Goal: Task Accomplishment & Management: Contribute content

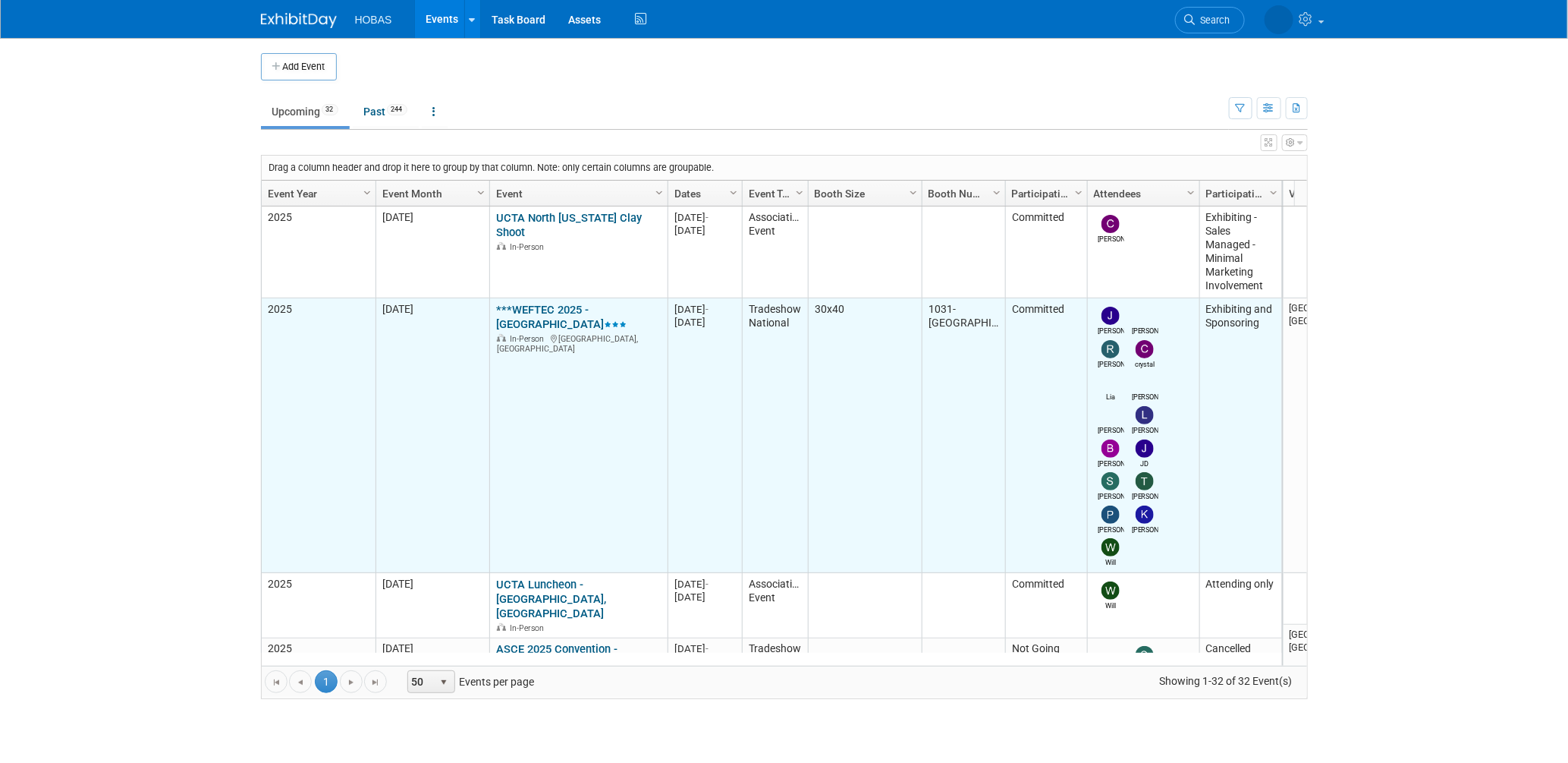
click at [554, 305] on link "***WEFTEC 2025 - [GEOGRAPHIC_DATA]" at bounding box center [561, 316] width 131 height 28
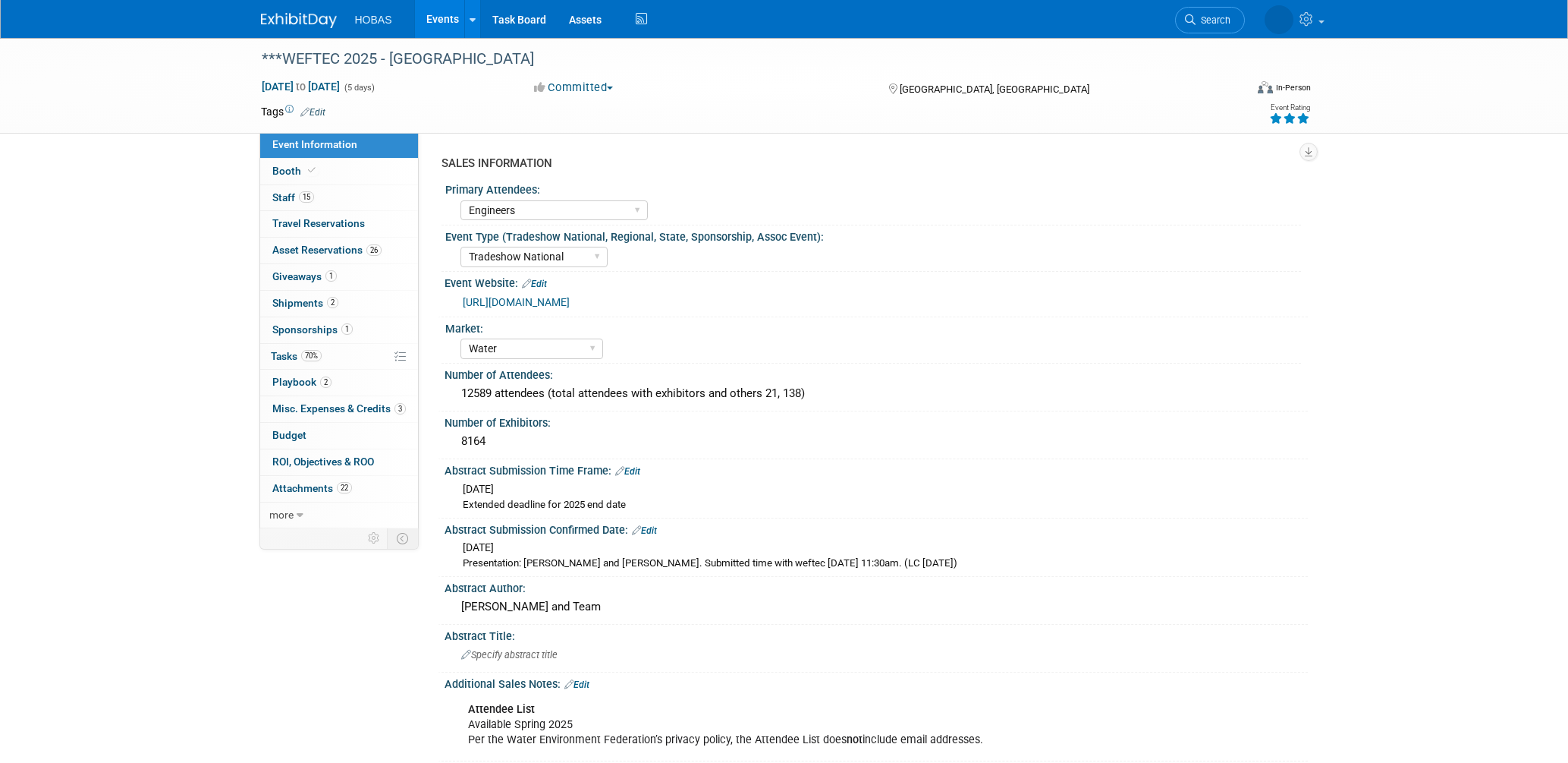
select select "Engineers"
select select "Tradeshow National"
select select "Water"
select select "Exhibiting and Sponsoring"
click at [324, 248] on span "Asset Reservations 26" at bounding box center [326, 249] width 109 height 12
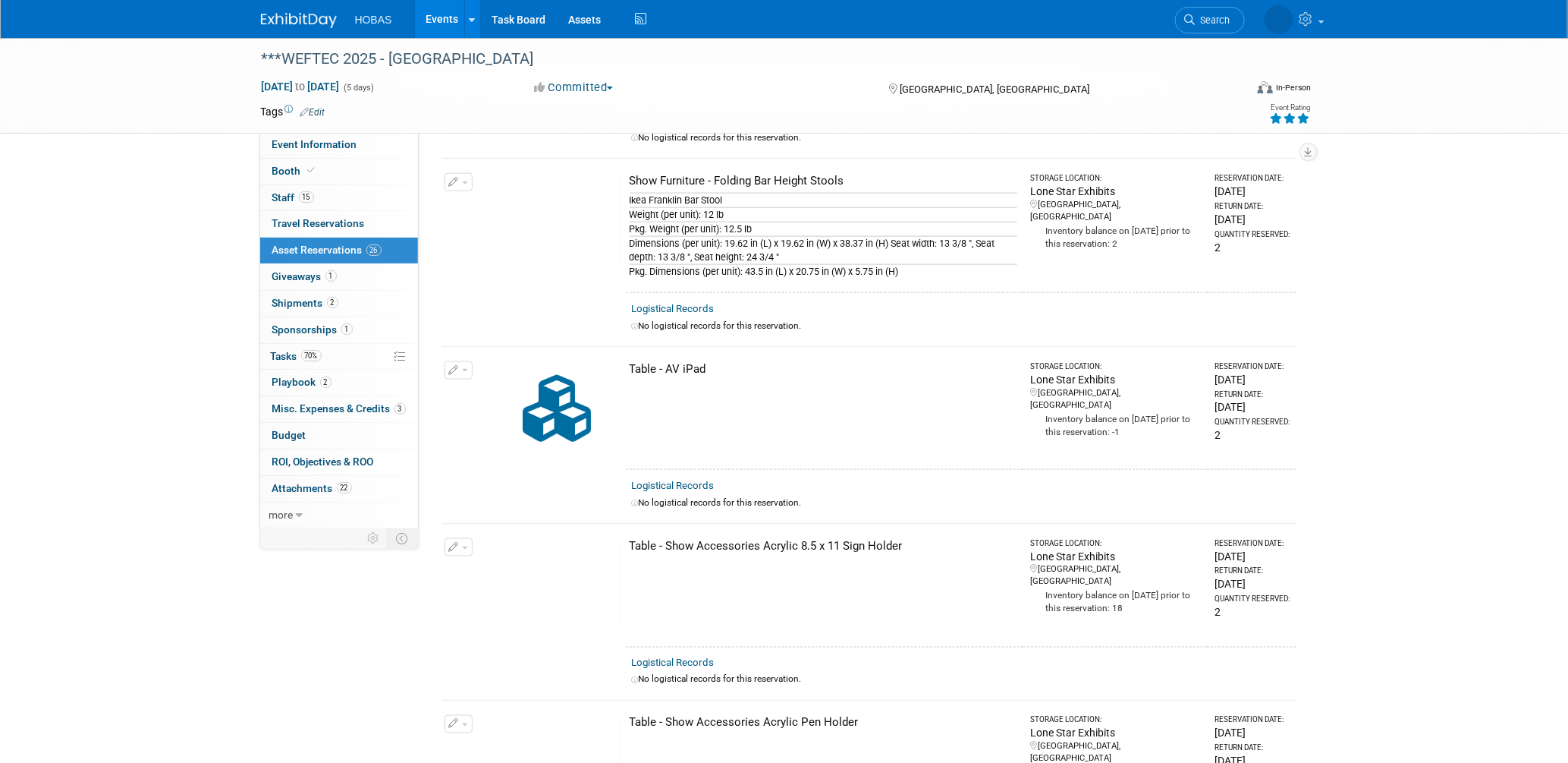
scroll to position [4048, 0]
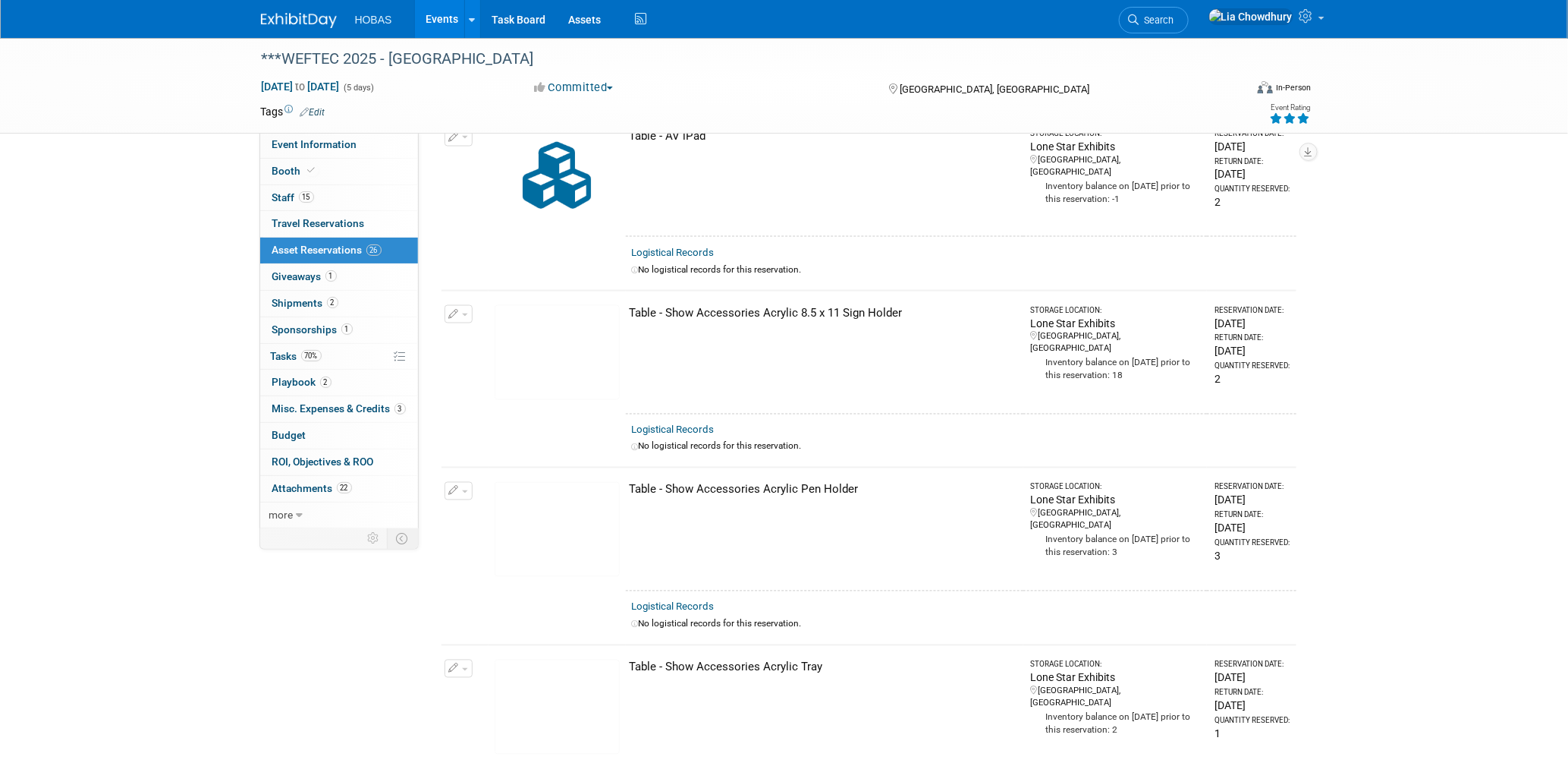
click at [436, 11] on link "Events" at bounding box center [443, 19] width 55 height 38
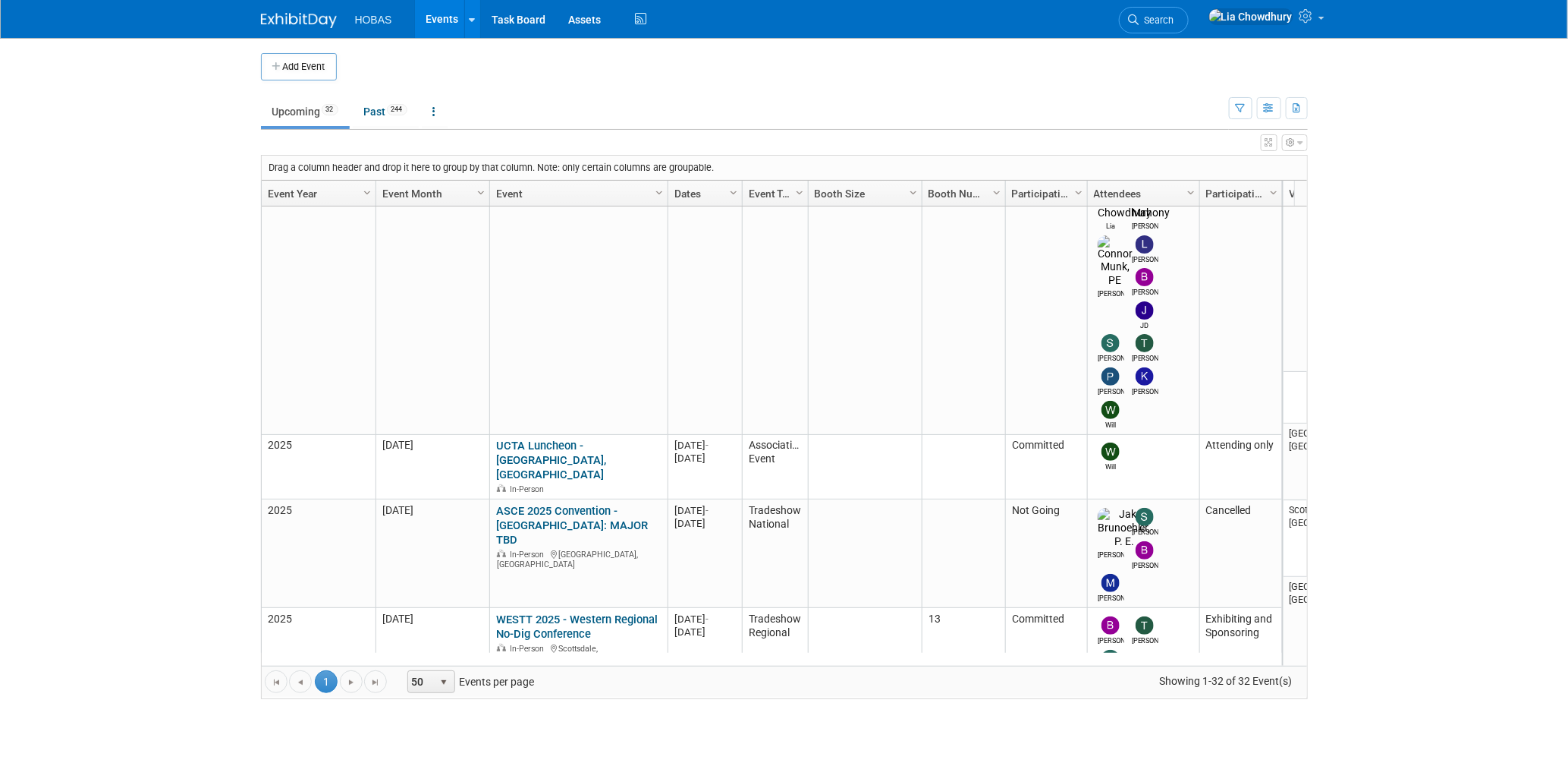
scroll to position [403, 0]
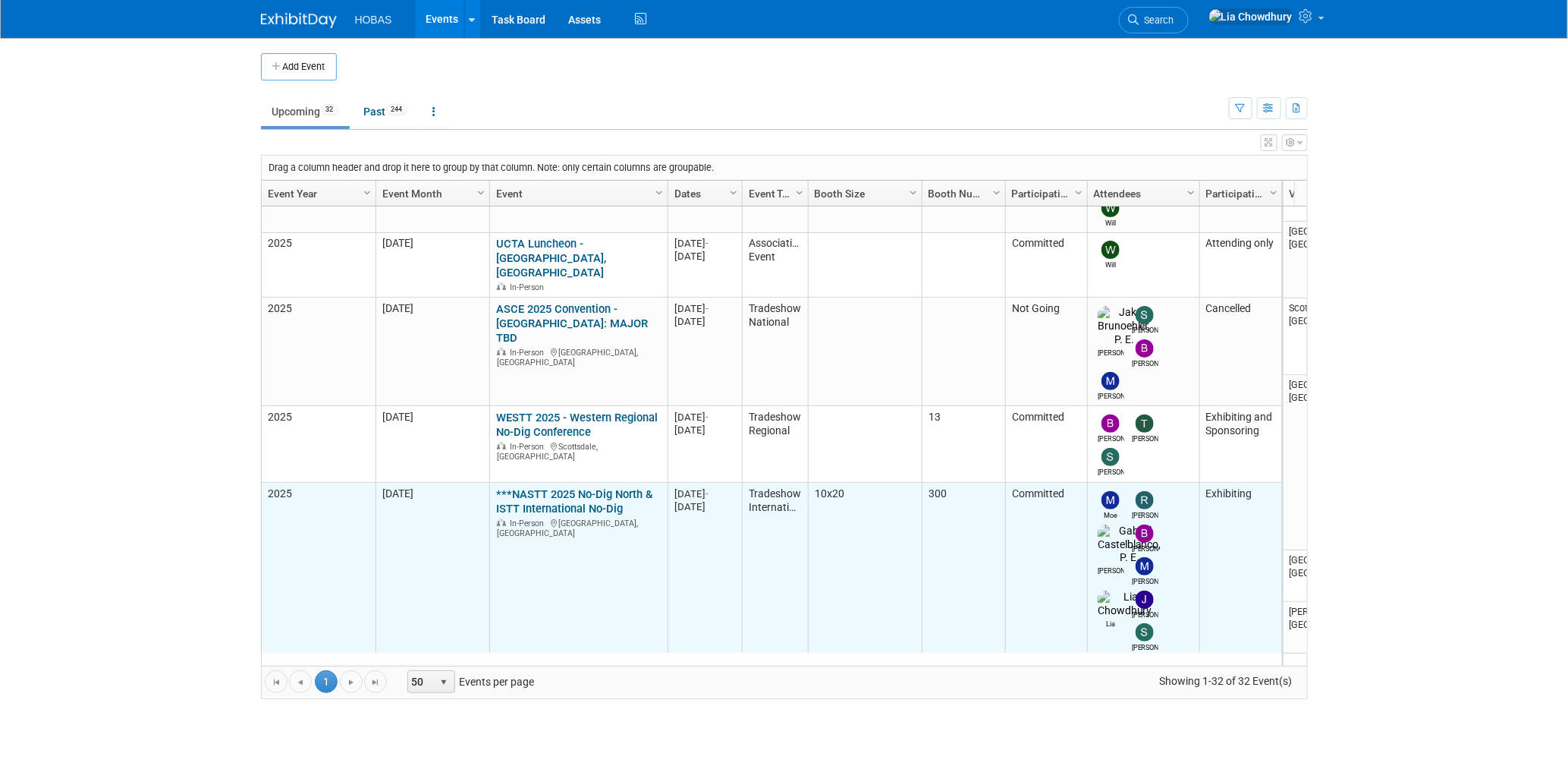
click at [578, 487] on link "***NASTT 2025 No-Dig North & ISTT International No-Dig" at bounding box center [575, 500] width 157 height 28
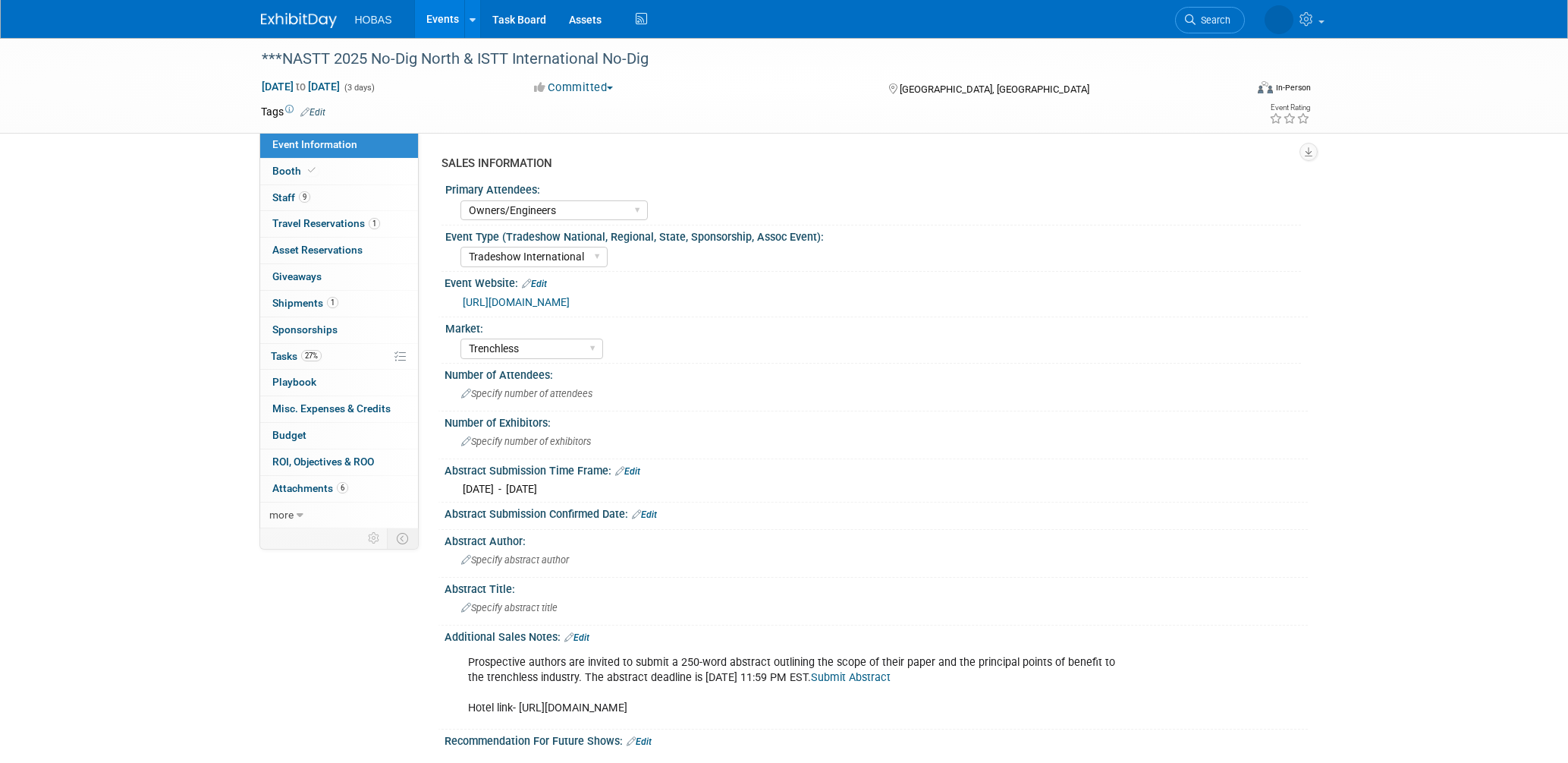
select select "Owners/Engineers"
select select "Tradeshow International"
select select "Trenchless"
select select "Exhibiting"
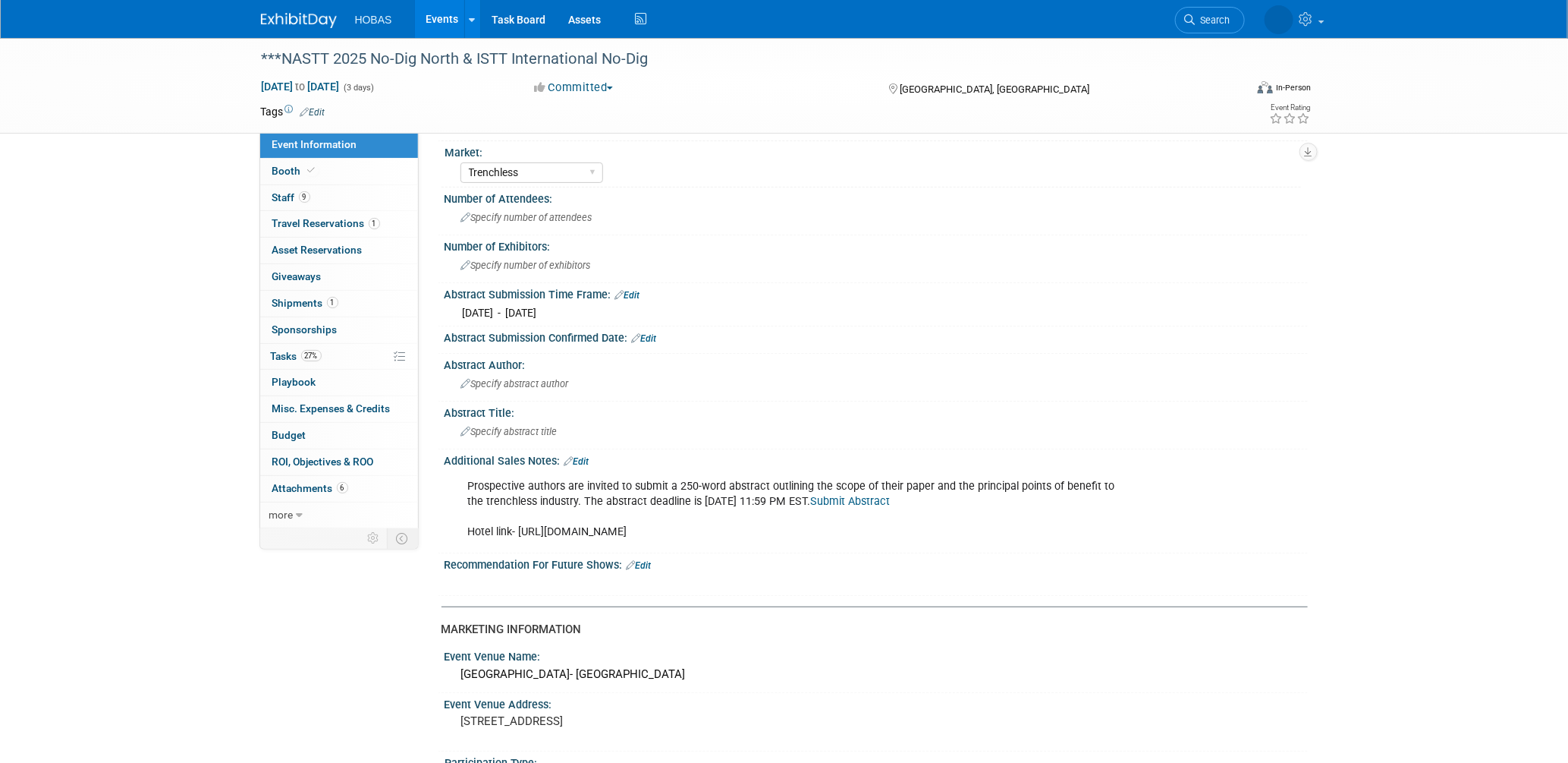
scroll to position [337, 0]
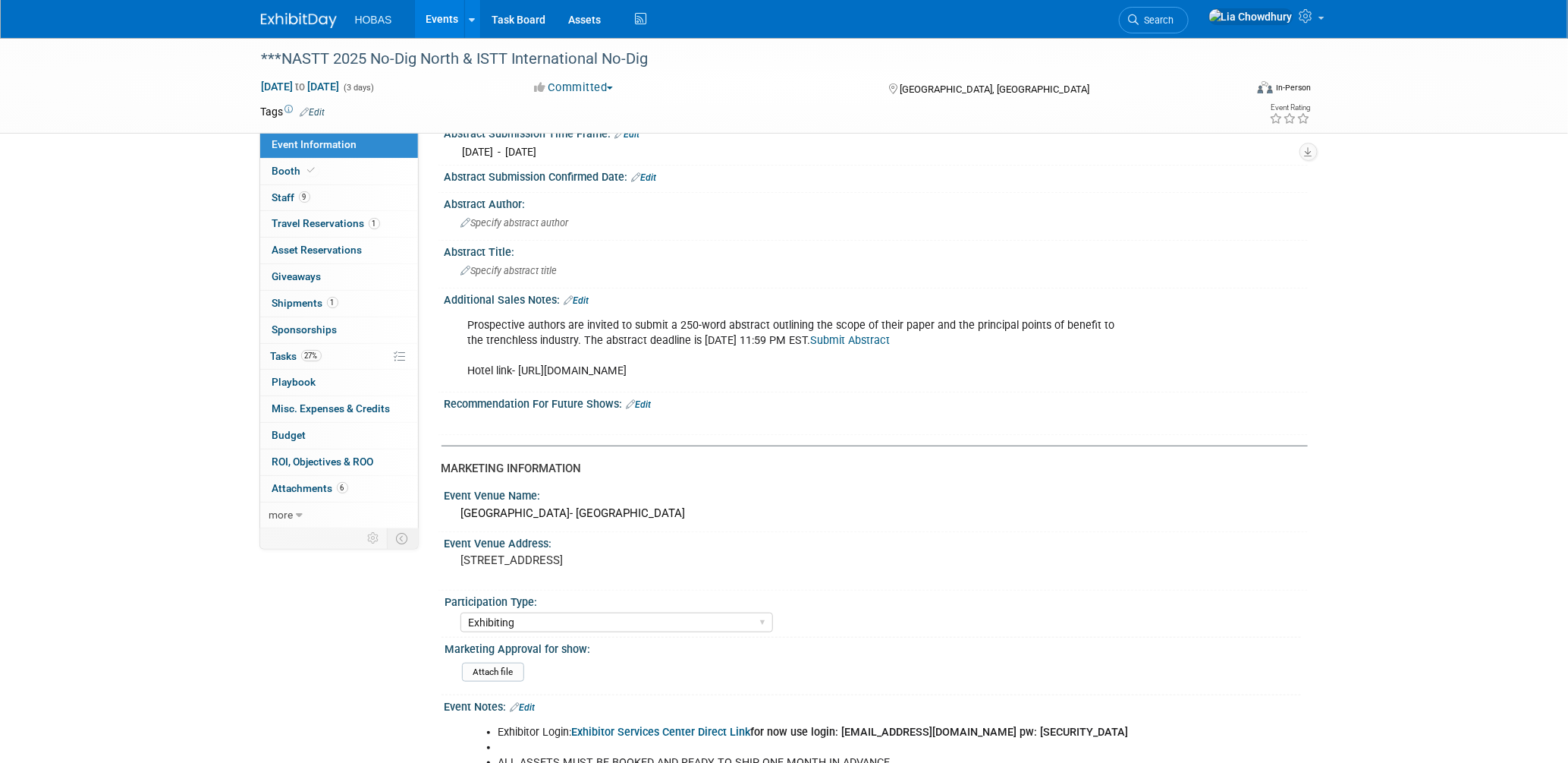
drag, startPoint x: 627, startPoint y: 402, endPoint x: 94, endPoint y: 259, distance: 551.8
click at [94, 259] on div "***NASTT 2025 No-Dig North & ISTT International No-Dig Oct 27, 2025 to Oct 29, …" at bounding box center [784, 569] width 1568 height 1737
click at [328, 248] on span "Asset Reservations 0" at bounding box center [317, 249] width 91 height 12
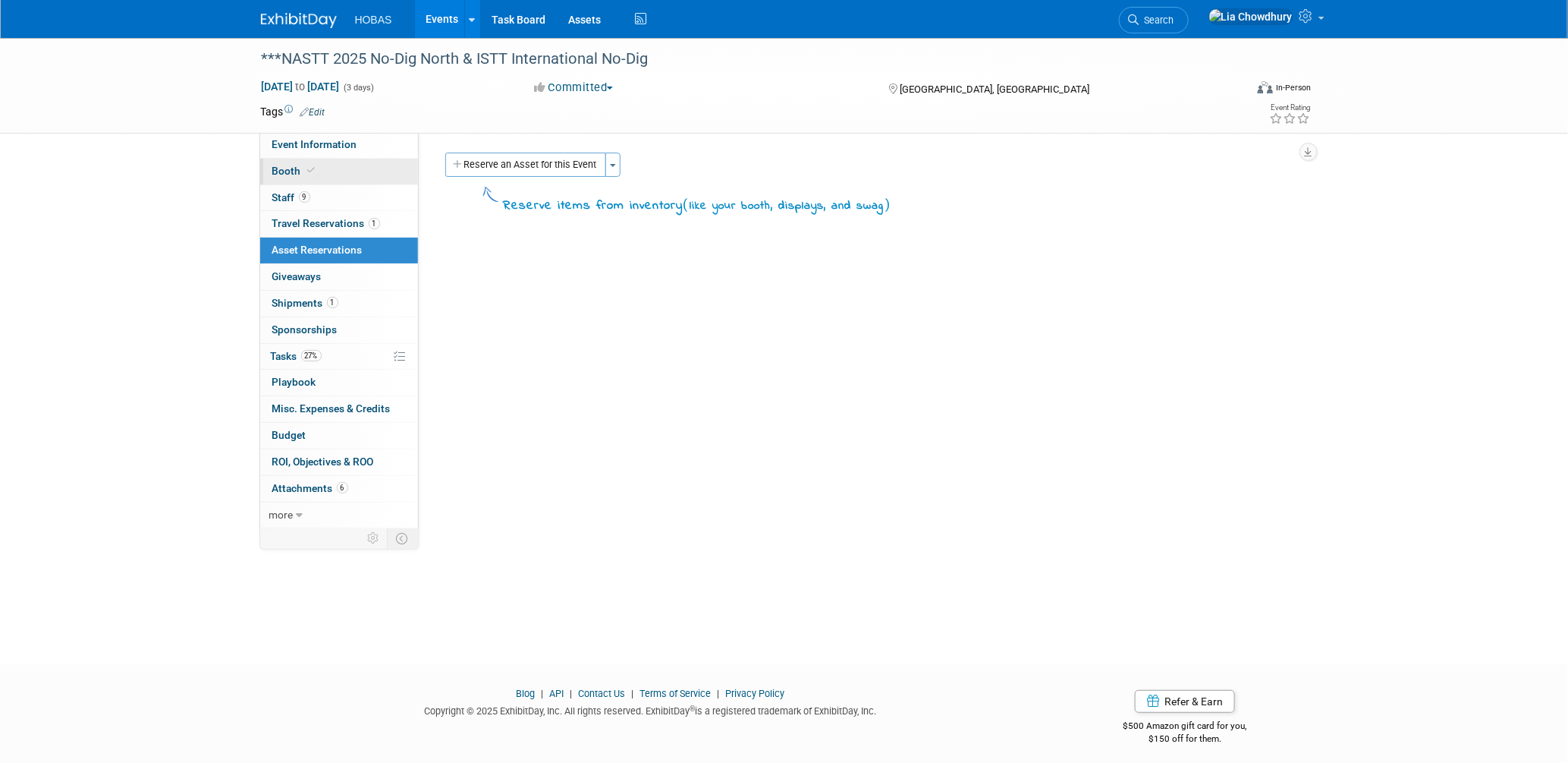
click at [294, 161] on link "Booth" at bounding box center [339, 171] width 157 height 26
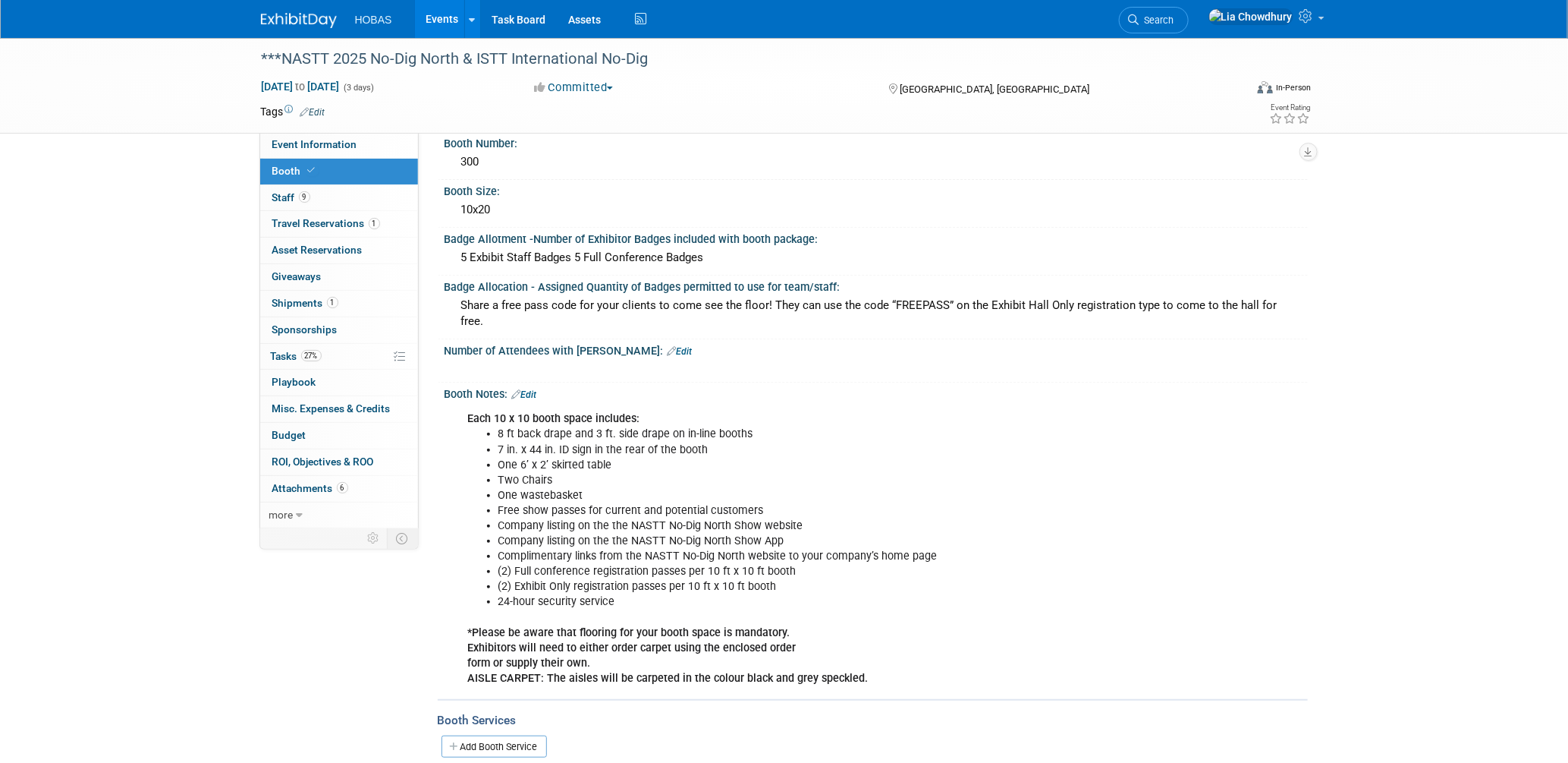
scroll to position [253, 0]
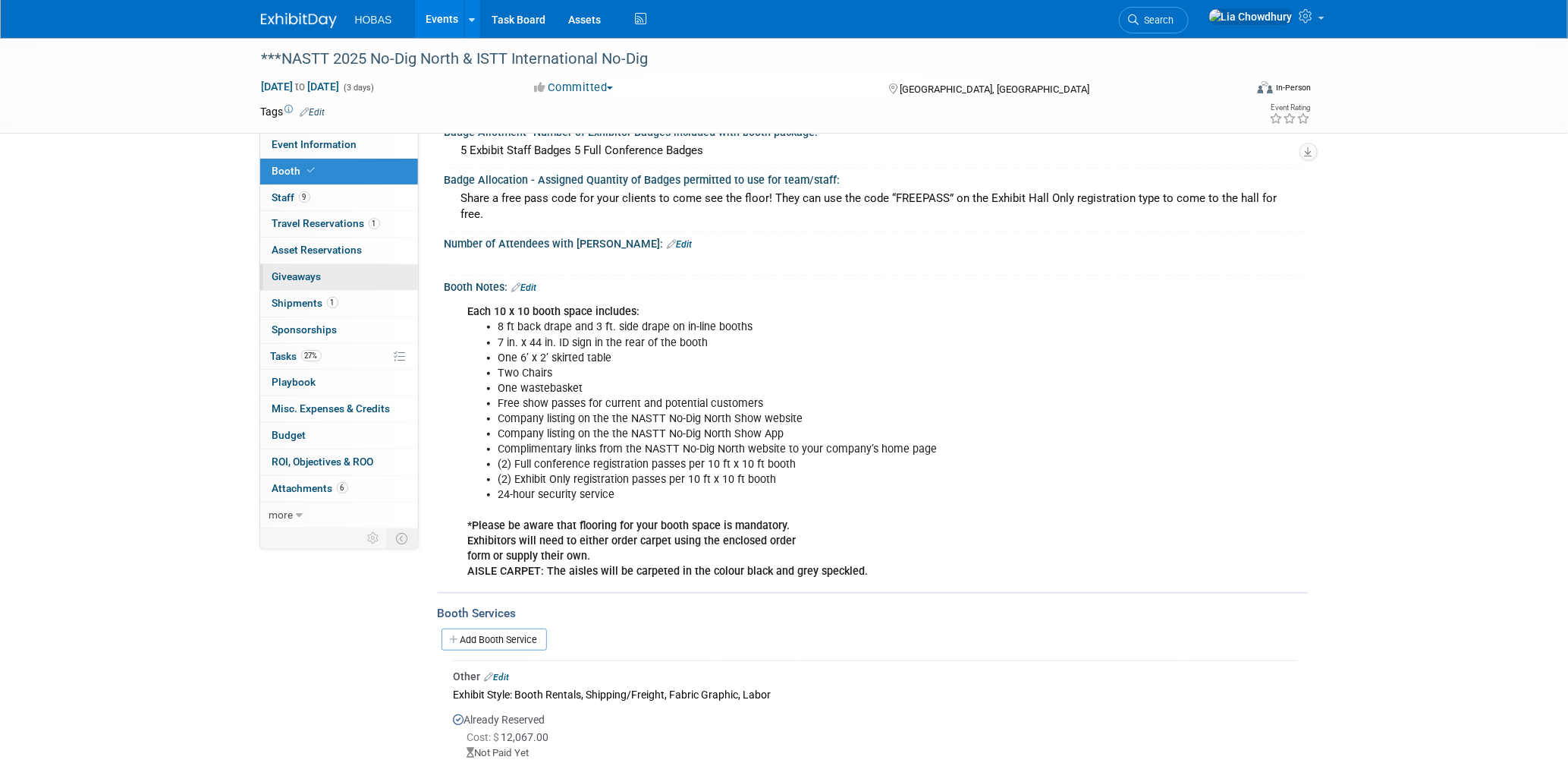
click at [292, 279] on span "Giveaways 0" at bounding box center [297, 276] width 50 height 12
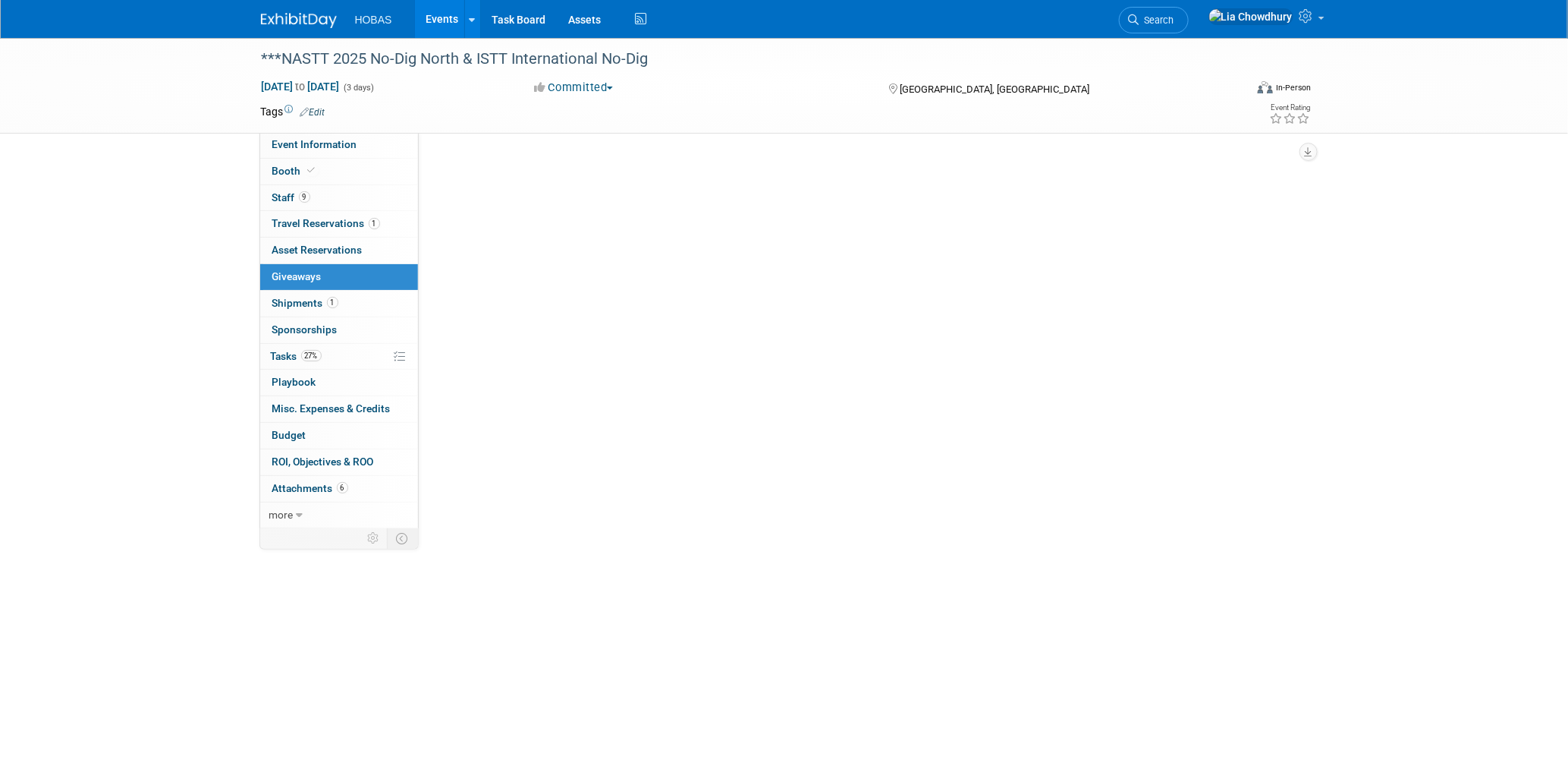
scroll to position [0, 0]
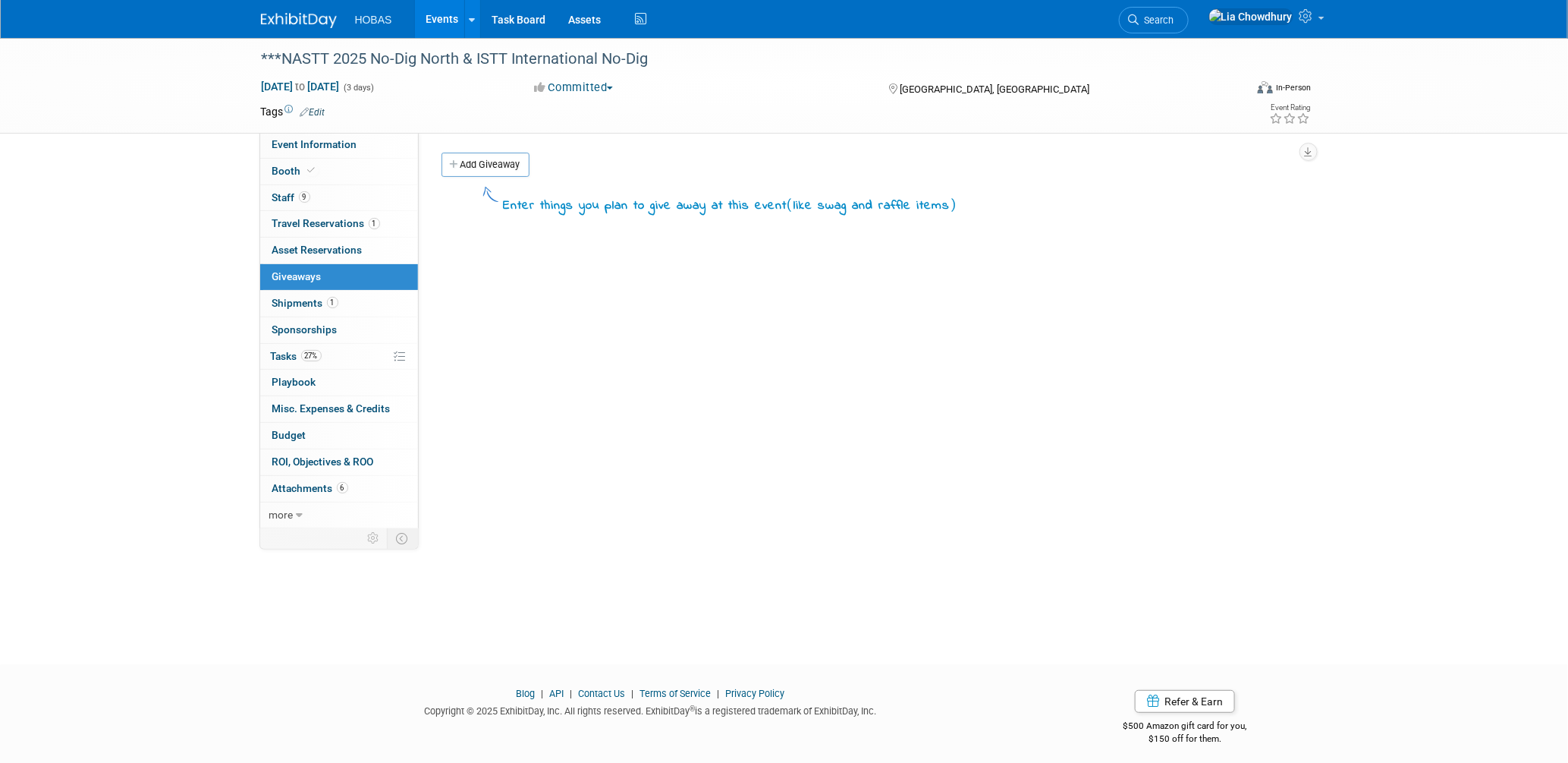
click at [433, 16] on link "Events" at bounding box center [443, 19] width 55 height 38
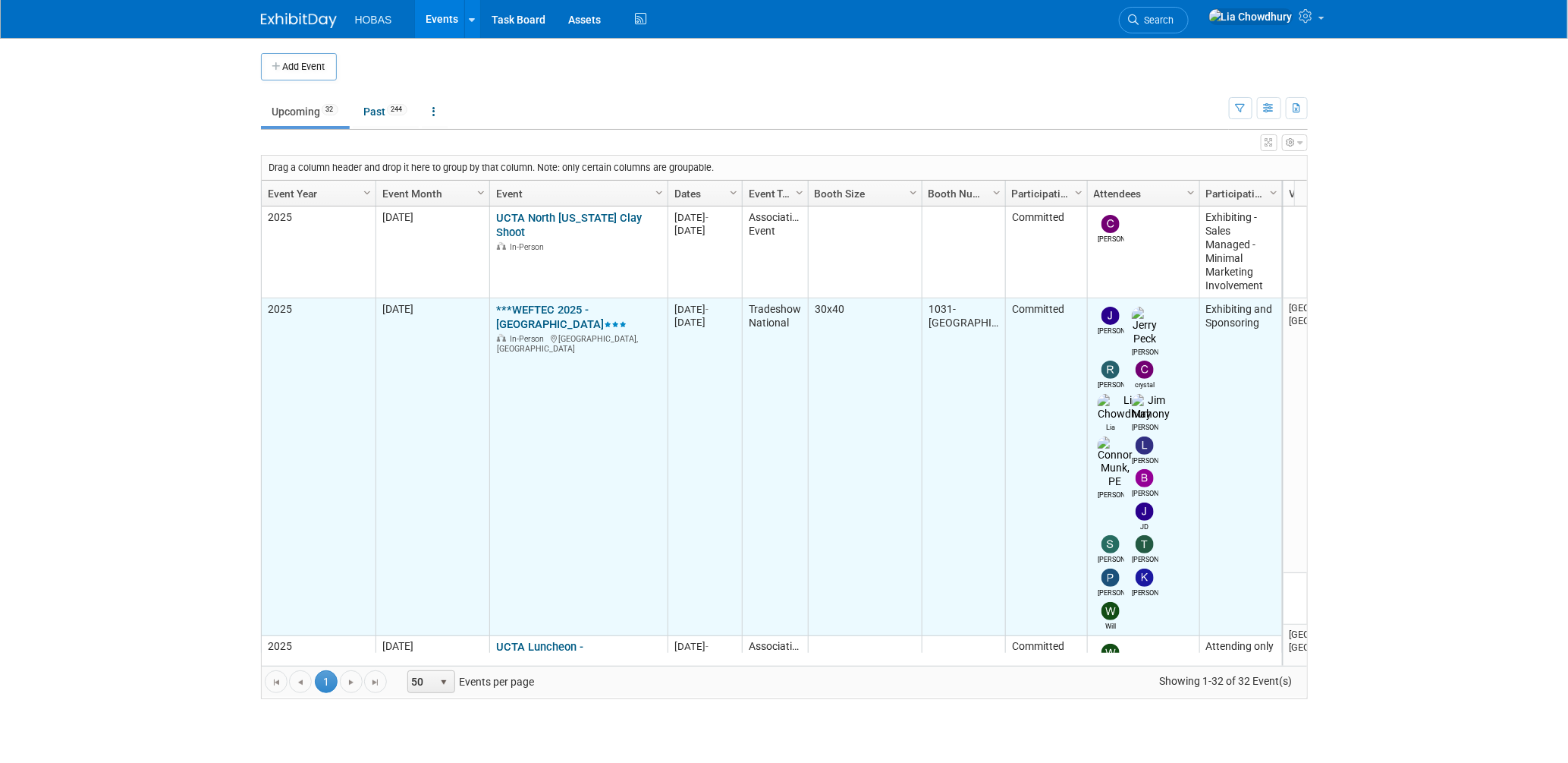
click at [556, 307] on link "***WEFTEC 2025 - [GEOGRAPHIC_DATA]" at bounding box center [561, 316] width 131 height 28
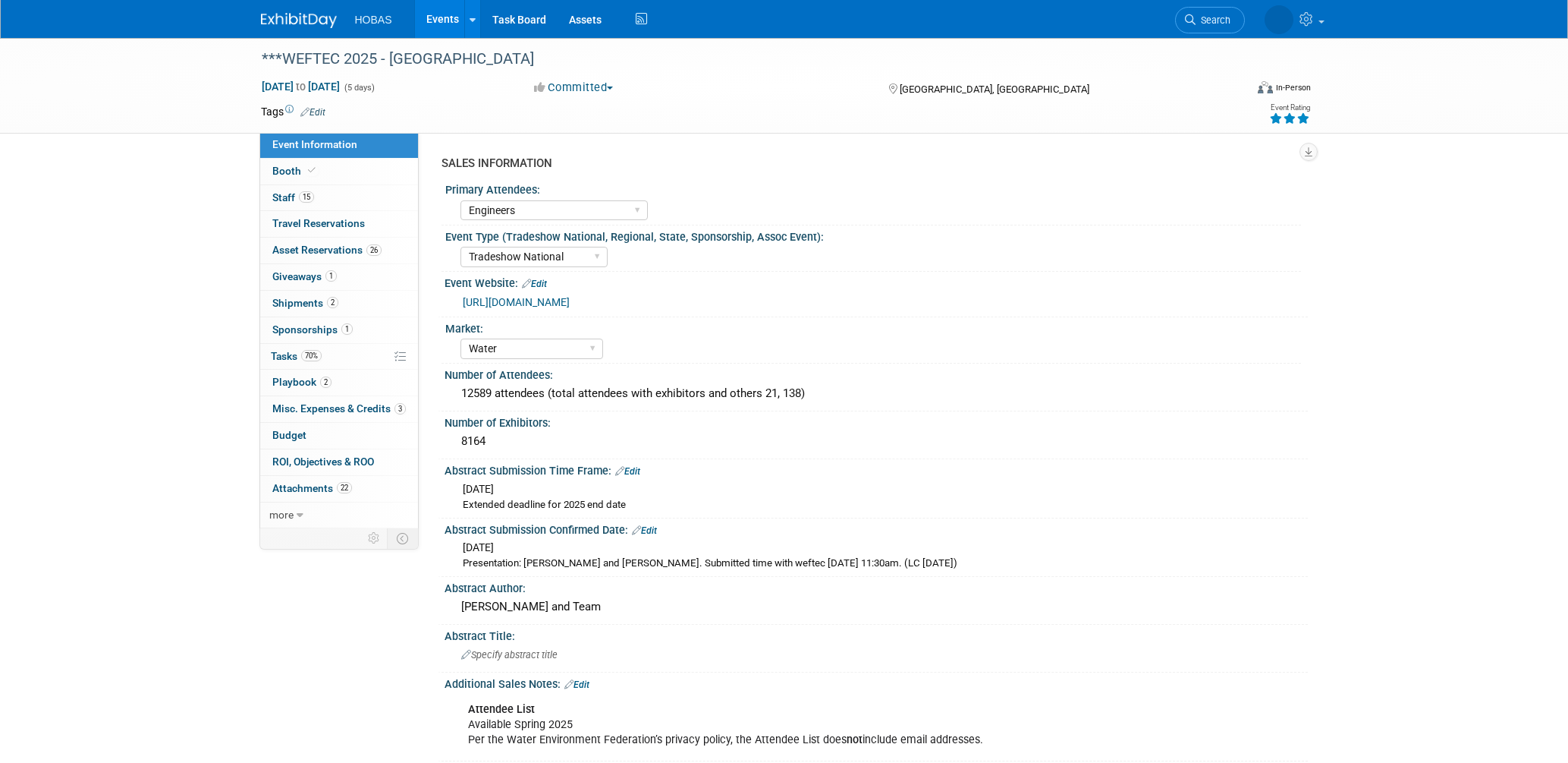
select select "Engineers"
select select "Tradeshow National"
select select "Water"
select select "Exhibiting and Sponsoring"
click at [286, 329] on span "Sponsorships 1" at bounding box center [312, 329] width 80 height 12
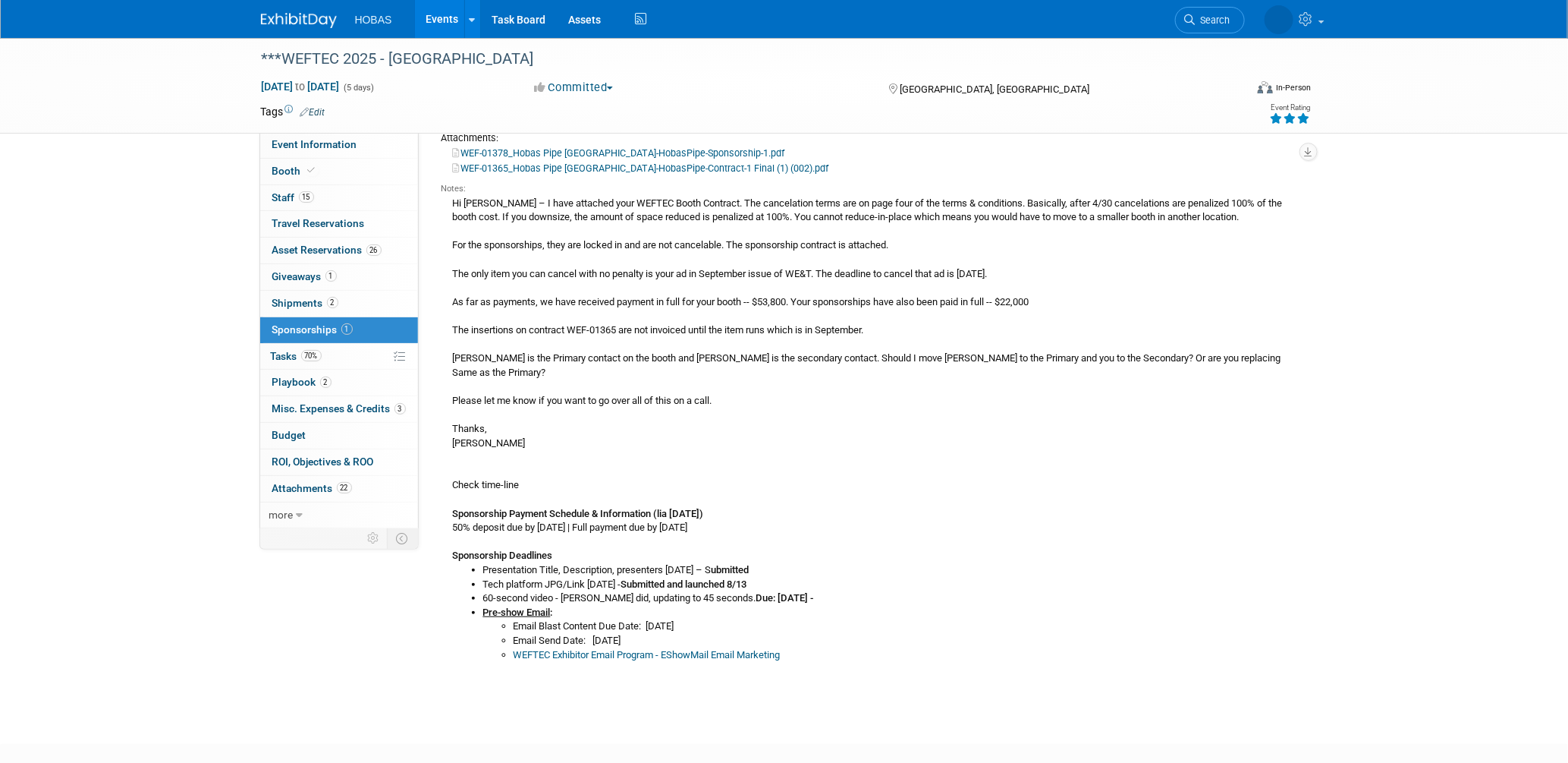
scroll to position [253, 0]
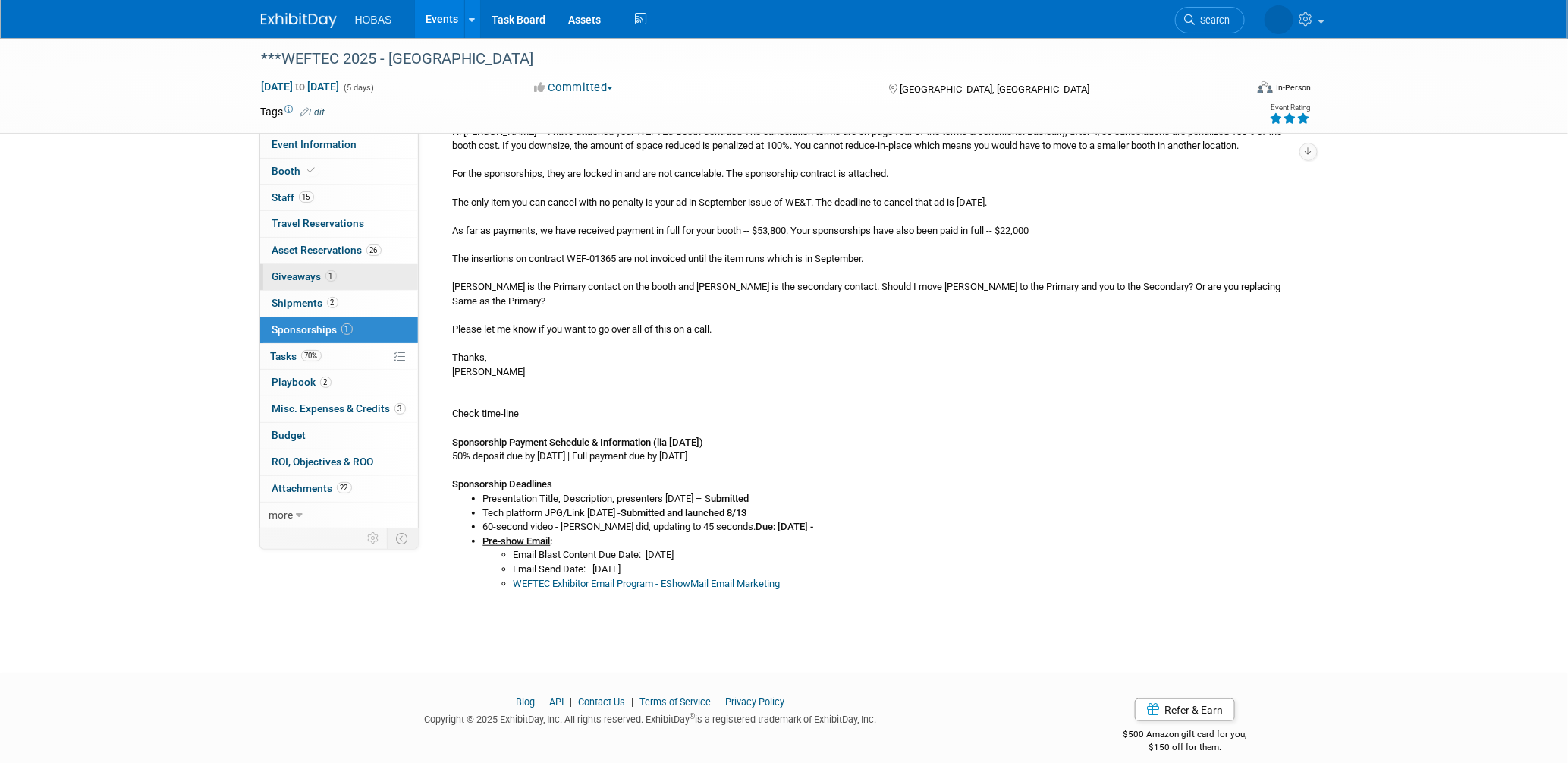
click at [300, 274] on span "Giveaways 1" at bounding box center [304, 276] width 65 height 12
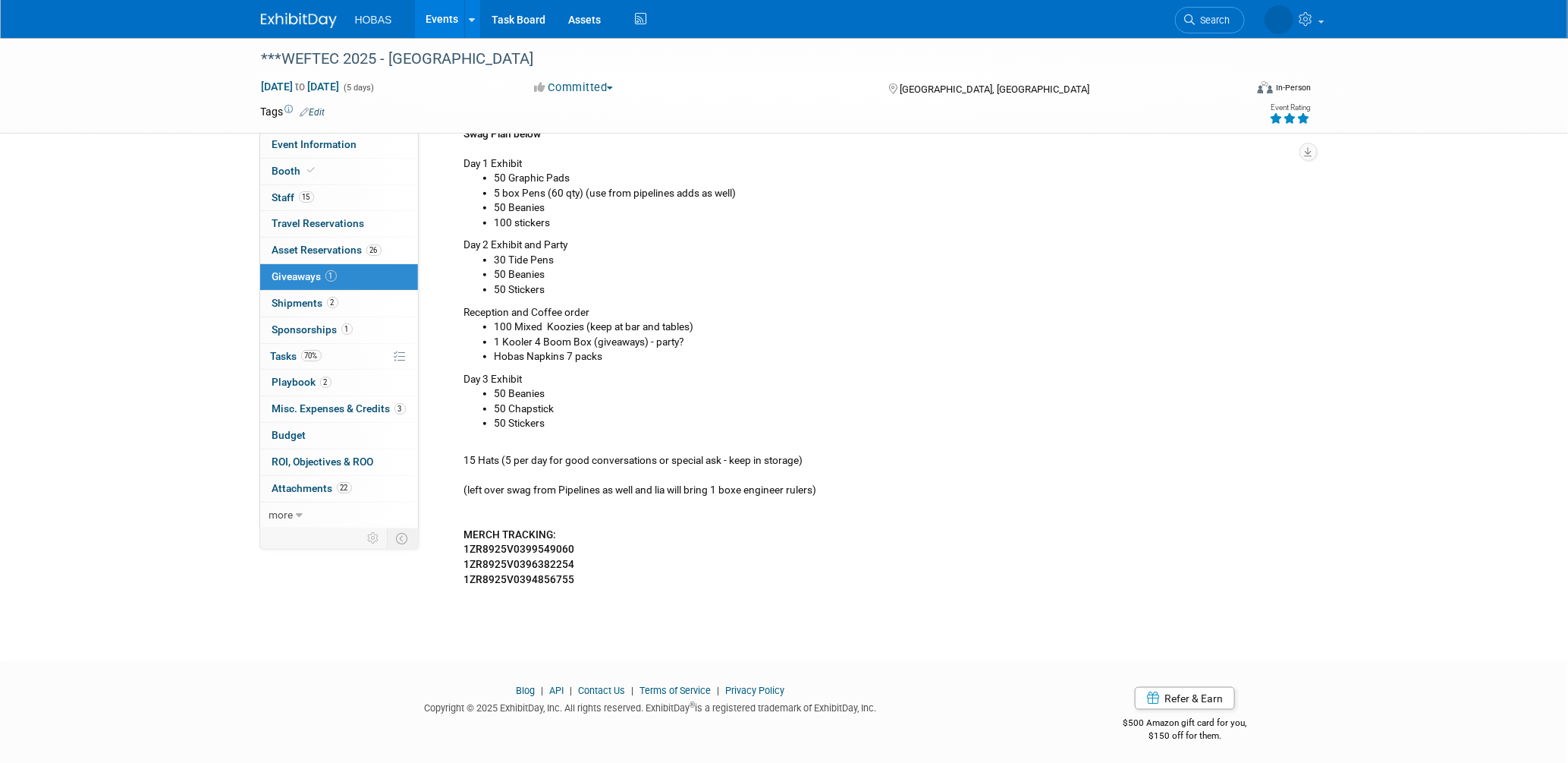
scroll to position [553, 0]
click at [515, 542] on b "1ZR8925V0399549060" at bounding box center [519, 546] width 111 height 12
click at [516, 542] on b "1ZR8925V0399549060" at bounding box center [519, 546] width 111 height 12
copy b "1ZR8925V0399549060"
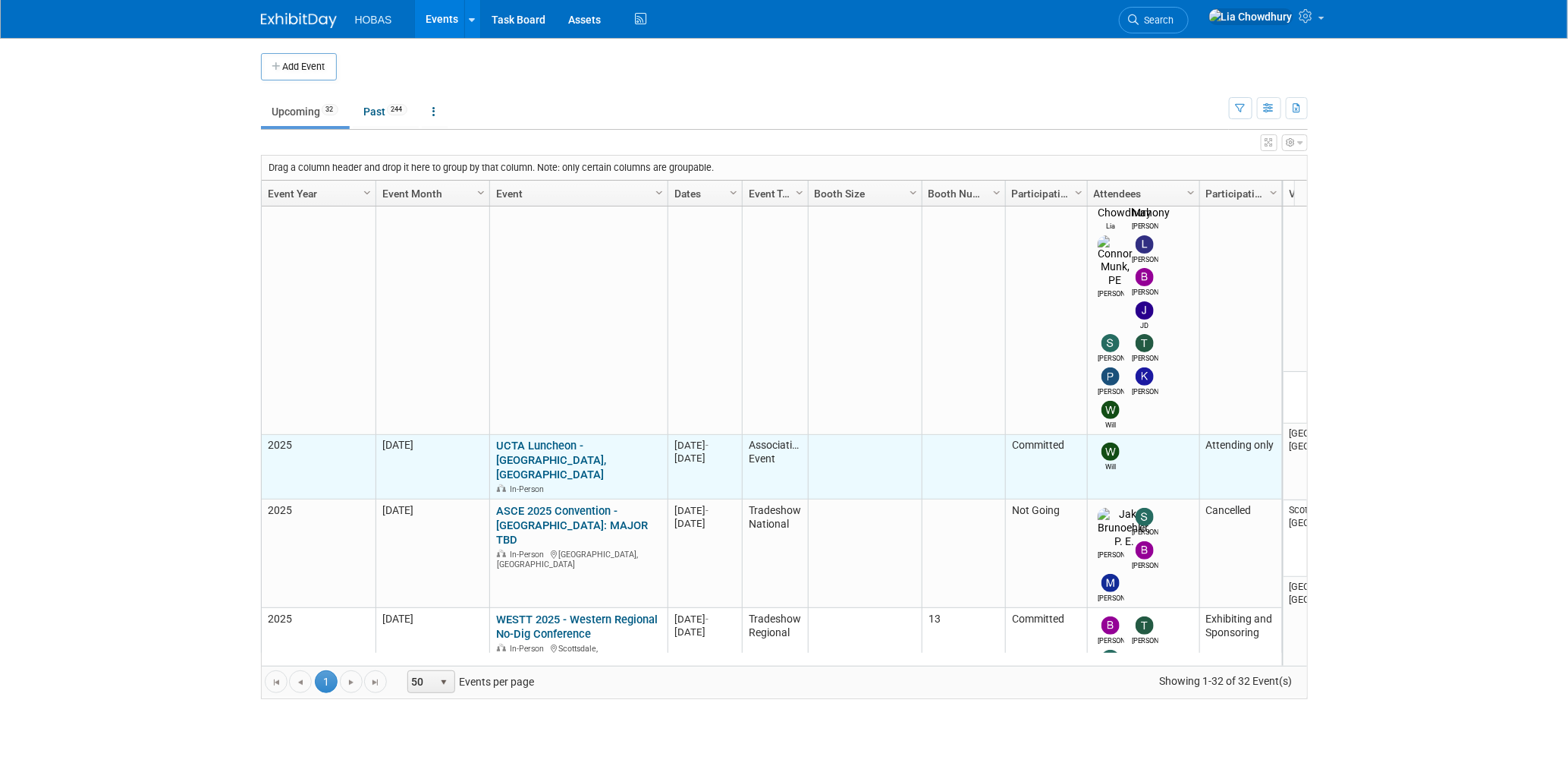
scroll to position [302, 0]
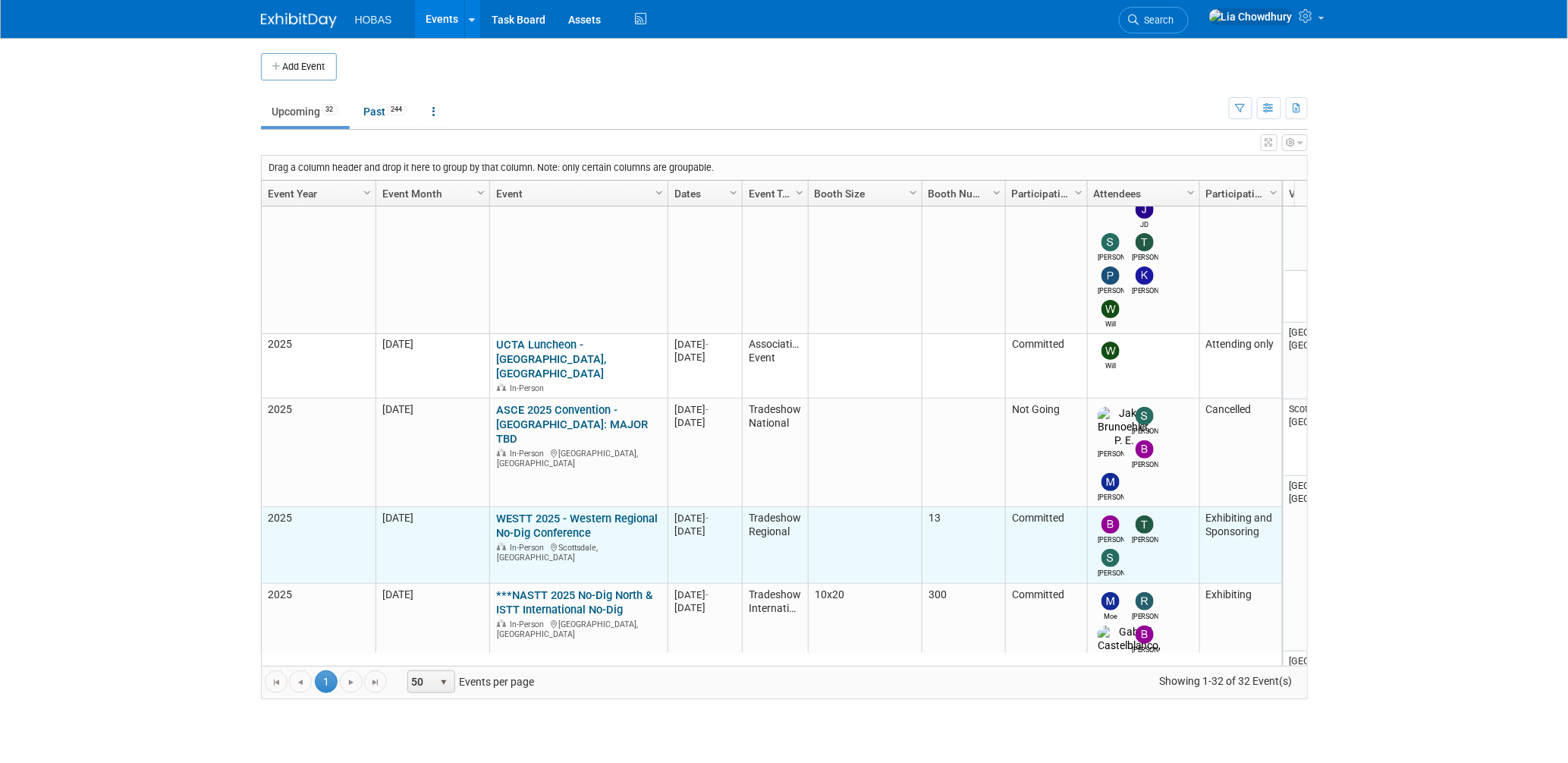
click at [513, 512] on link "WESTT 2025 - Western Regional No-Dig Conference" at bounding box center [576, 525] width 161 height 28
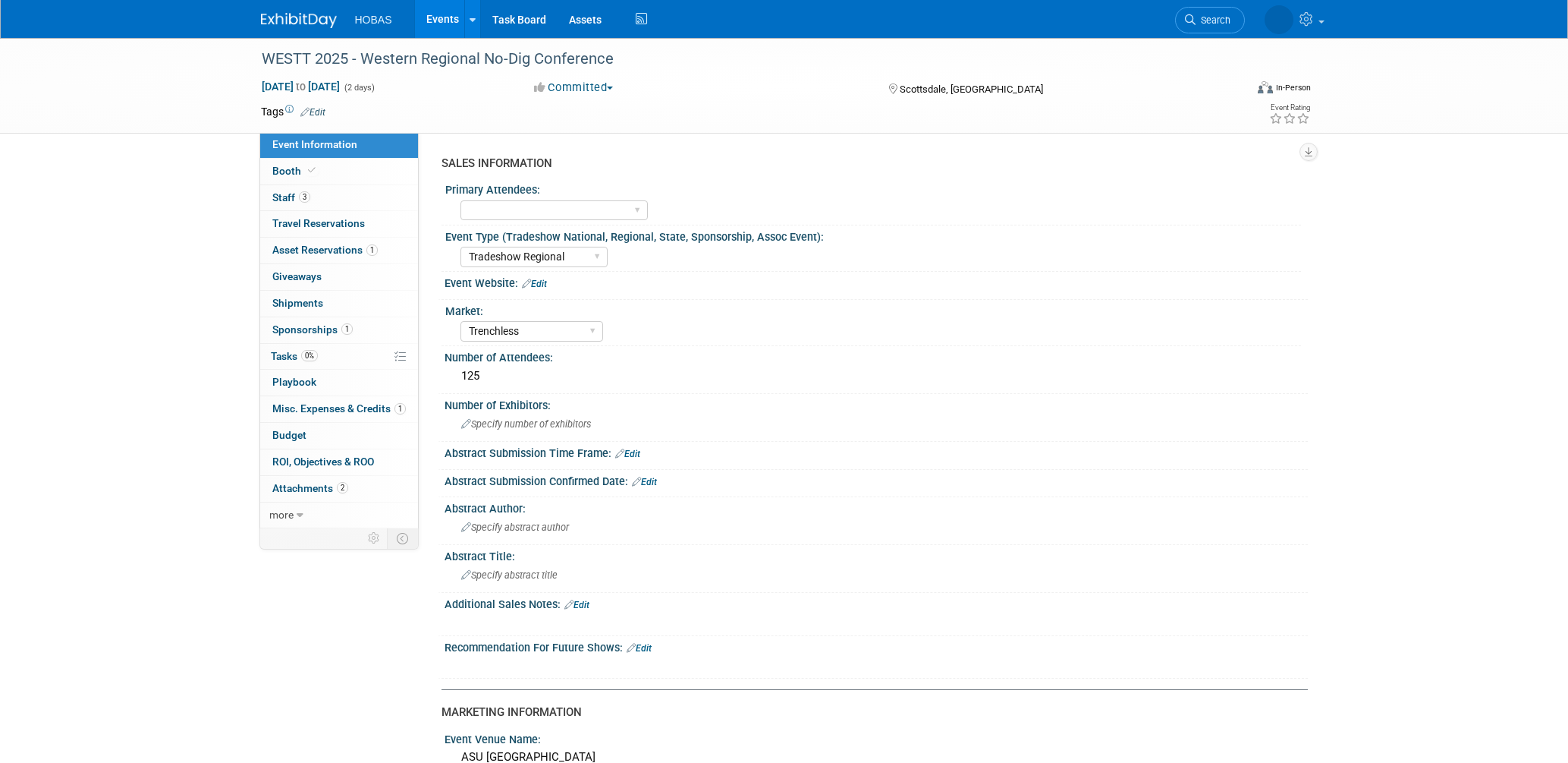
select select "Tradeshow Regional"
select select "Trenchless"
select select "Exhibiting and Sponsoring"
click at [344, 243] on link "1 Asset Reservations 1" at bounding box center [339, 250] width 157 height 26
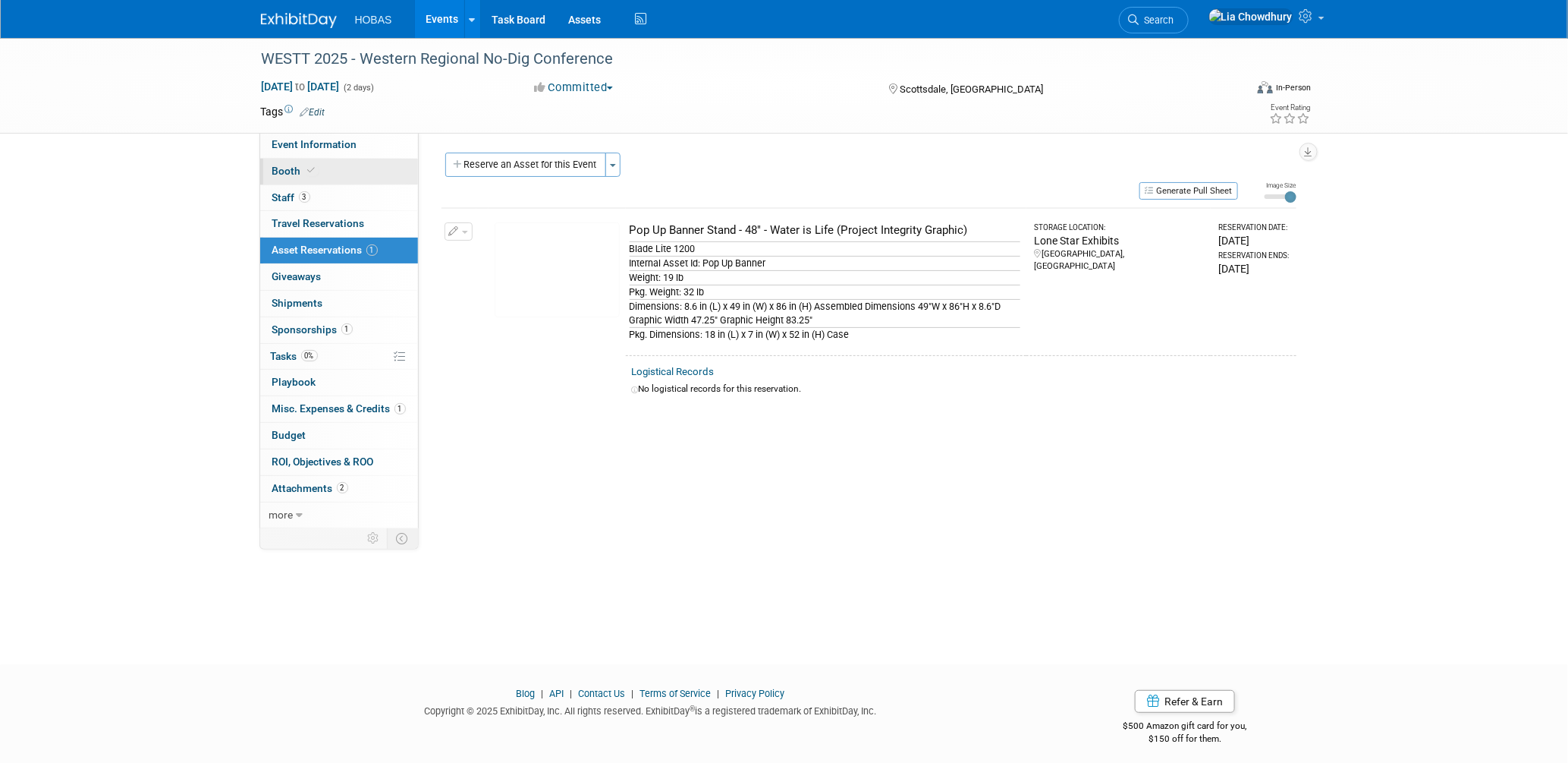
click at [305, 169] on span at bounding box center [312, 170] width 13 height 11
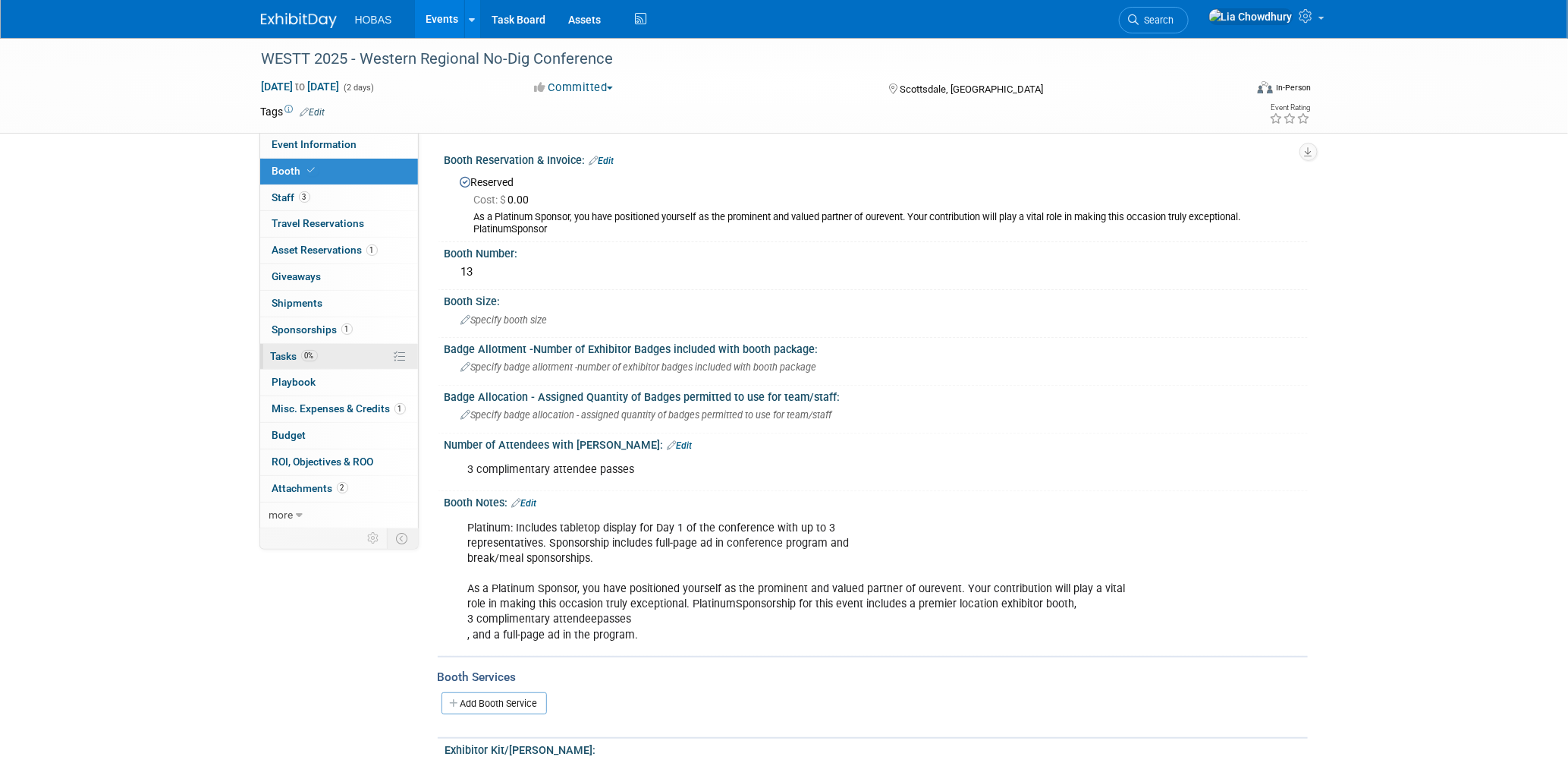
click at [264, 354] on link "0% Tasks 0%" at bounding box center [339, 356] width 157 height 26
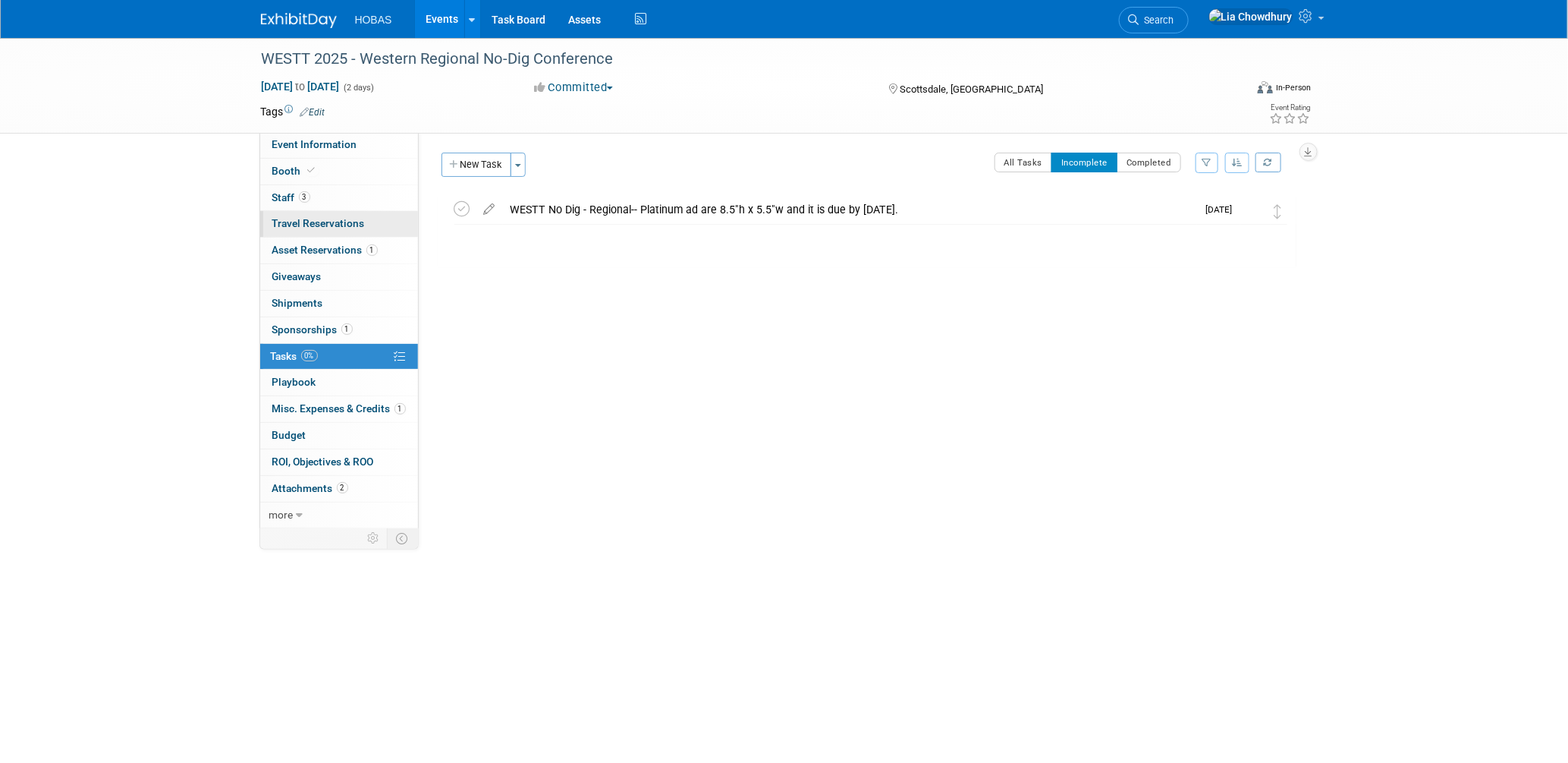
click at [299, 225] on span "Travel Reservations 0" at bounding box center [318, 223] width 93 height 12
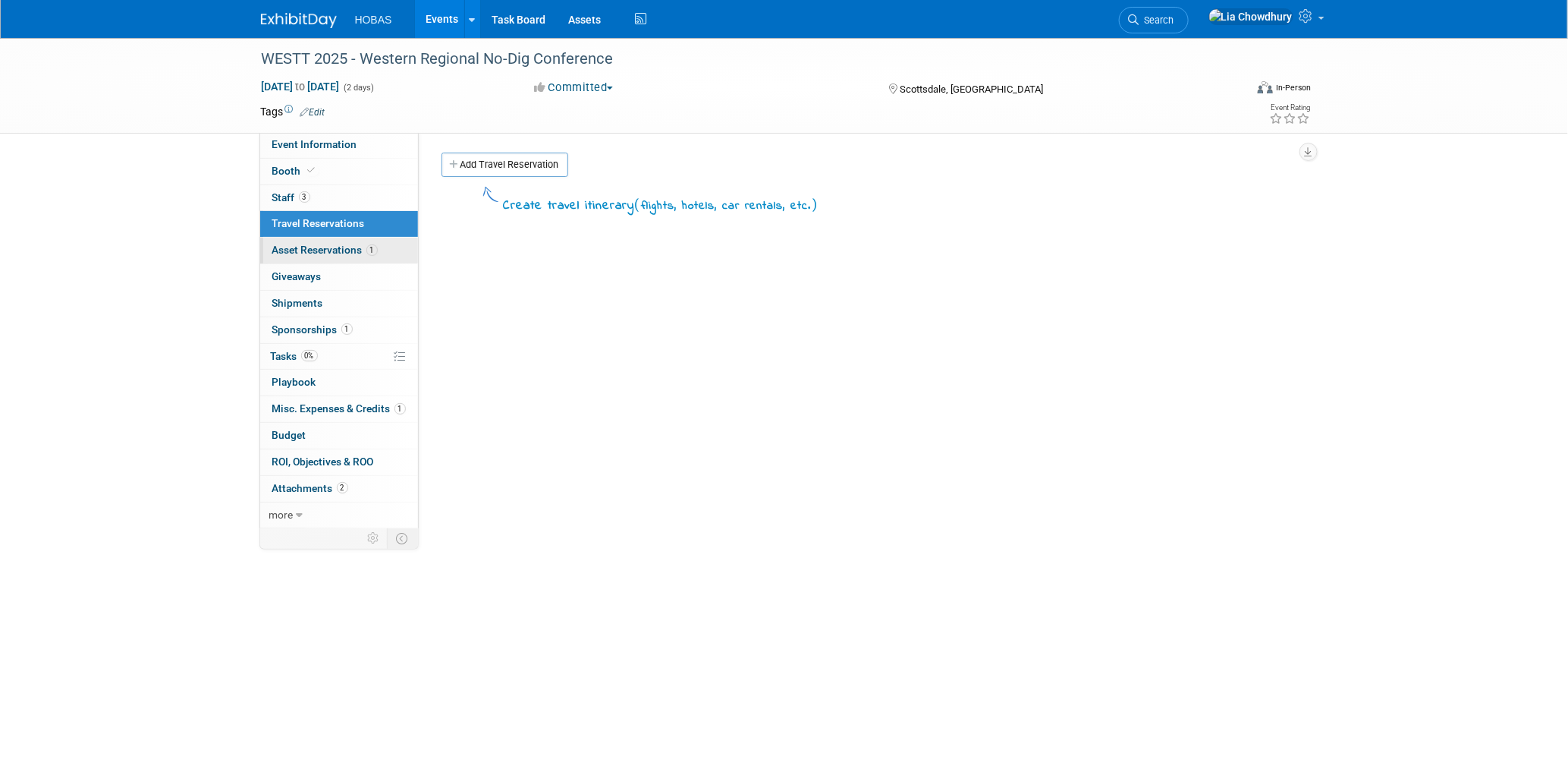
click at [316, 241] on link "1 Asset Reservations 1" at bounding box center [339, 250] width 157 height 26
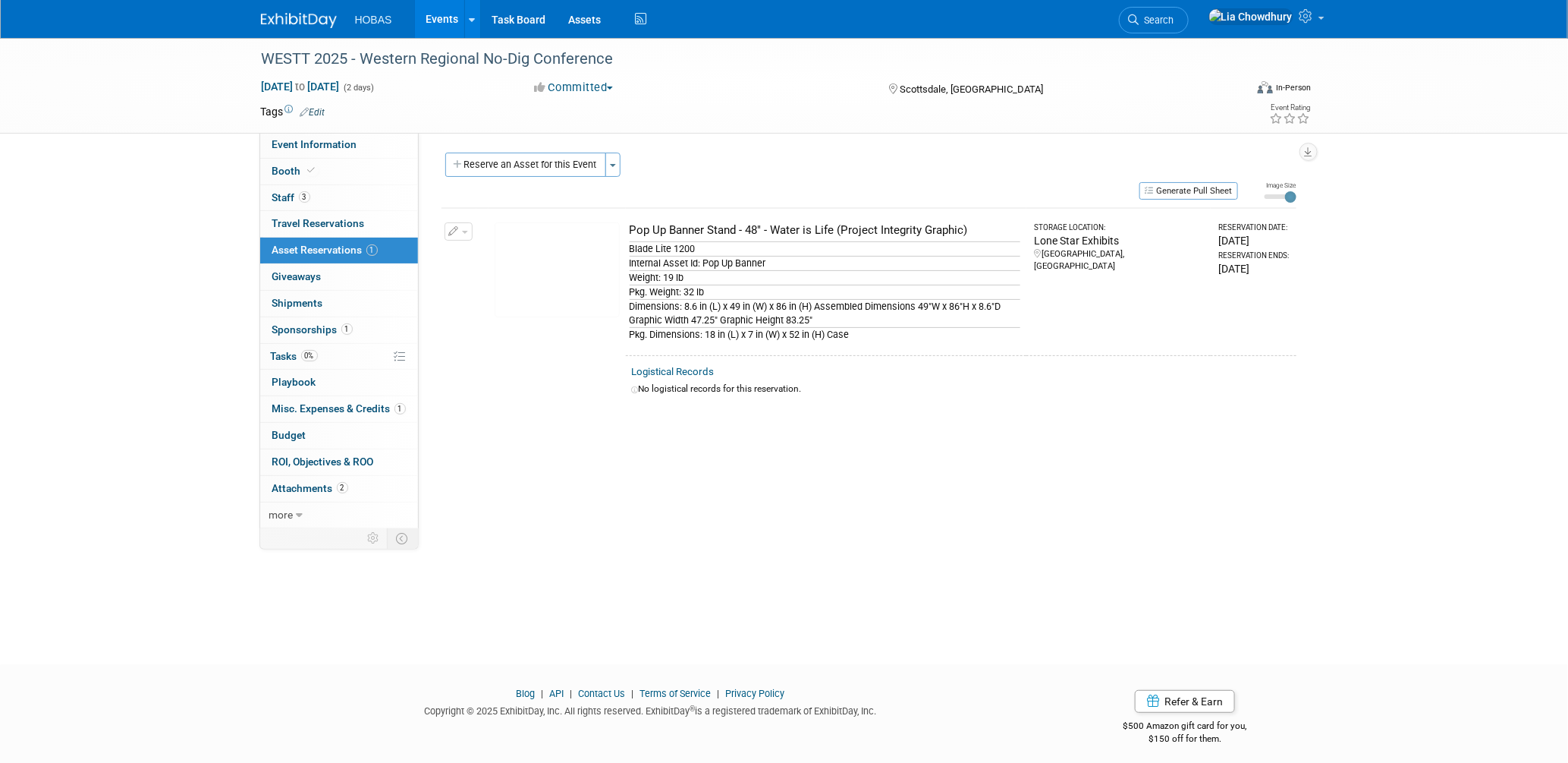
click at [548, 265] on img at bounding box center [556, 269] width 125 height 95
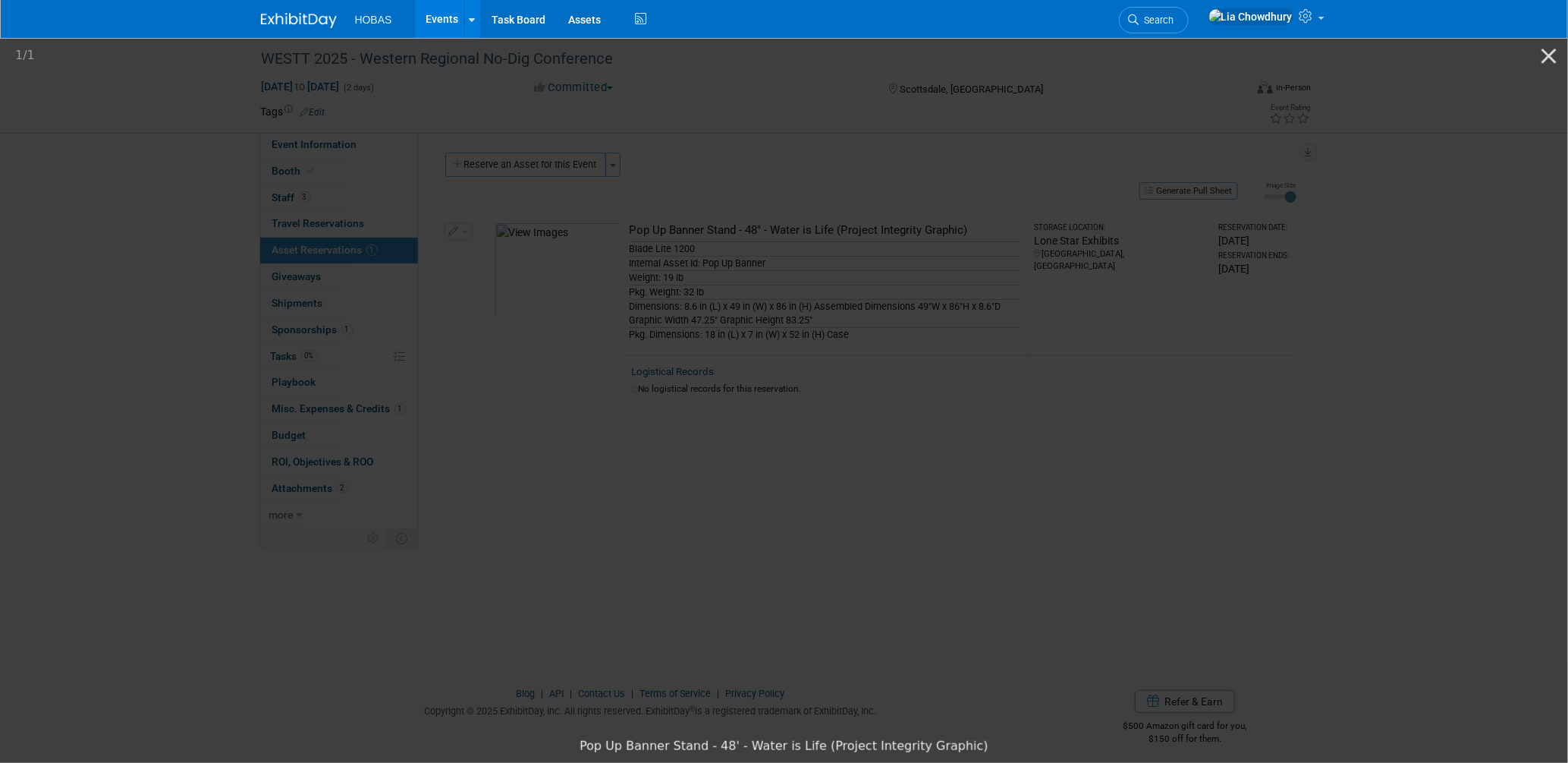
click at [1130, 173] on picture at bounding box center [784, 382] width 1568 height 694
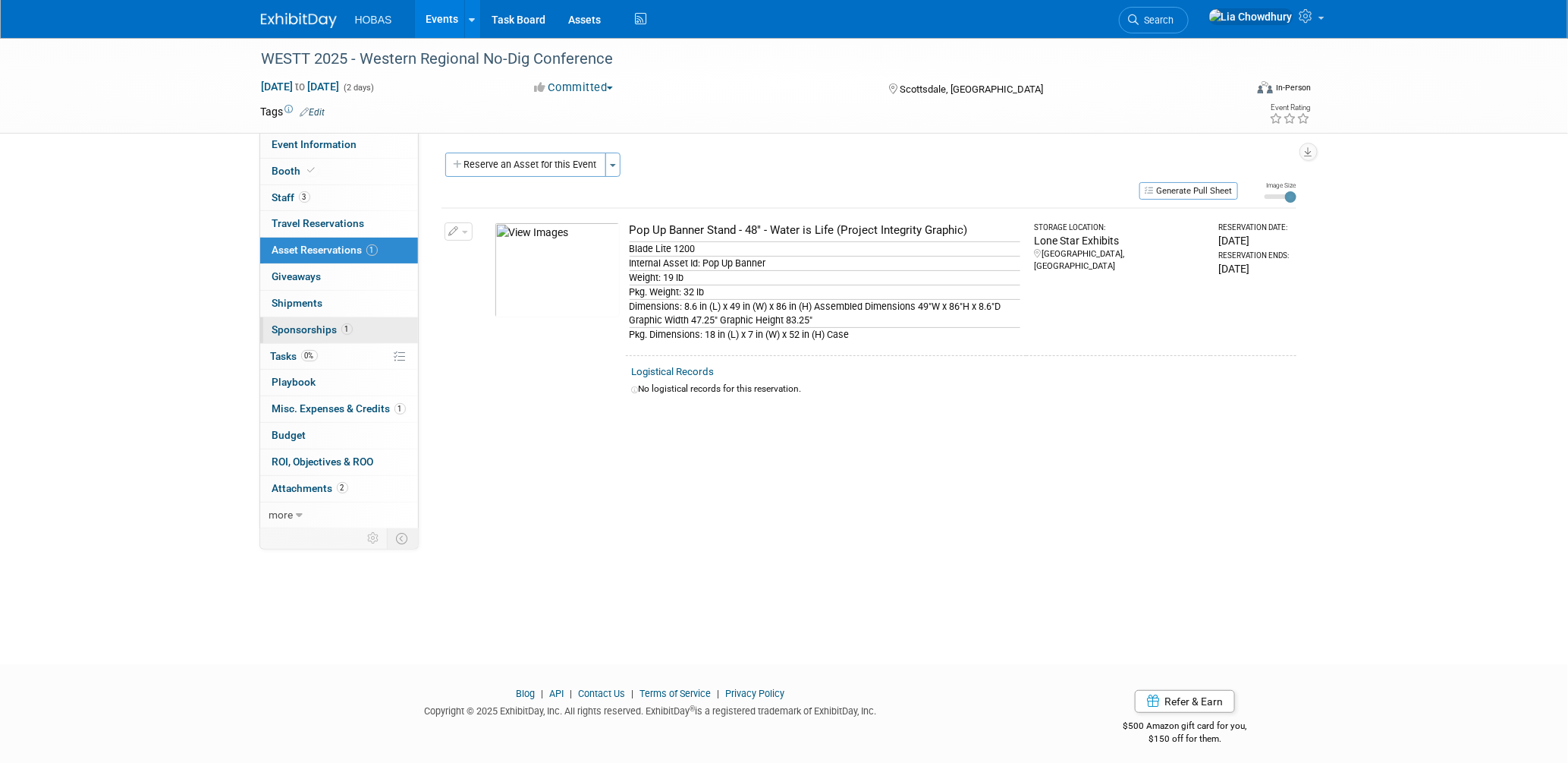
click at [317, 322] on link "1 Sponsorships 1" at bounding box center [339, 329] width 157 height 26
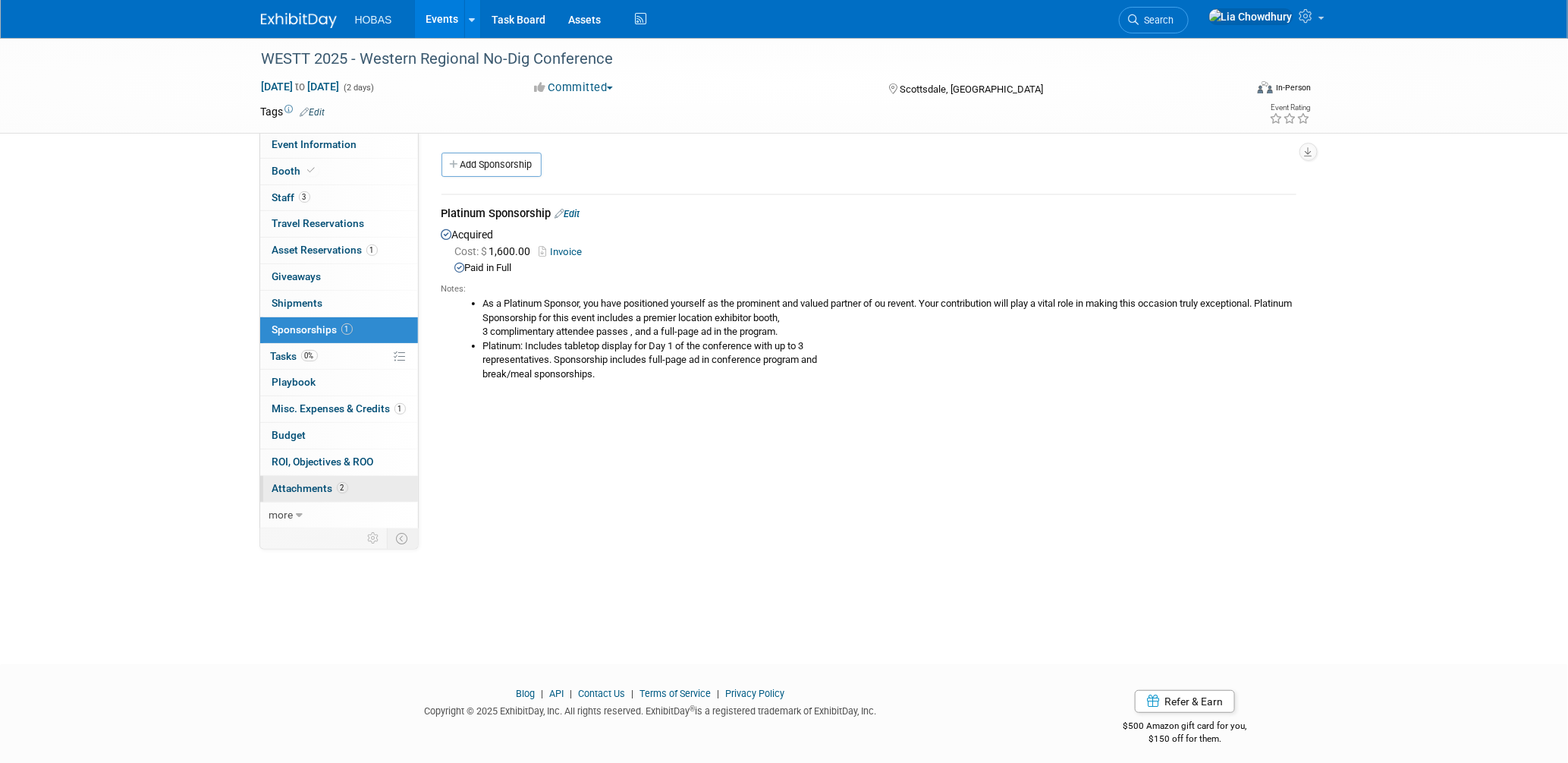
click at [302, 479] on link "2 Attachments 2" at bounding box center [339, 488] width 157 height 26
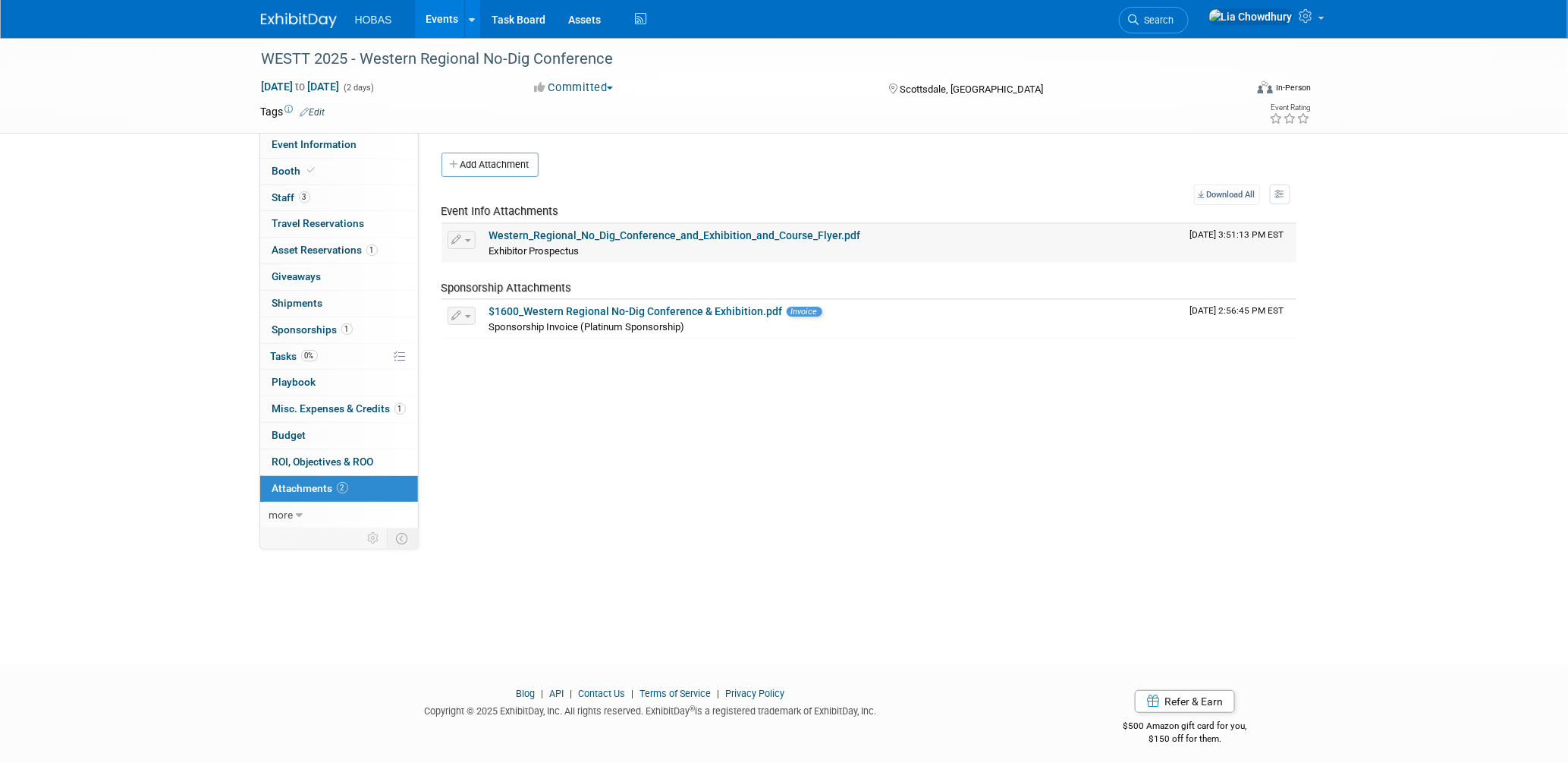
click at [610, 231] on link "Western_Regional_No_Dig_Conference_and_Exhibition_and_Course_Flyer.pdf" at bounding box center [675, 235] width 371 height 12
click at [651, 311] on link "$1600_Western Regional No-Dig Conference & Exhibition.pdf" at bounding box center [637, 311] width 294 height 12
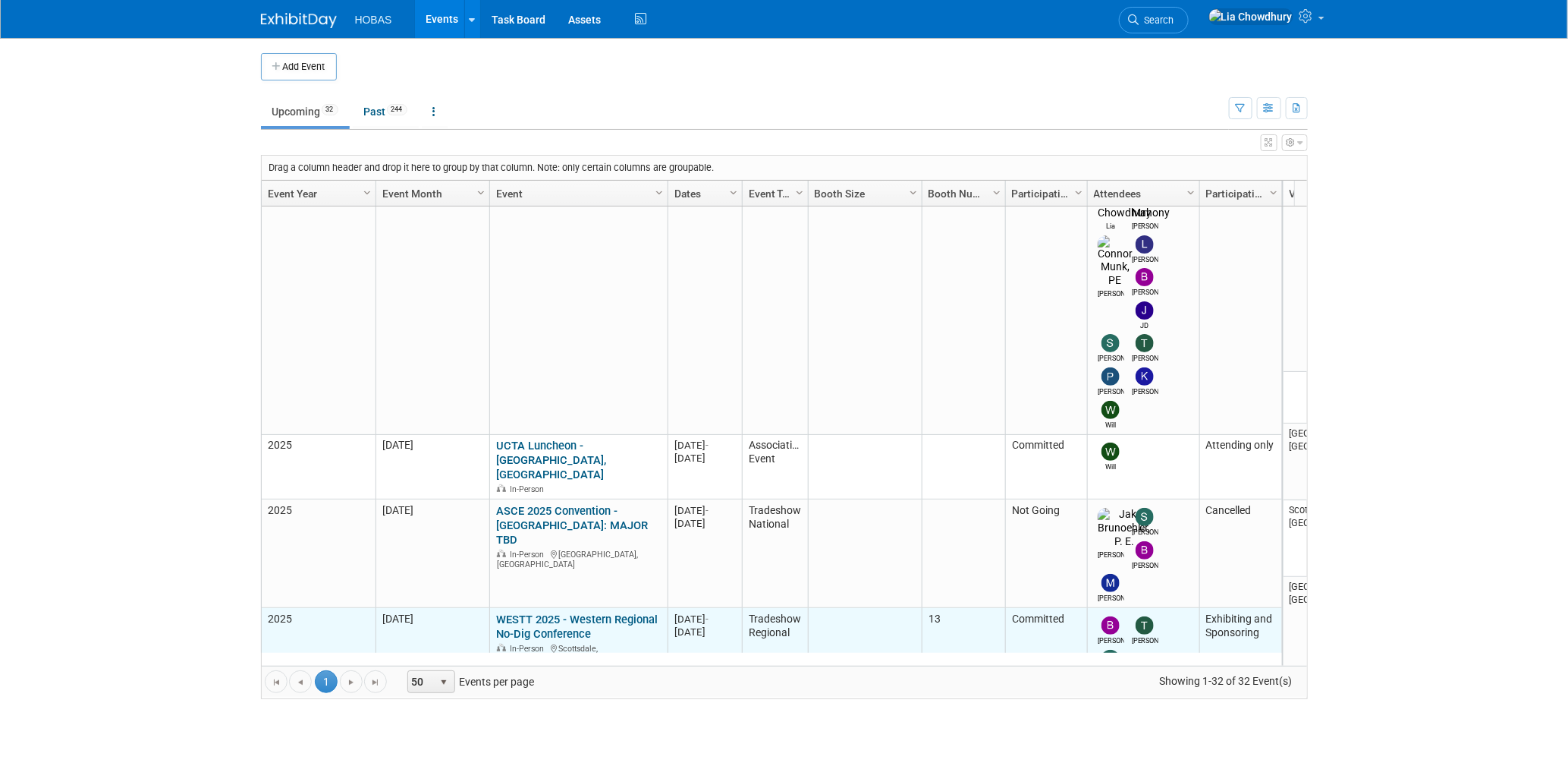
scroll to position [403, 0]
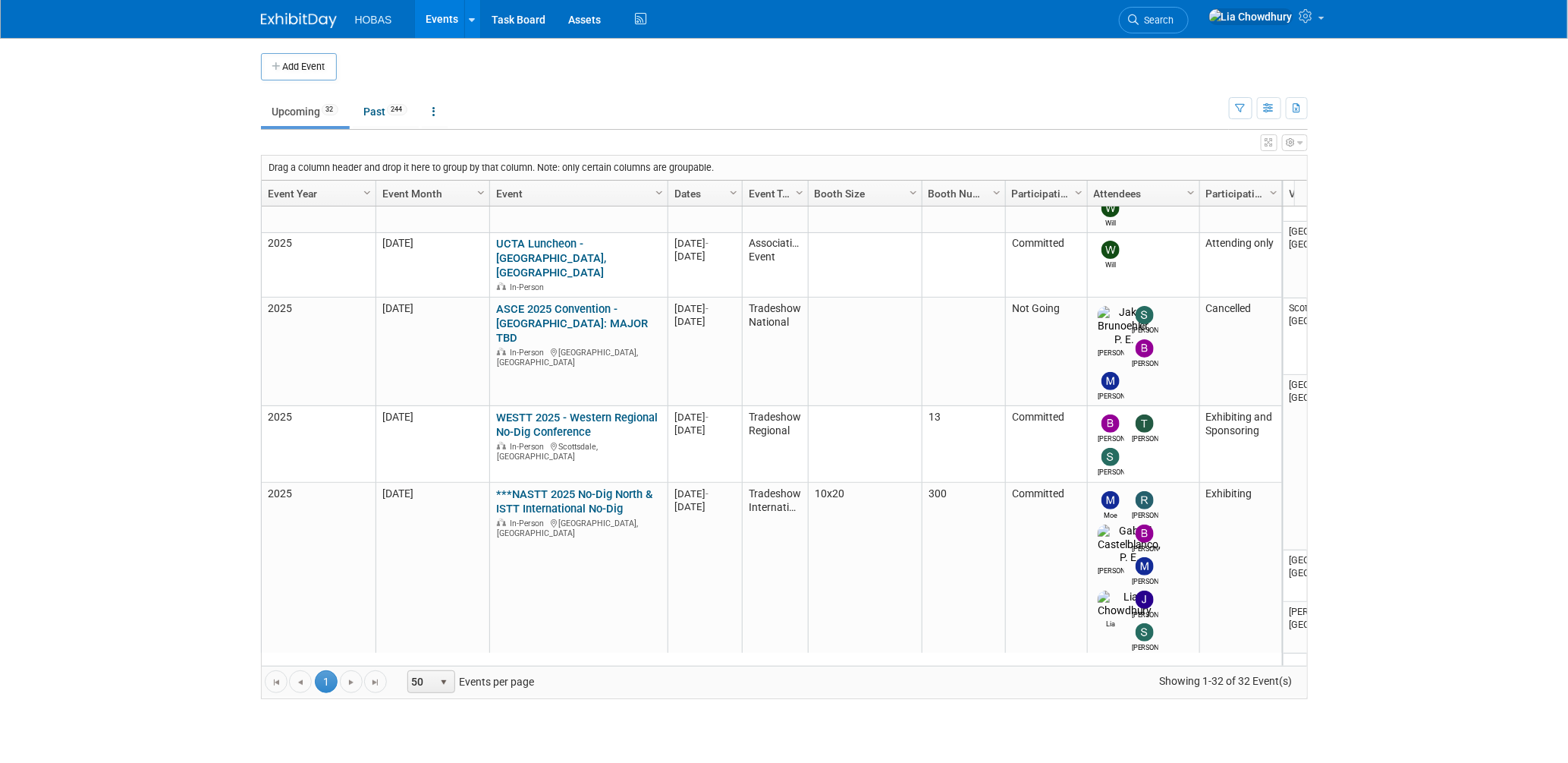
click at [564, 487] on link "***NASTT 2025 No-Dig North & ISTT International No-Dig" at bounding box center [575, 500] width 157 height 28
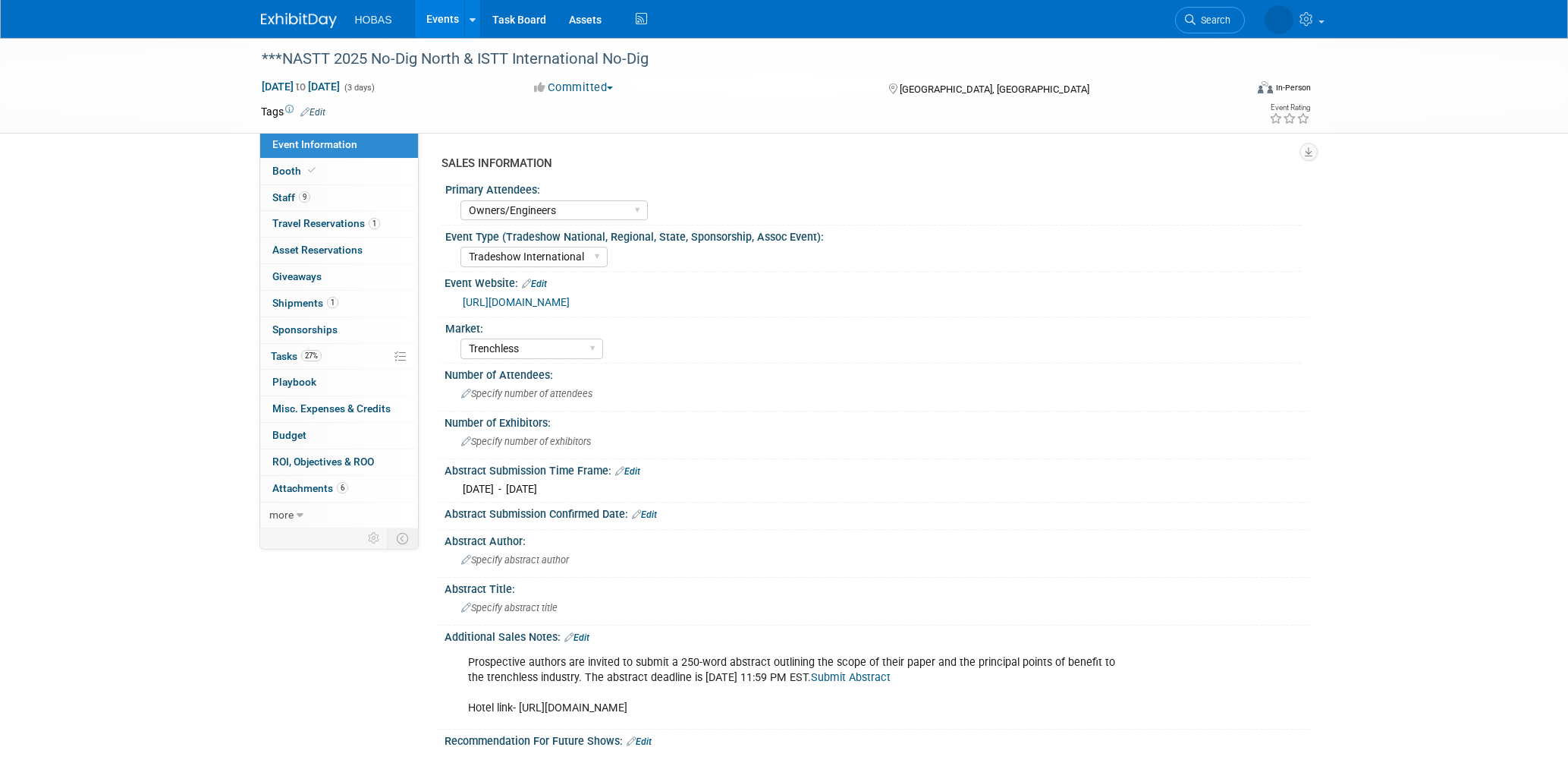
select select "Owners/Engineers"
select select "Tradeshow International"
select select "Trenchless"
select select "Exhibiting"
click at [323, 231] on link "1 Travel Reservations 1" at bounding box center [339, 223] width 157 height 26
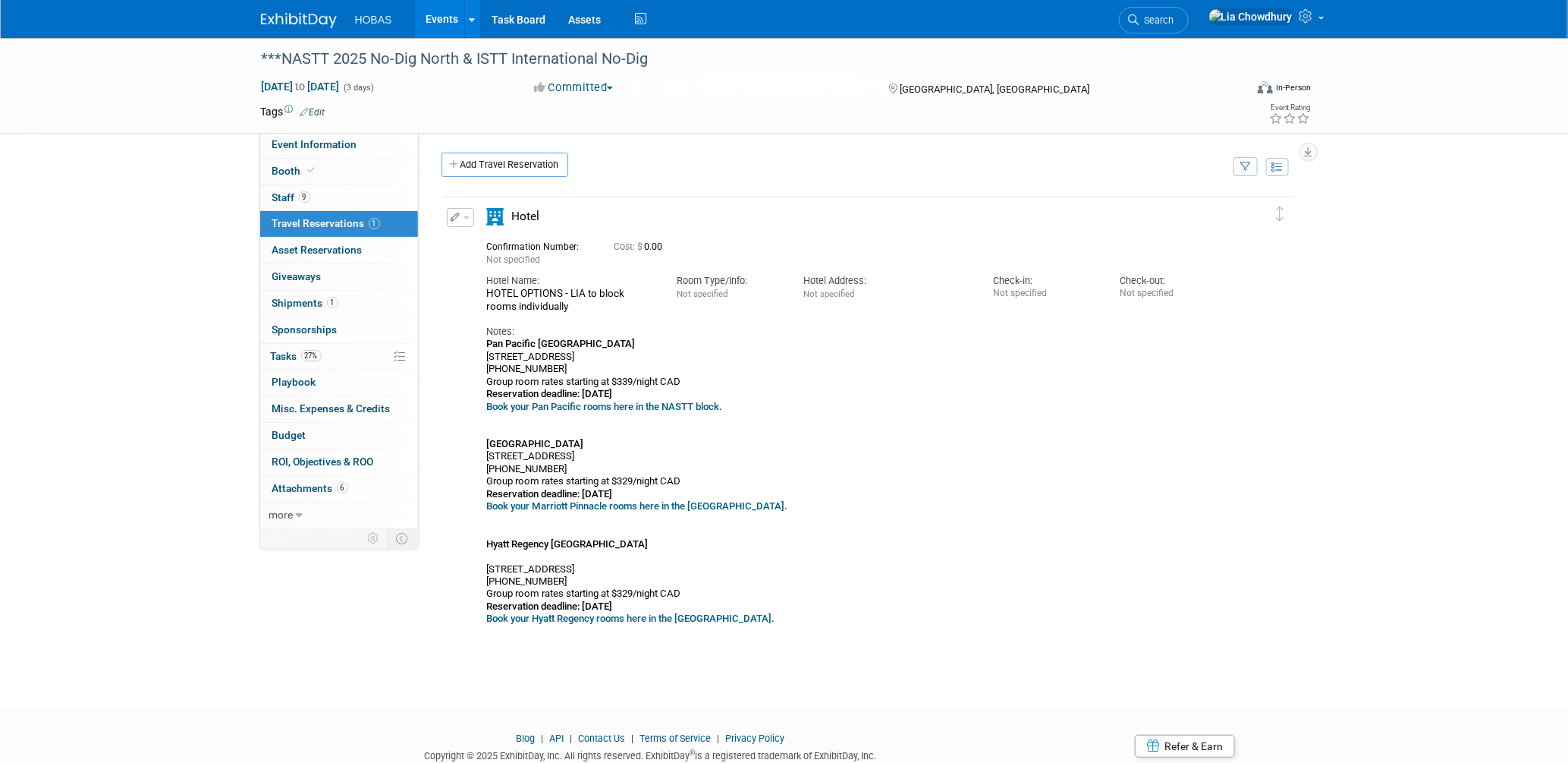
click at [438, 253] on div "Delete Reservation Not specified Cost: $ 0.00" at bounding box center [869, 418] width 878 height 466
click at [432, 24] on link "Events" at bounding box center [443, 19] width 55 height 38
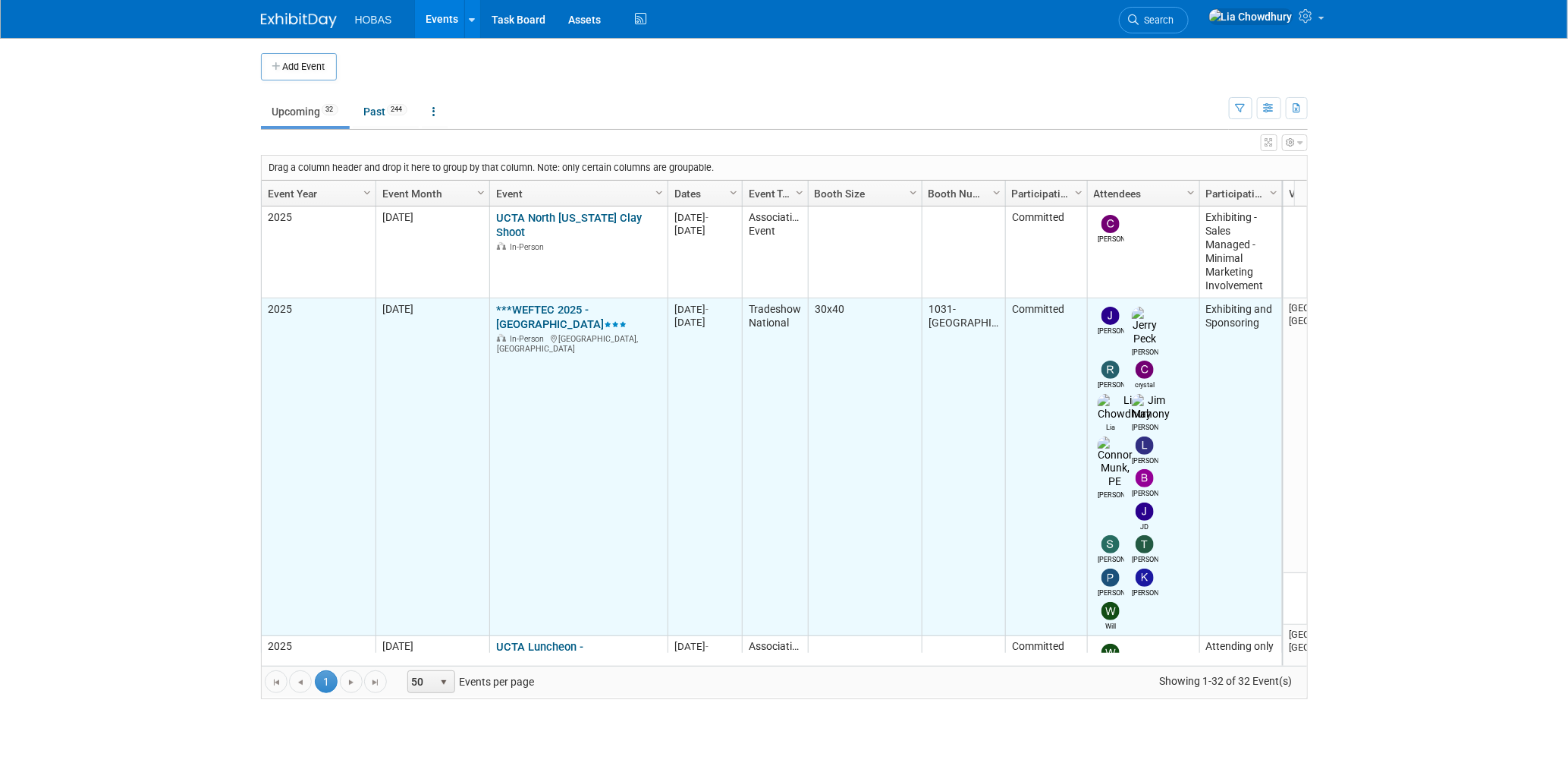
click at [549, 307] on link "***WEFTEC 2025 - [GEOGRAPHIC_DATA]" at bounding box center [561, 316] width 131 height 28
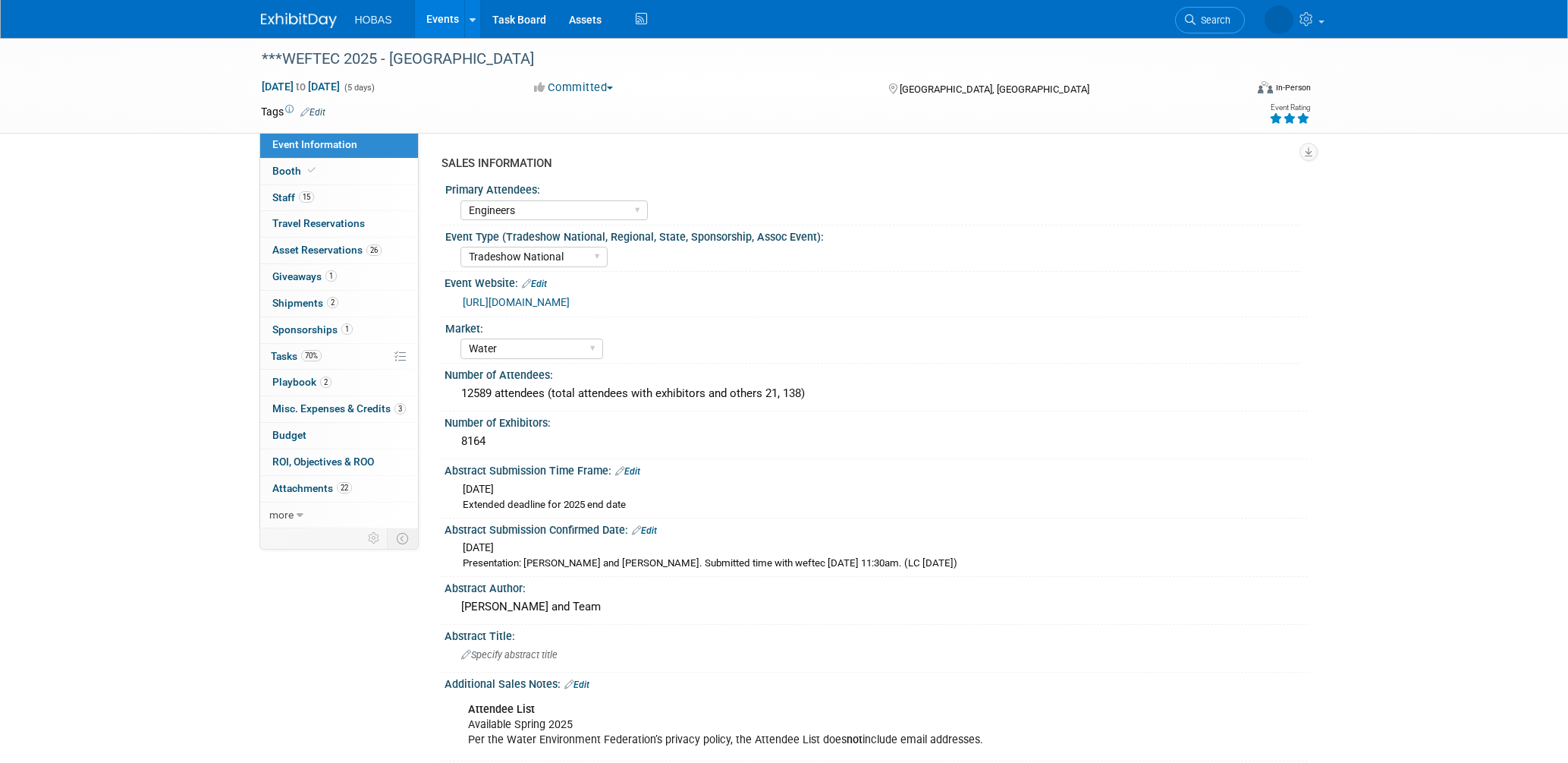
select select "Engineers"
select select "Tradeshow National"
select select "Water"
select select "Exhibiting and Sponsoring"
click at [314, 272] on span "Giveaways 1" at bounding box center [304, 276] width 65 height 12
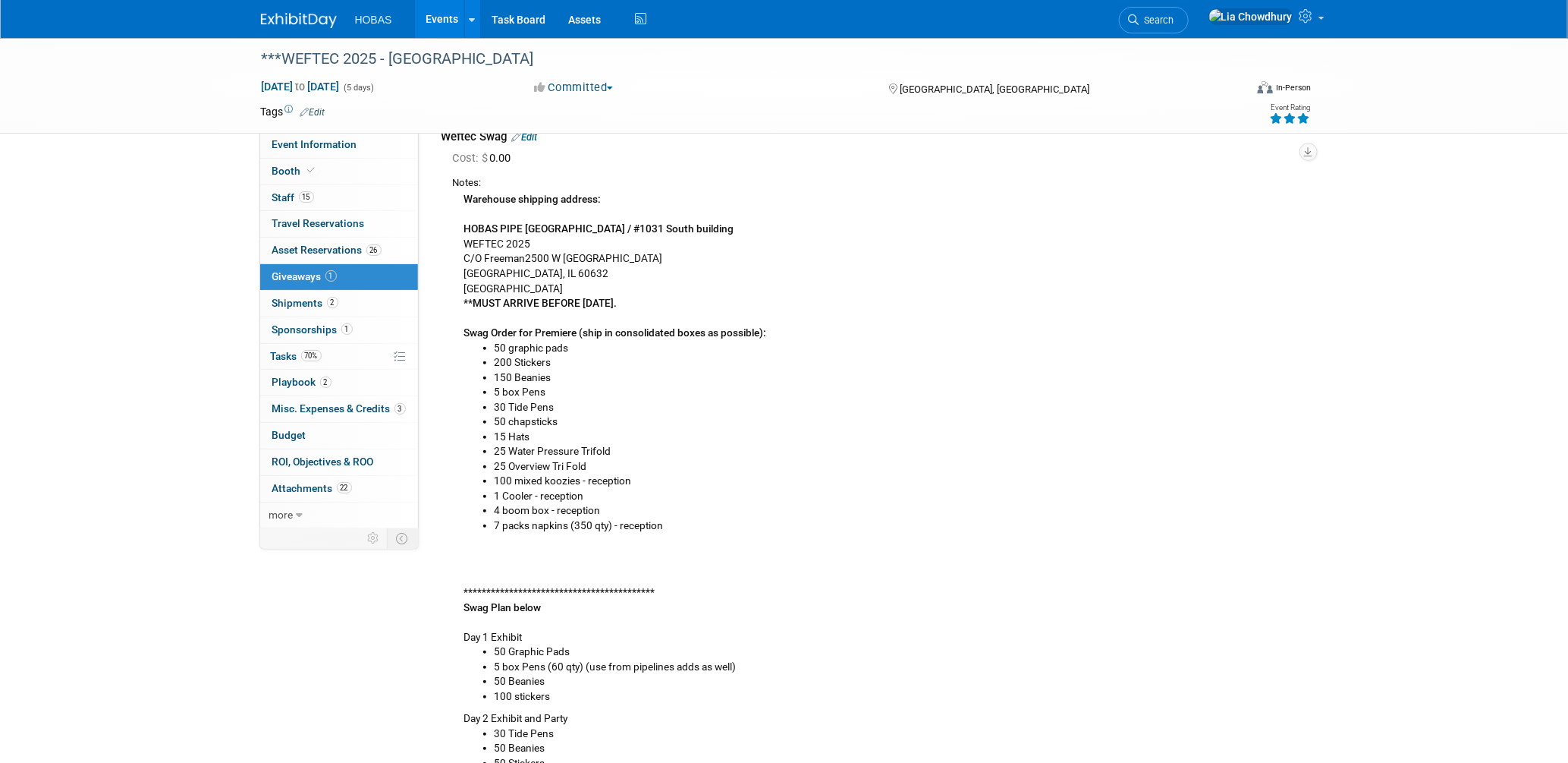
scroll to position [168, 0]
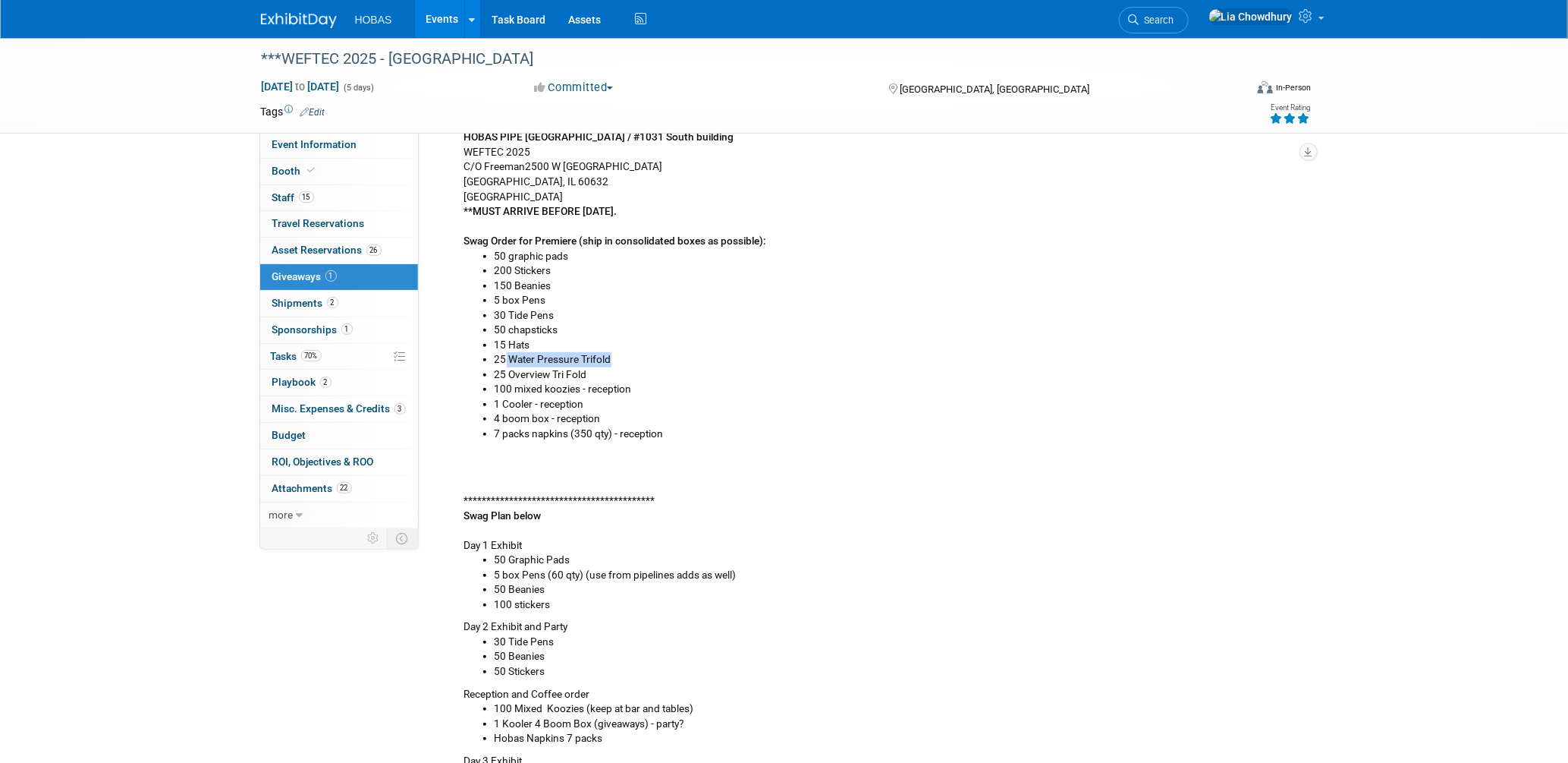
drag, startPoint x: 505, startPoint y: 358, endPoint x: 692, endPoint y: 357, distance: 187.0
click at [692, 357] on li "25 Water Pressure Trifold" at bounding box center [895, 360] width 802 height 15
click at [553, 405] on li "1 Cooler - reception" at bounding box center [895, 405] width 802 height 15
click at [545, 384] on li "100 mixed koozies - reception" at bounding box center [895, 390] width 802 height 15
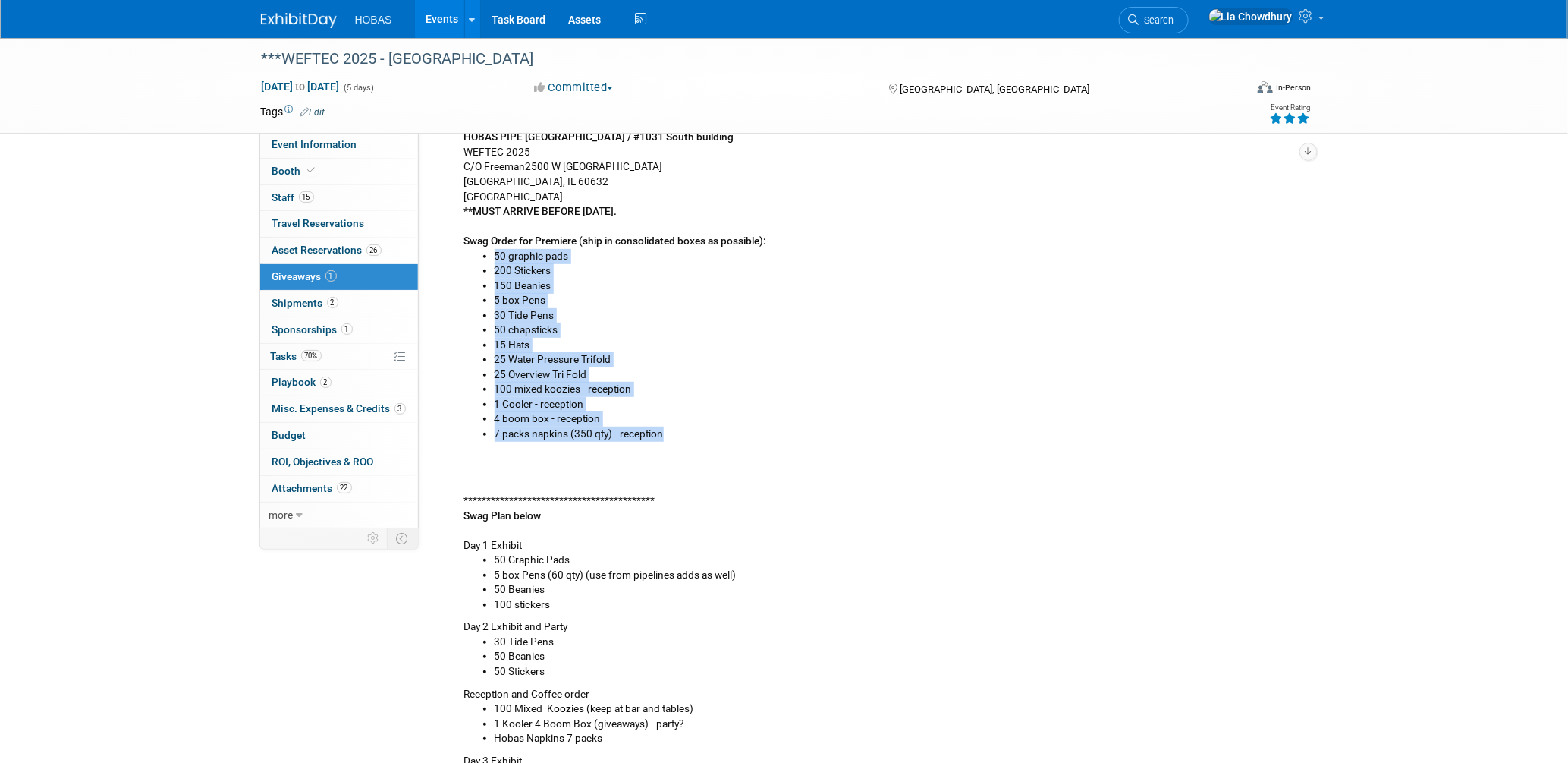
drag, startPoint x: 680, startPoint y: 436, endPoint x: 458, endPoint y: 257, distance: 285.2
click at [458, 257] on div "**********" at bounding box center [875, 533] width 844 height 870
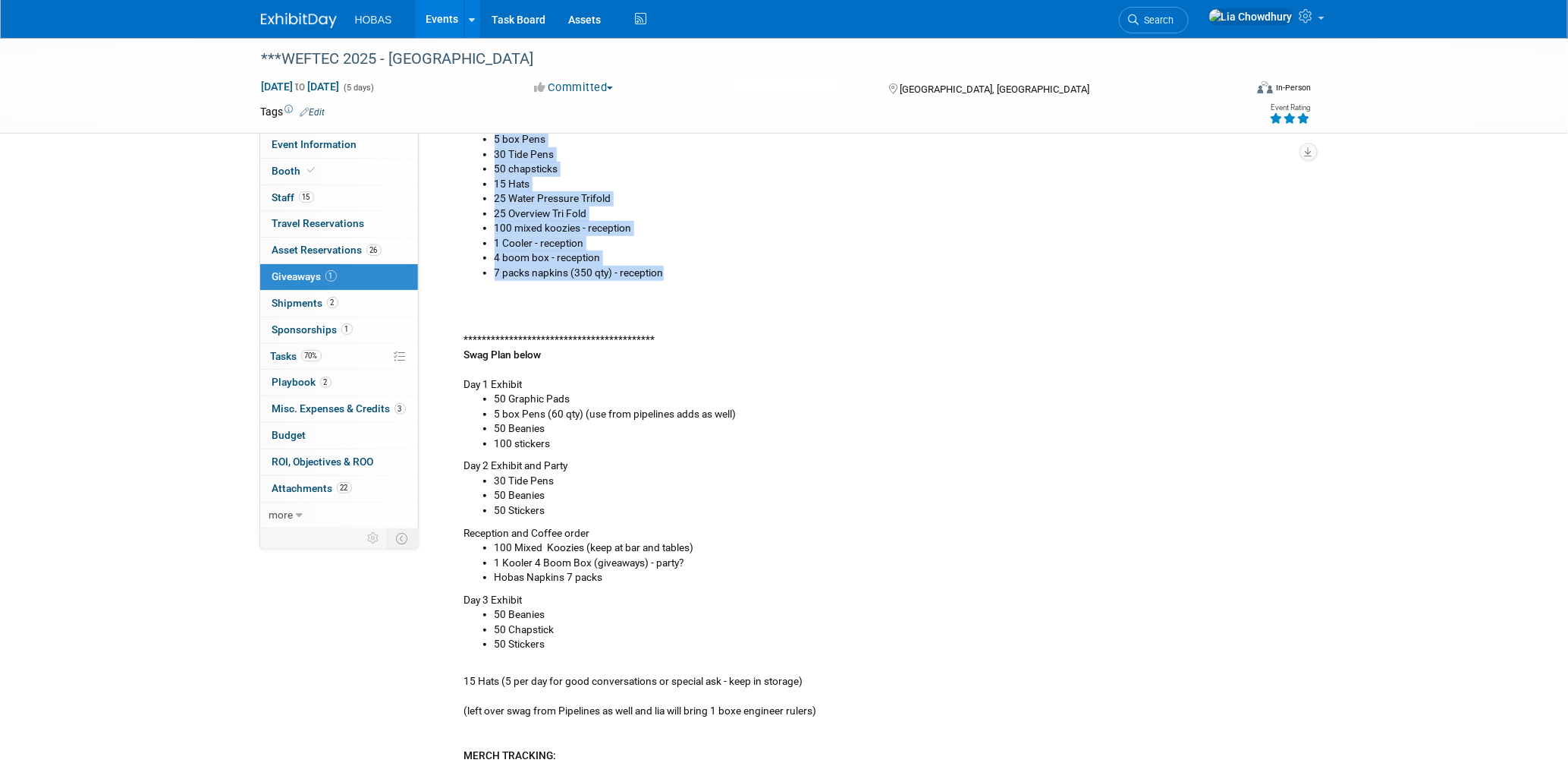
scroll to position [421, 0]
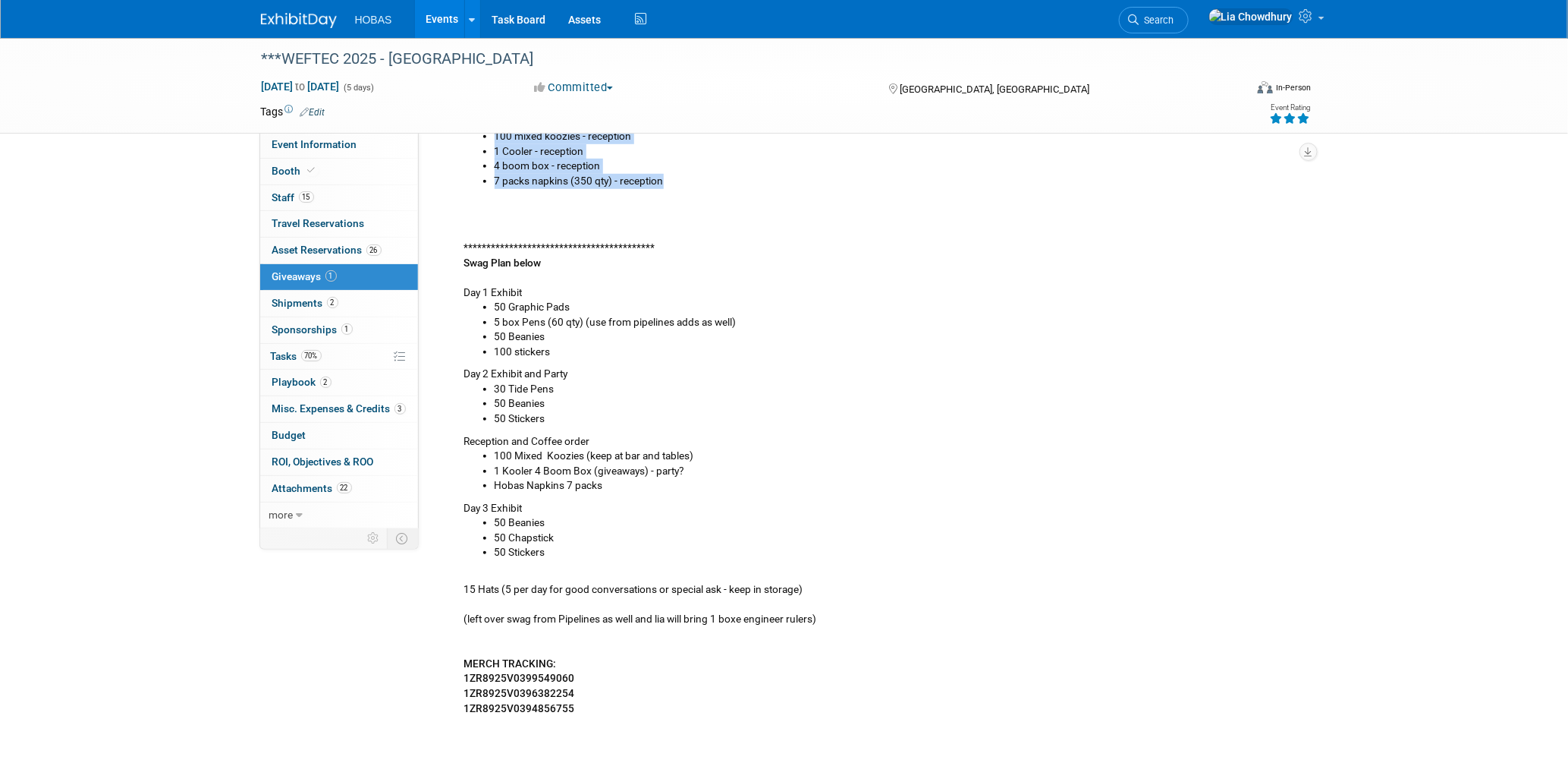
click at [443, 12] on link "Events" at bounding box center [443, 19] width 55 height 38
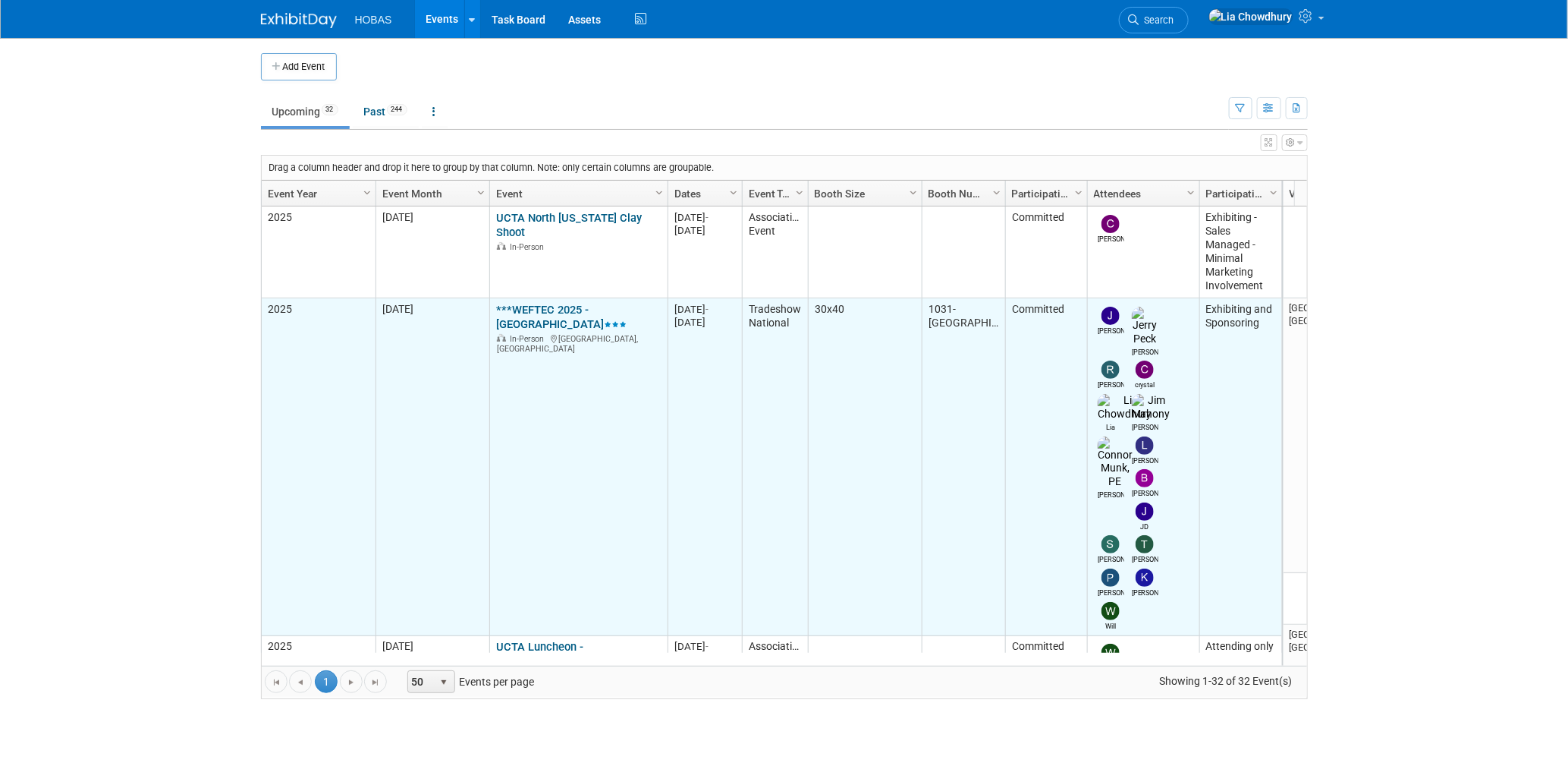
scroll to position [201, 0]
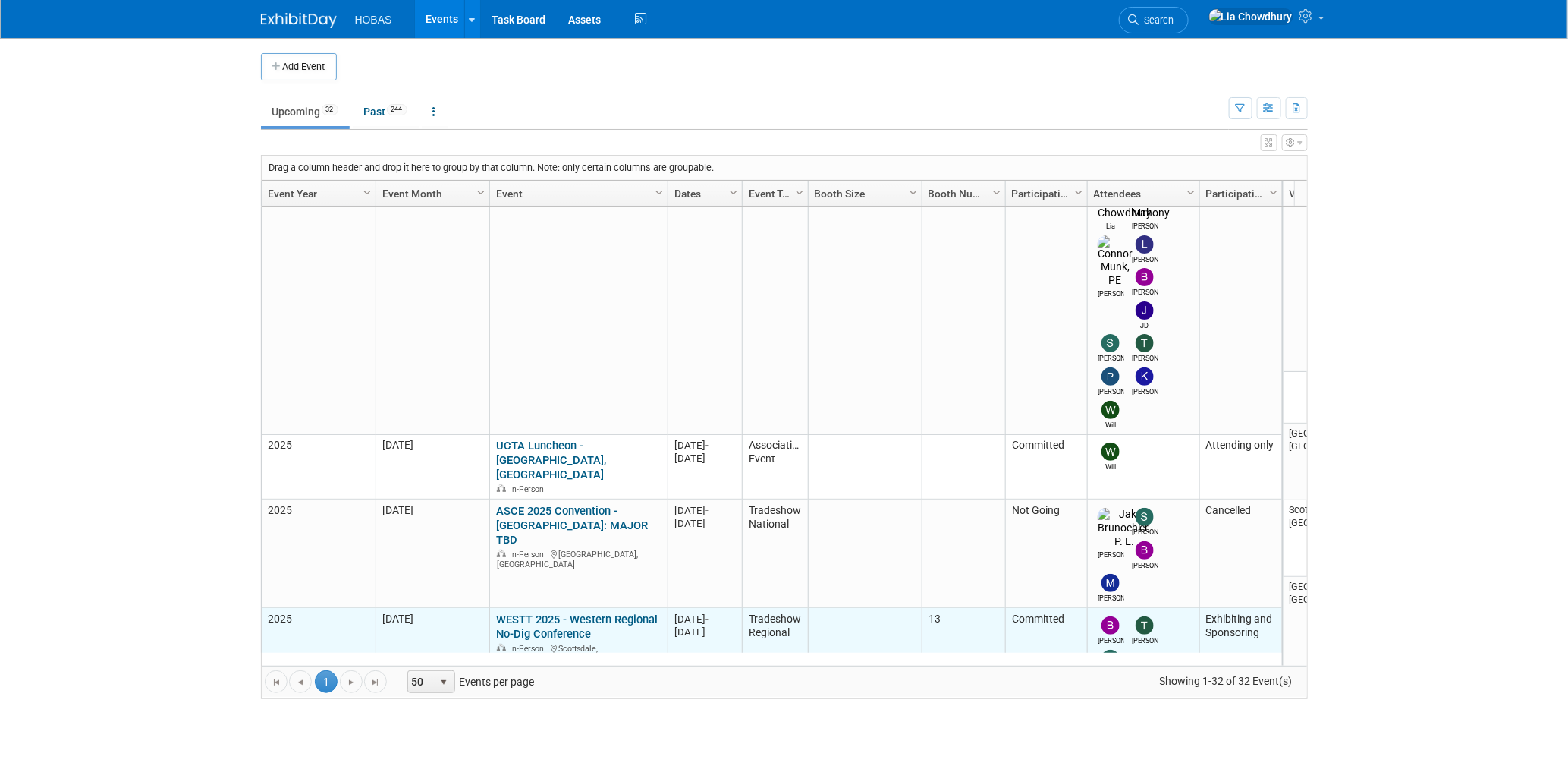
click at [543, 612] on link "WESTT 2025 - Western Regional No-Dig Conference" at bounding box center [576, 625] width 161 height 28
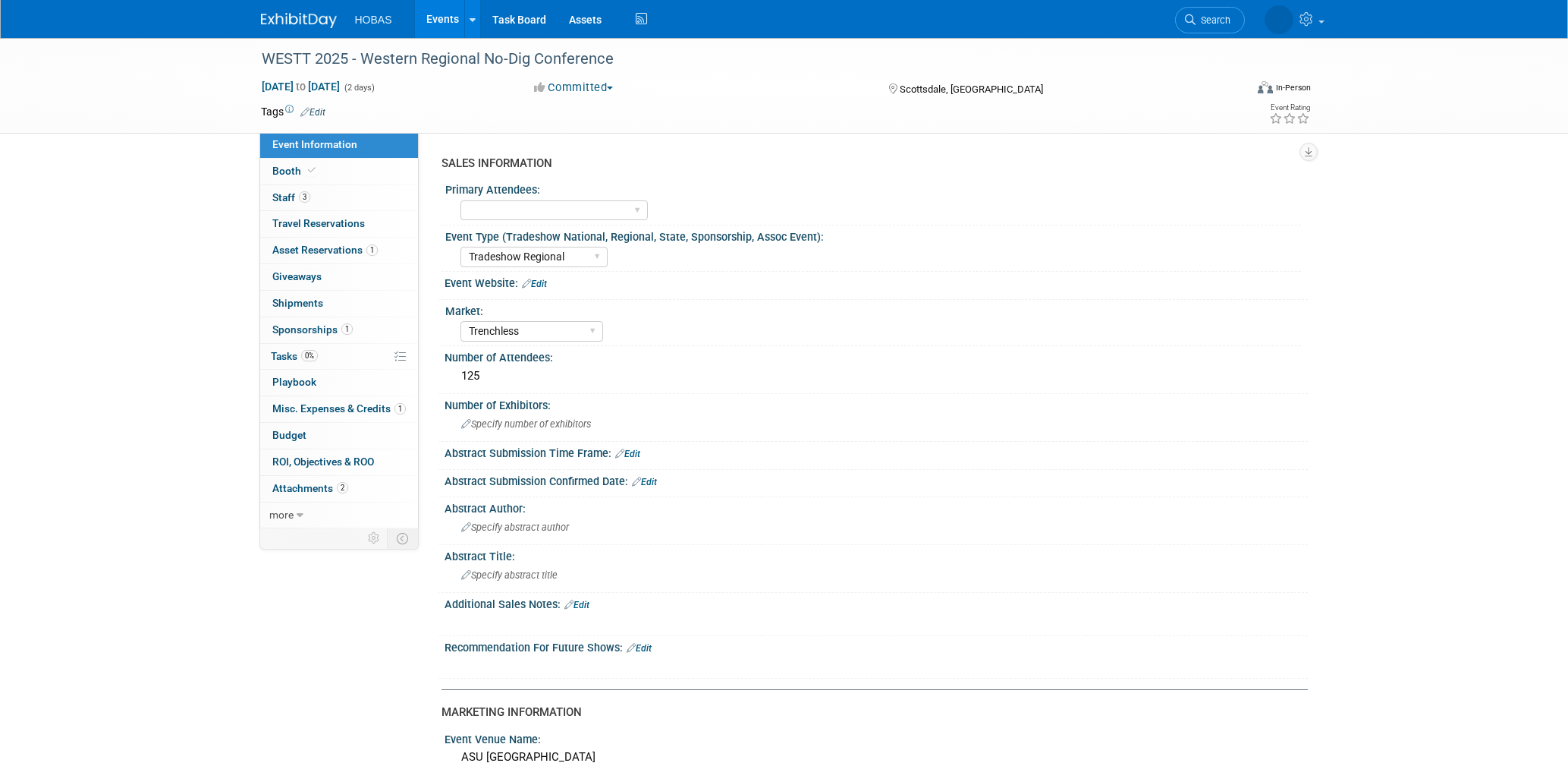
select select "Tradeshow Regional"
select select "Trenchless"
select select "Exhibiting and Sponsoring"
click at [294, 302] on span "Shipments 0" at bounding box center [297, 303] width 51 height 12
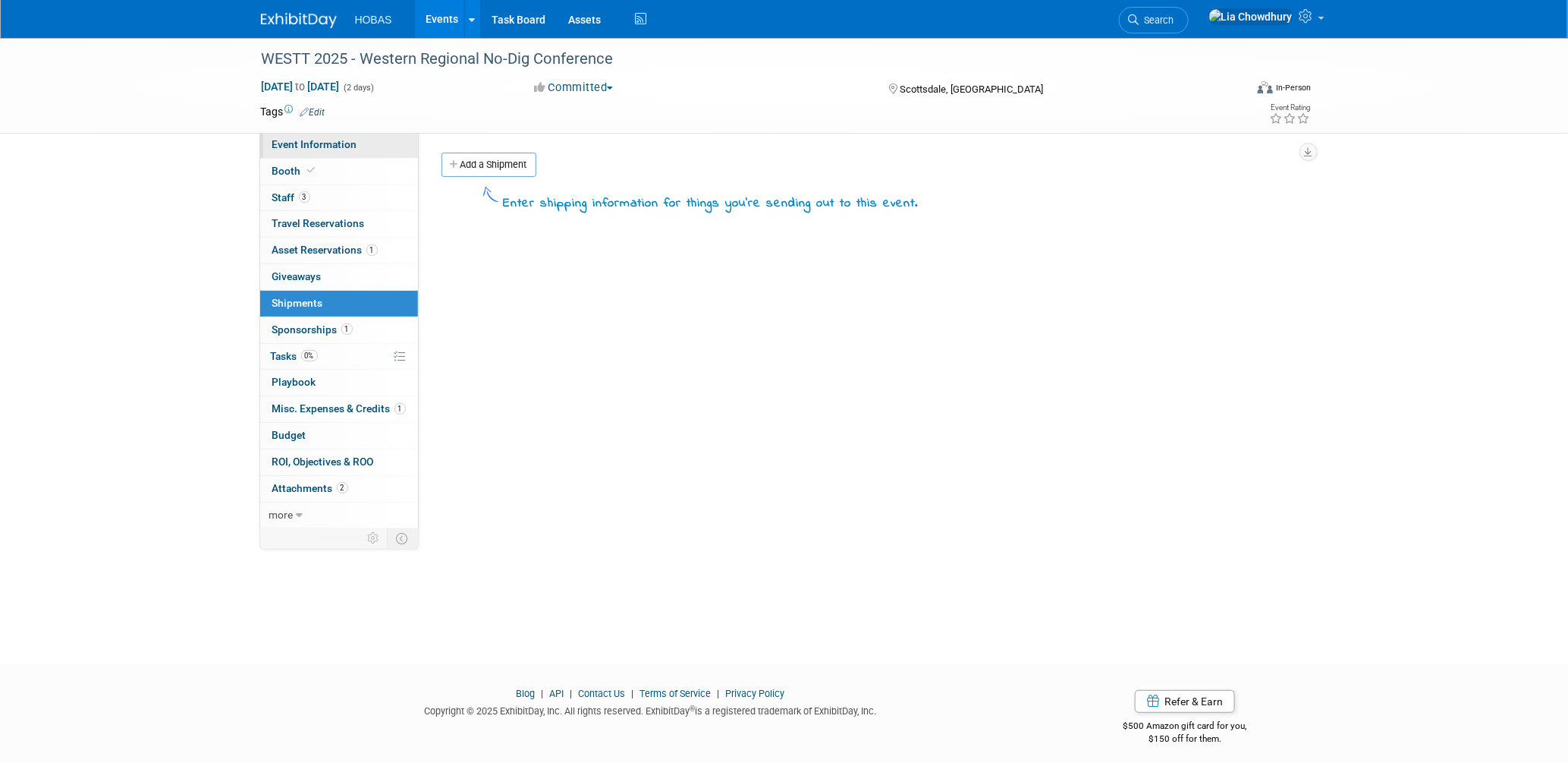
click at [298, 145] on span "Event Information" at bounding box center [314, 144] width 85 height 12
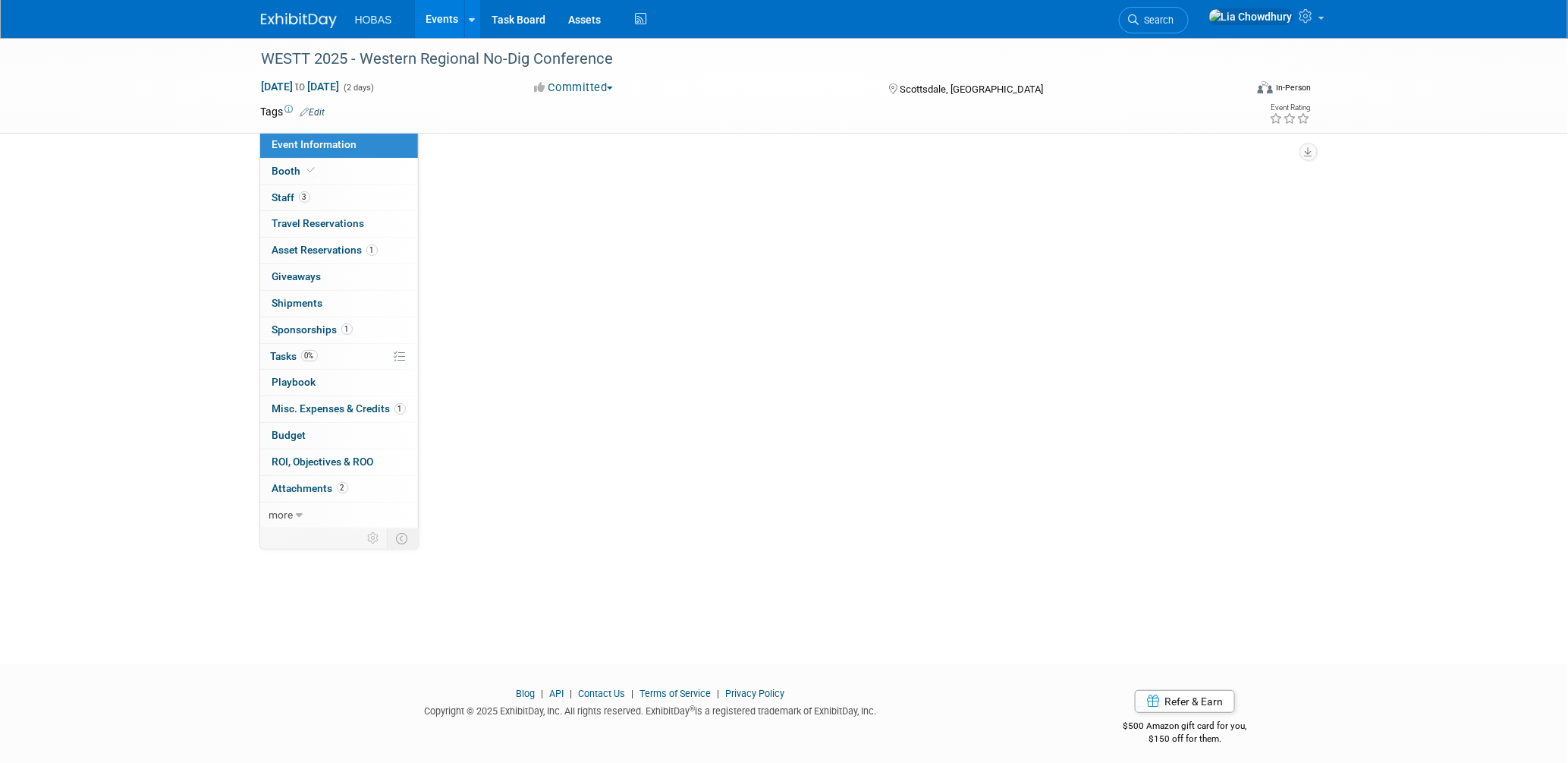
select select "Tradeshow Regional"
select select "Trenchless"
select select "Exhibiting and Sponsoring"
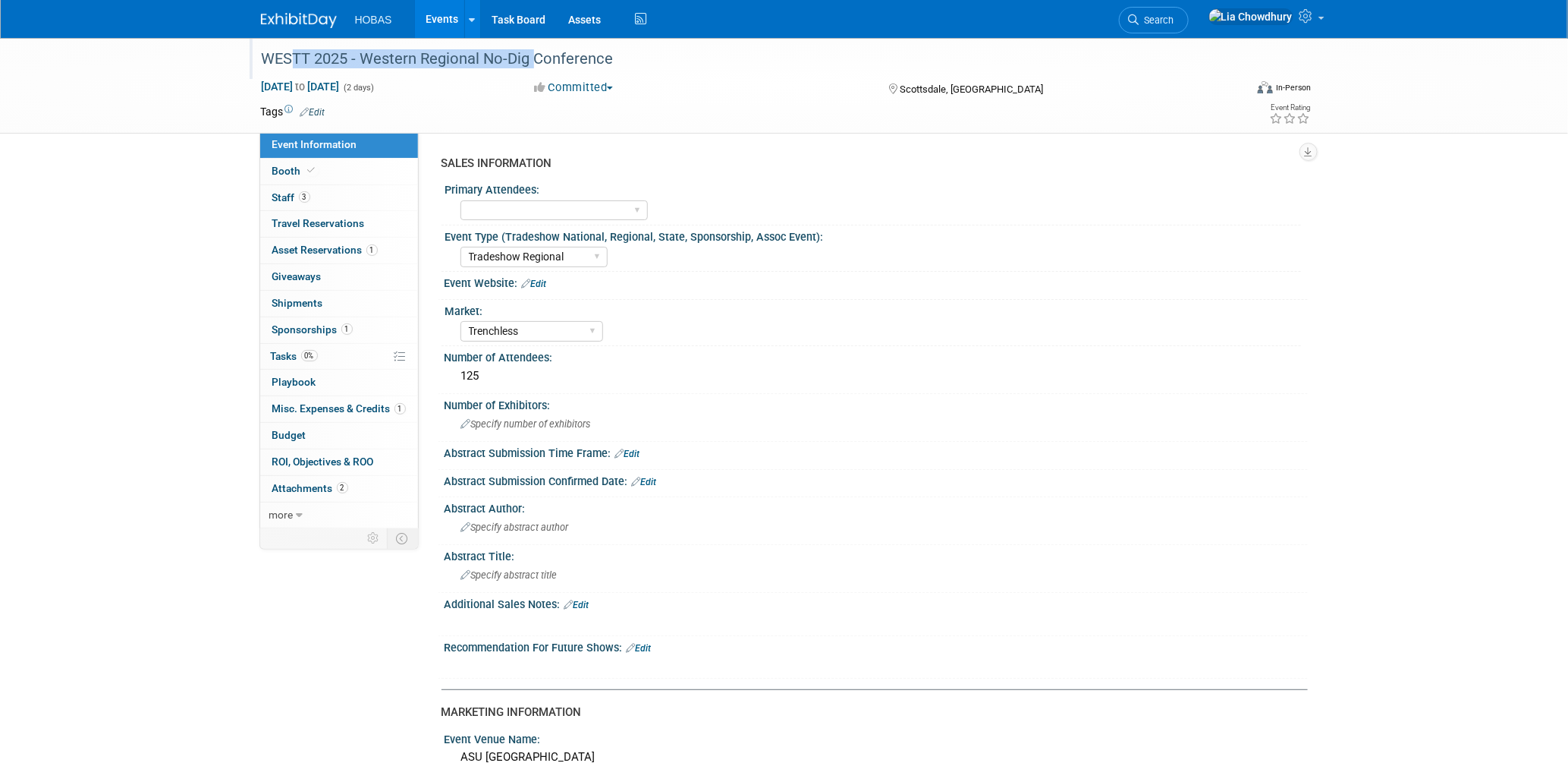
drag, startPoint x: 280, startPoint y: 64, endPoint x: 527, endPoint y: 65, distance: 247.0
click at [527, 65] on div "WESTT 2025 - Western Regional No-Dig Conference" at bounding box center [740, 59] width 966 height 28
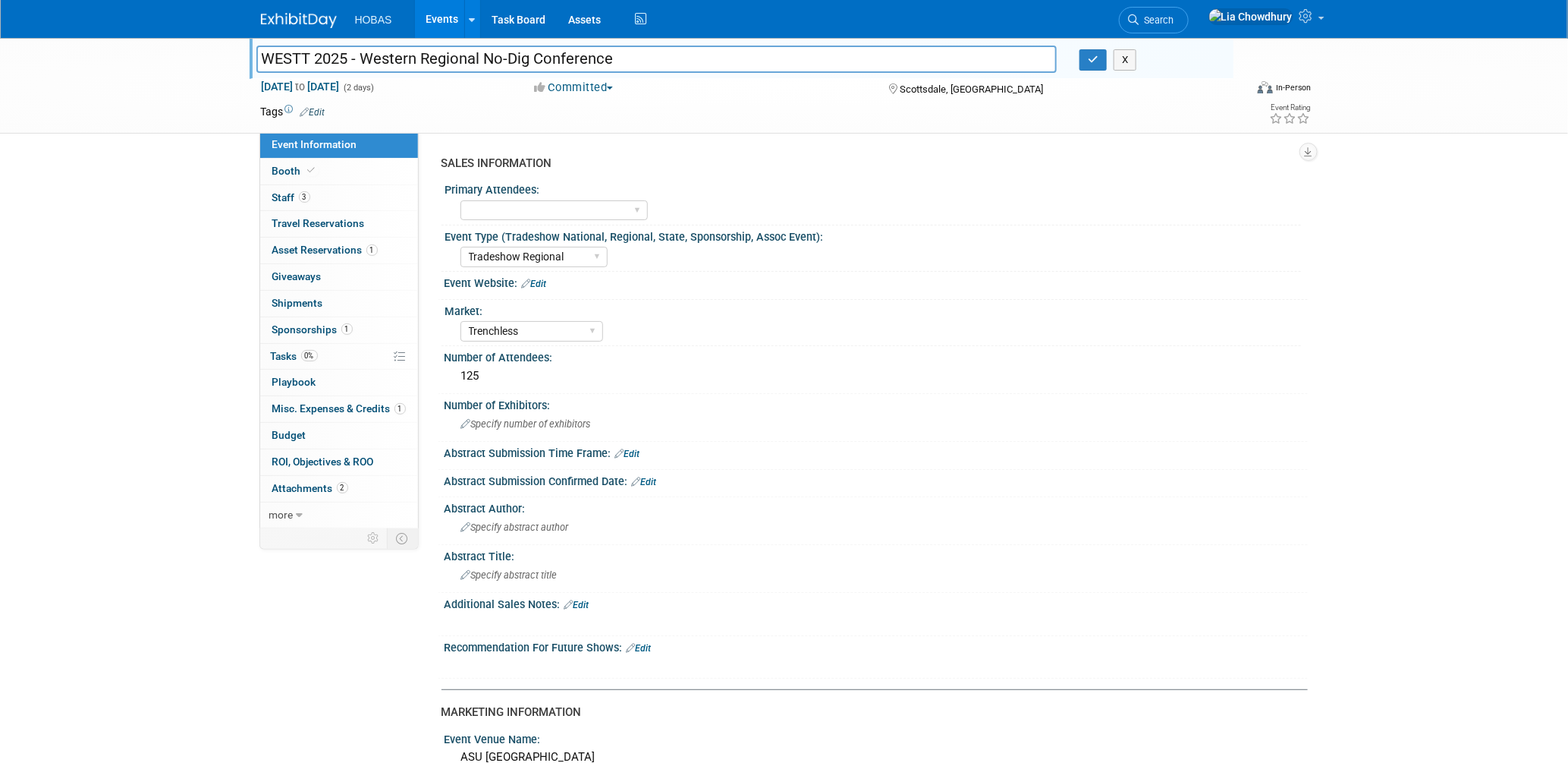
click at [430, 16] on link "Events" at bounding box center [443, 19] width 55 height 38
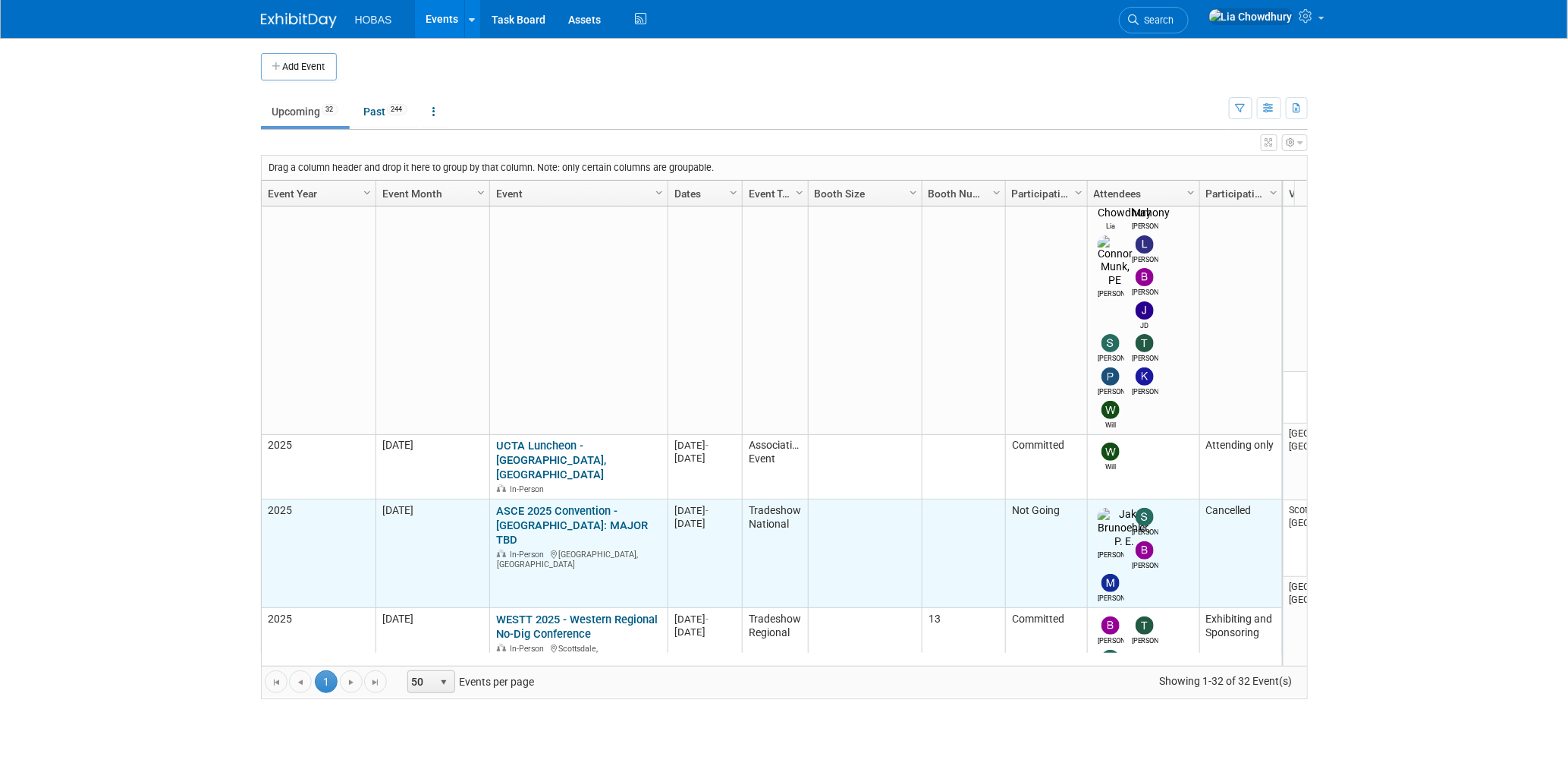
scroll to position [302, 0]
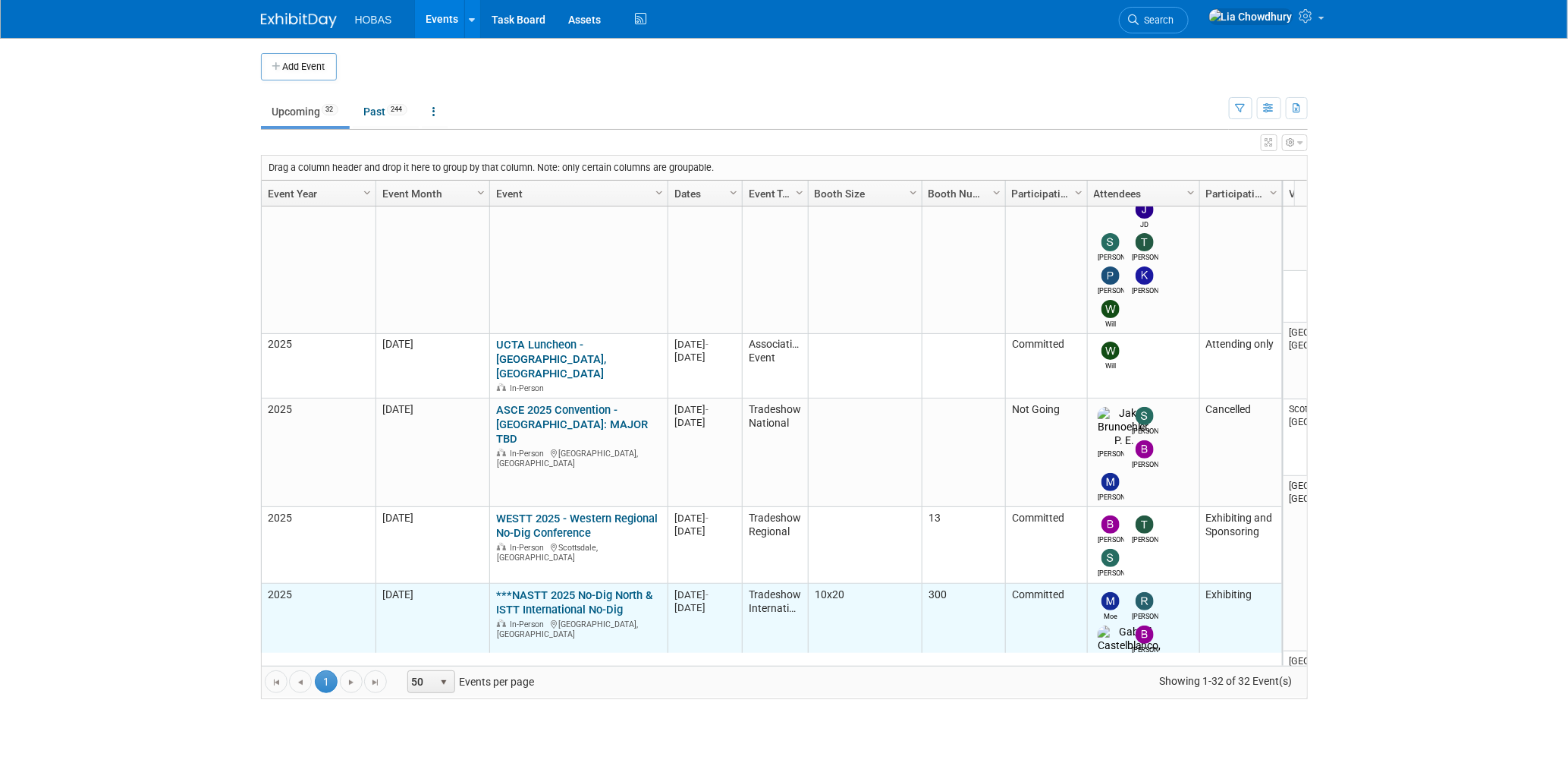
click at [567, 588] on link "***NASTT 2025 No-Dig North & ISTT International No-Dig" at bounding box center [575, 602] width 157 height 28
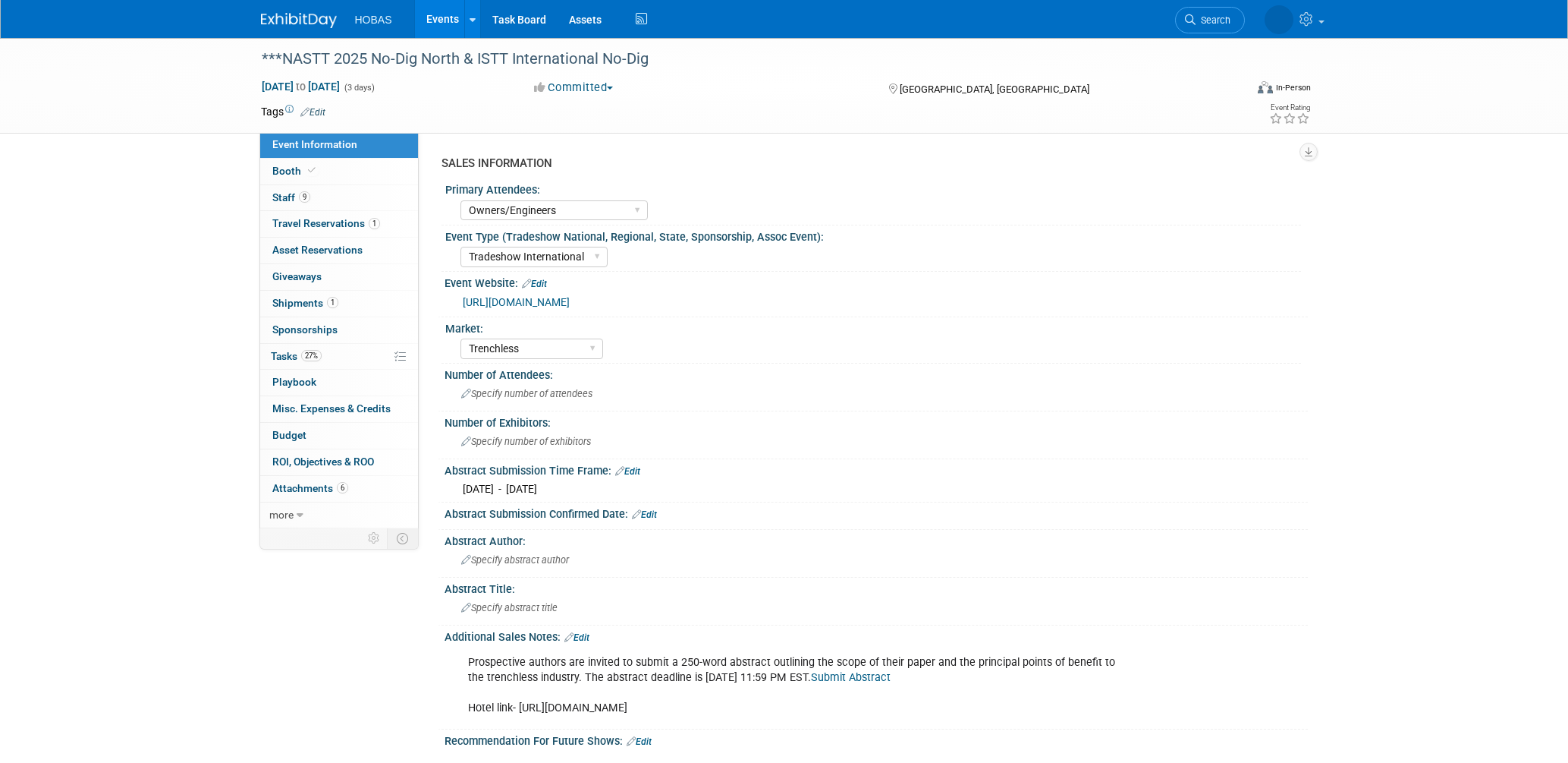
select select "Owners/Engineers"
select select "Tradeshow International"
select select "Trenchless"
select select "Exhibiting"
click at [305, 276] on span "Giveaways 0" at bounding box center [297, 276] width 50 height 12
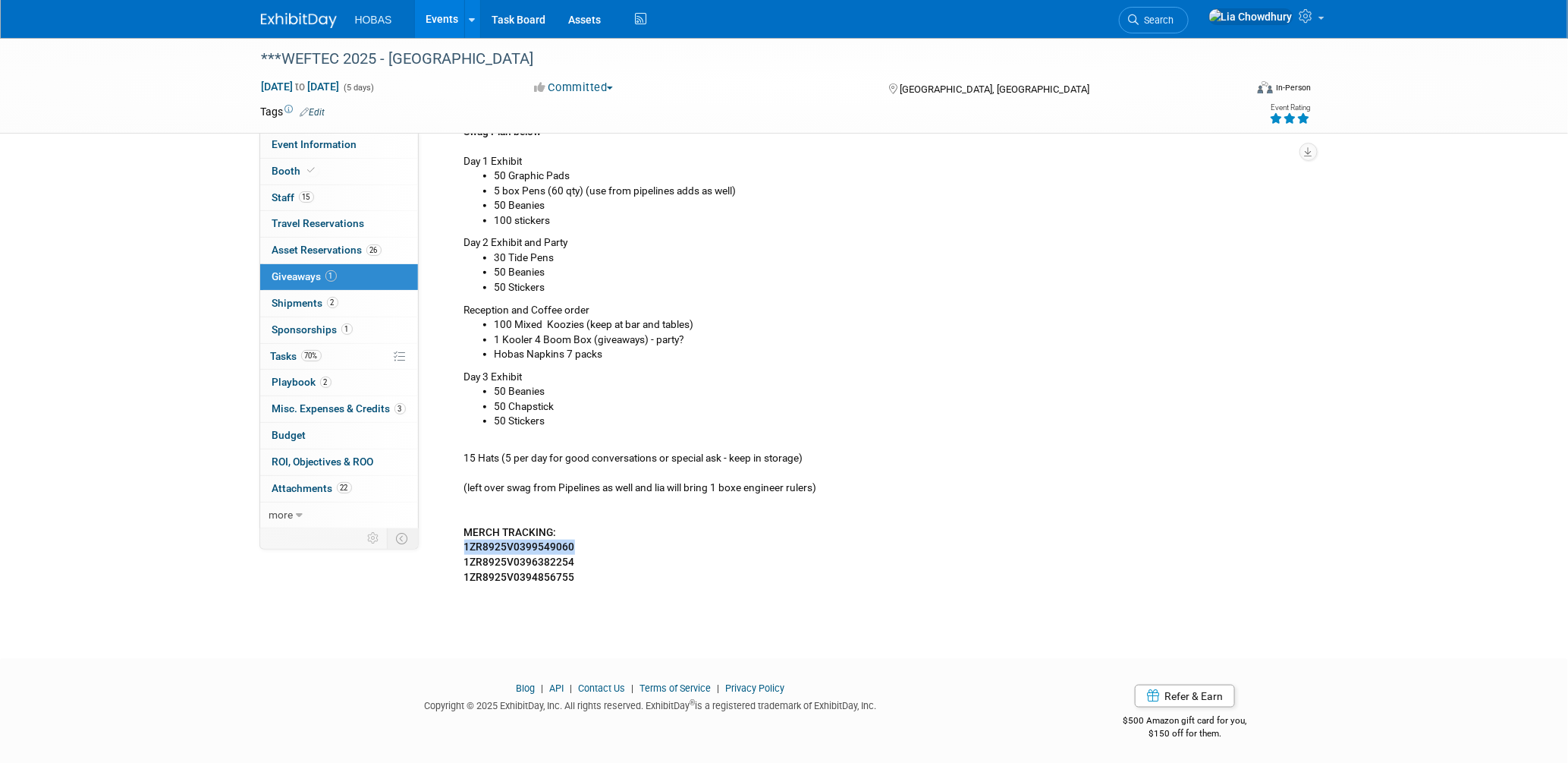
click at [442, 16] on link "Events" at bounding box center [443, 19] width 55 height 38
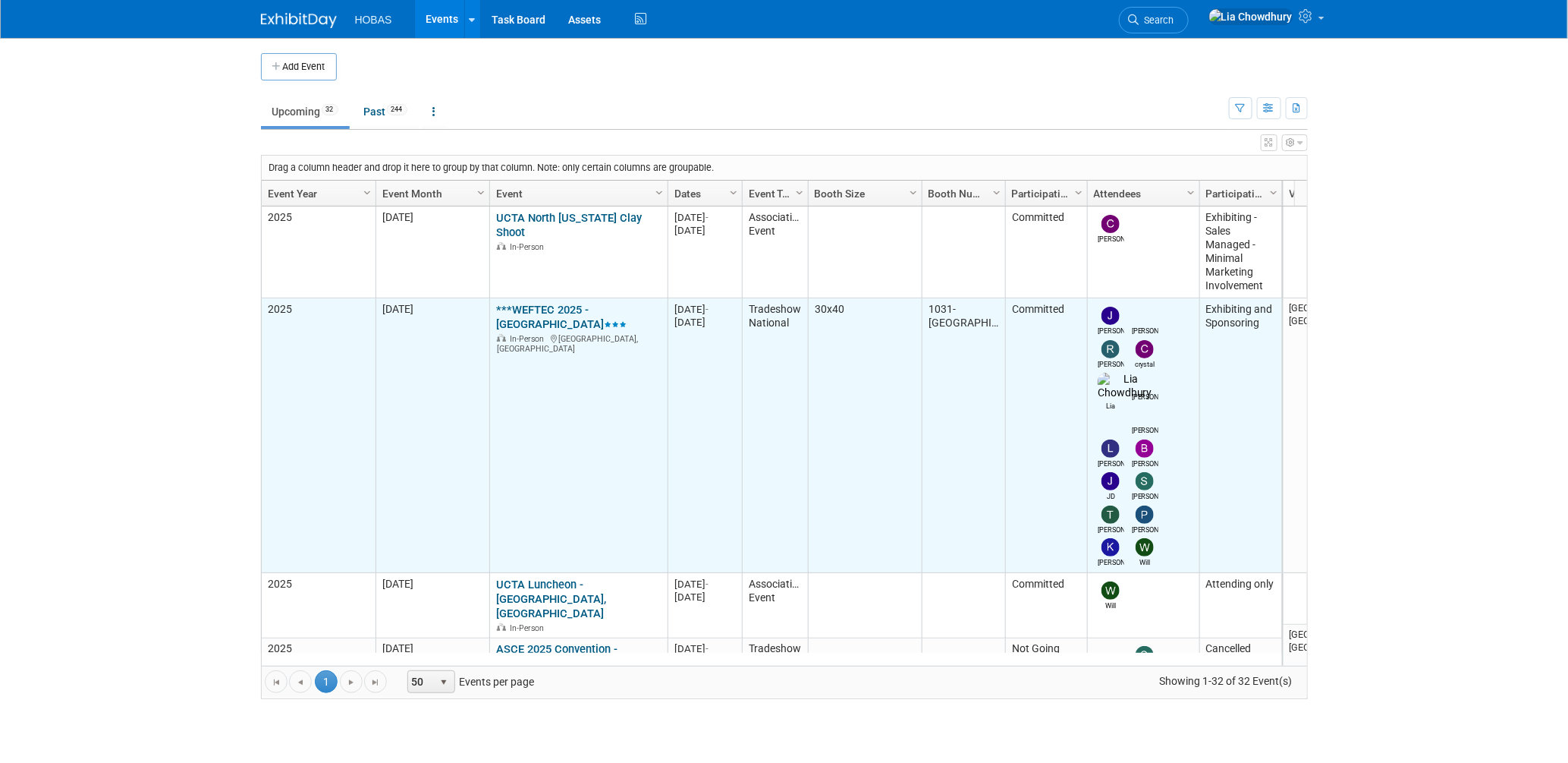
scroll to position [302, 0]
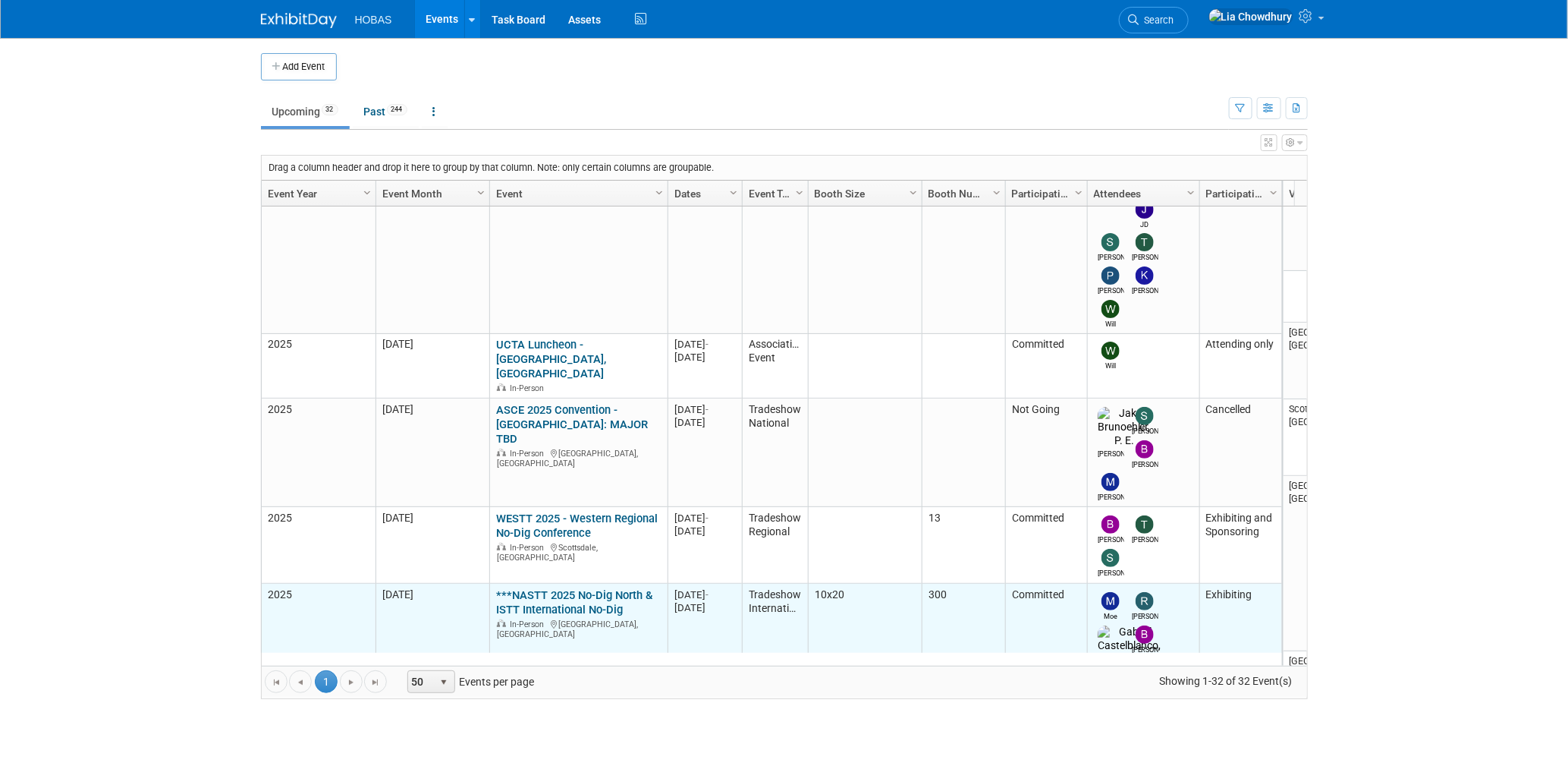
click at [571, 588] on link "***NASTT 2025 No-Dig North & ISTT International No-Dig" at bounding box center [575, 602] width 157 height 28
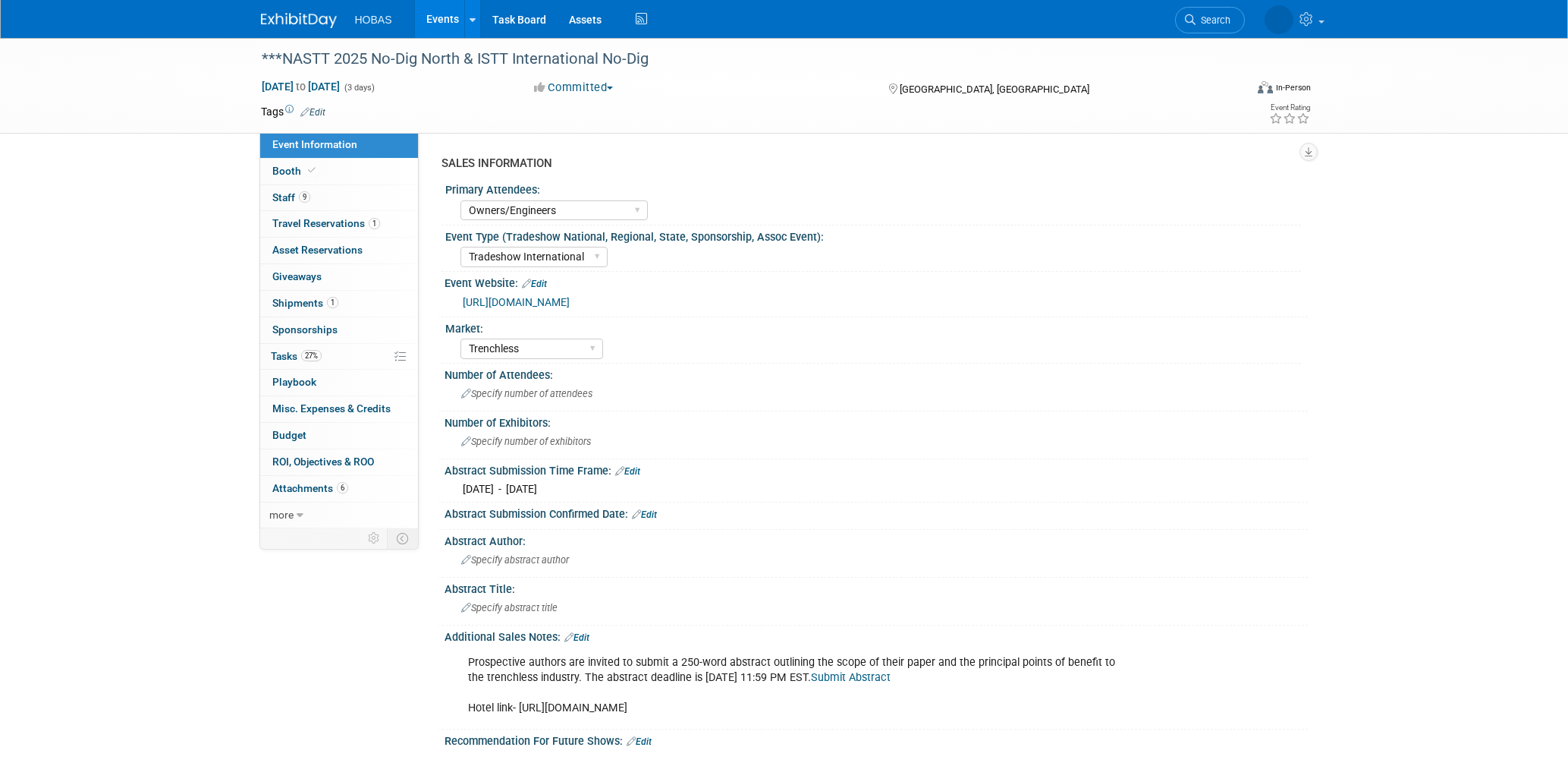
select select "Owners/Engineers"
select select "Tradeshow International"
select select "Trenchless"
select select "Exhibiting"
click at [556, 307] on link "[URL][DOMAIN_NAME]" at bounding box center [516, 302] width 107 height 12
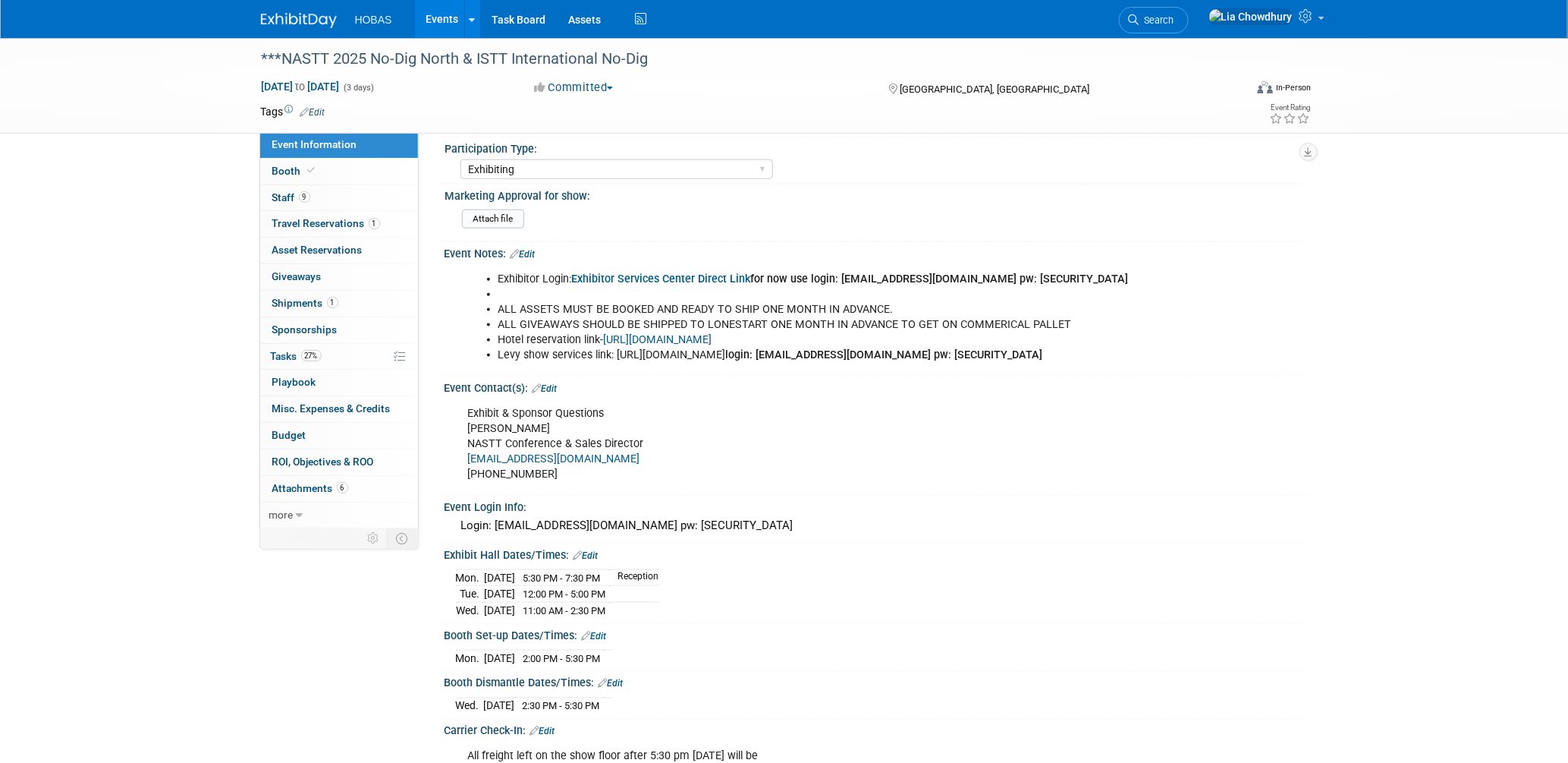
scroll to position [927, 0]
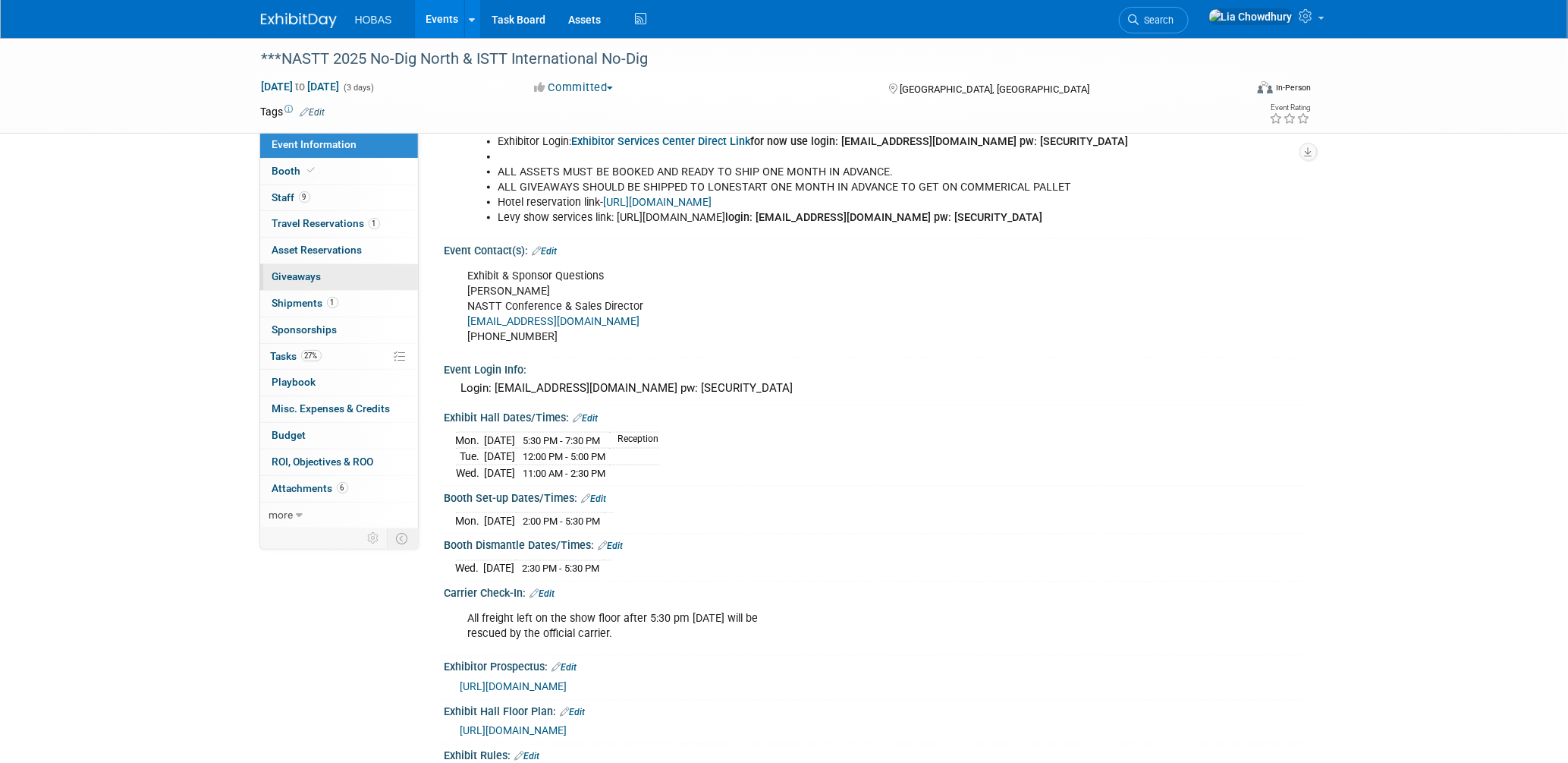
click at [300, 272] on span "Giveaways 0" at bounding box center [297, 276] width 50 height 12
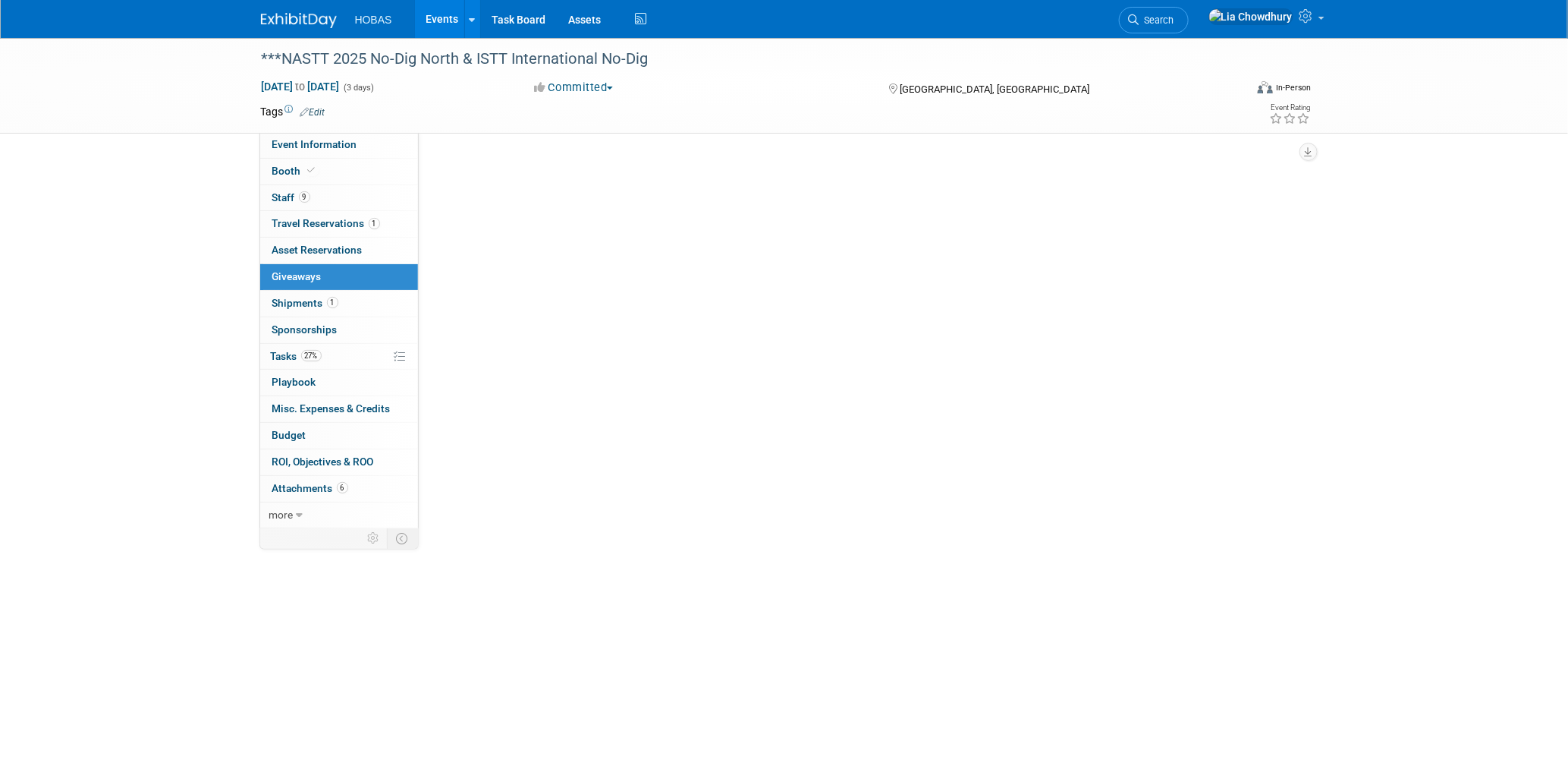
scroll to position [0, 0]
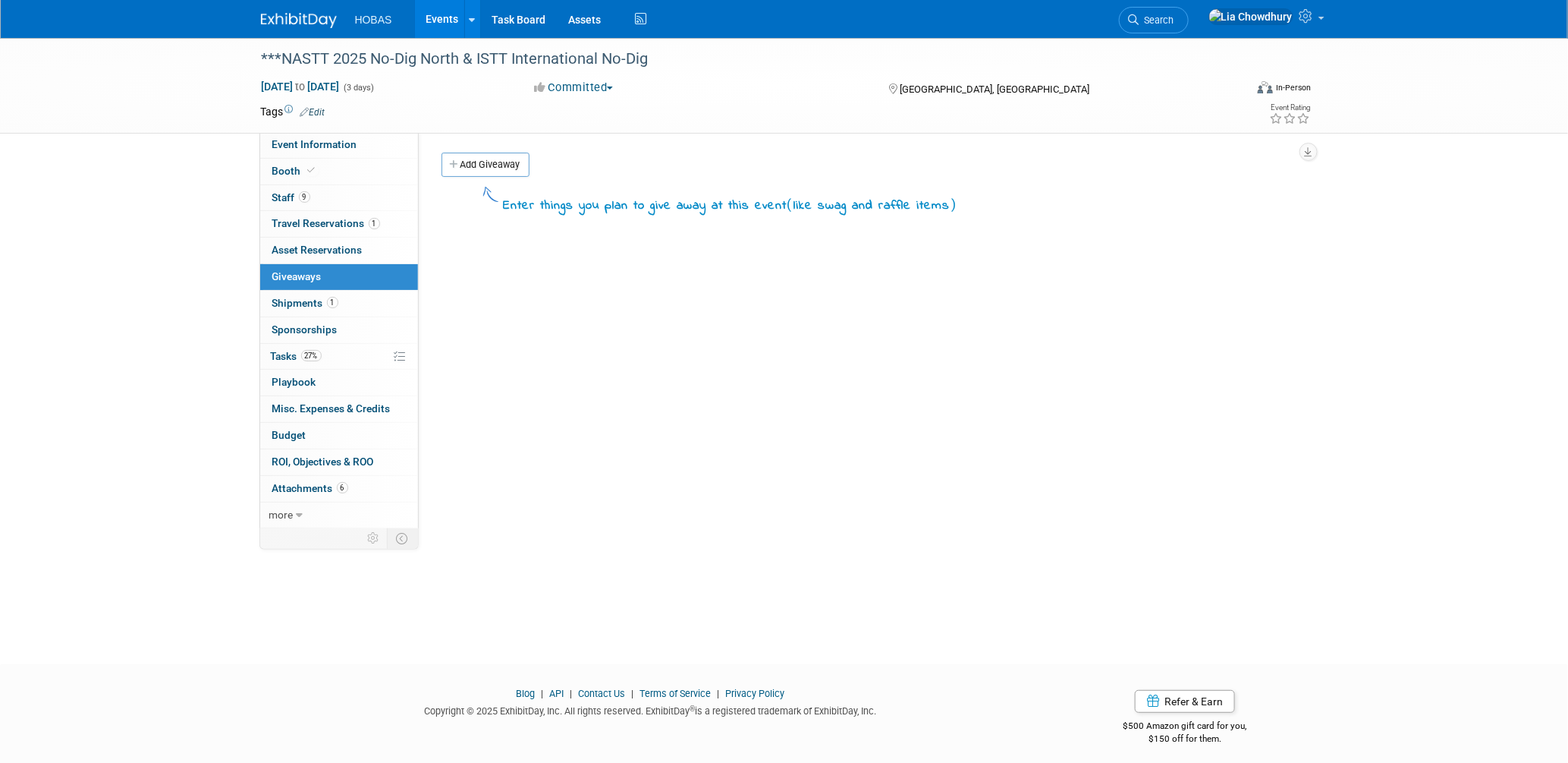
click at [470, 171] on link "Add Giveaway" at bounding box center [486, 164] width 88 height 24
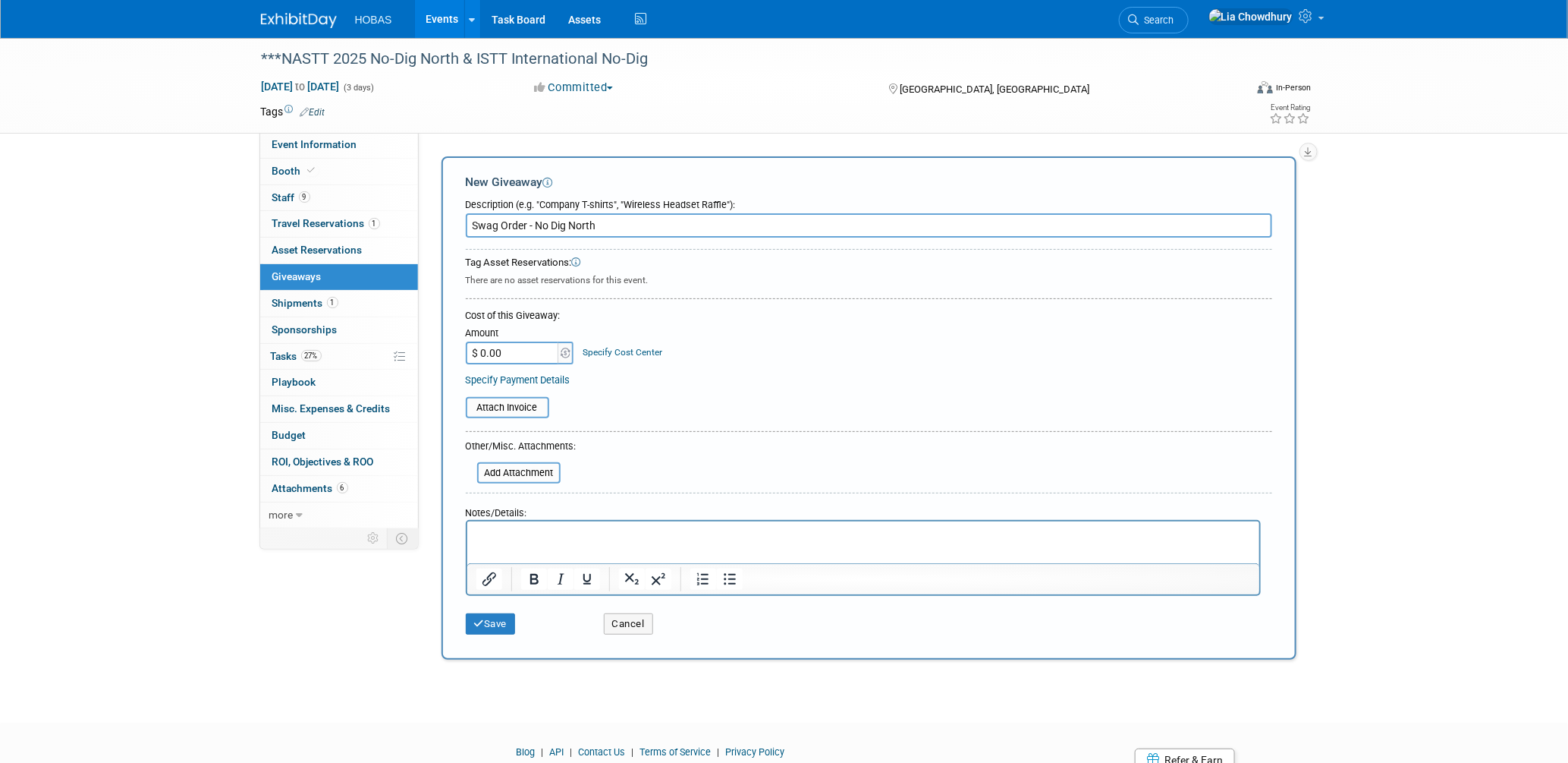
type input "Swag Order - No Dig North"
click at [531, 540] on p "Rich Text Area. Press ALT-0 for help." at bounding box center [863, 535] width 775 height 15
click at [727, 578] on icon "Bullet list" at bounding box center [728, 579] width 18 height 18
click at [659, 526] on html "Remaining Beanies" at bounding box center [863, 532] width 792 height 21
click at [726, 537] on li "Remaining Beanies SKU: 9312-45" at bounding box center [878, 535] width 744 height 15
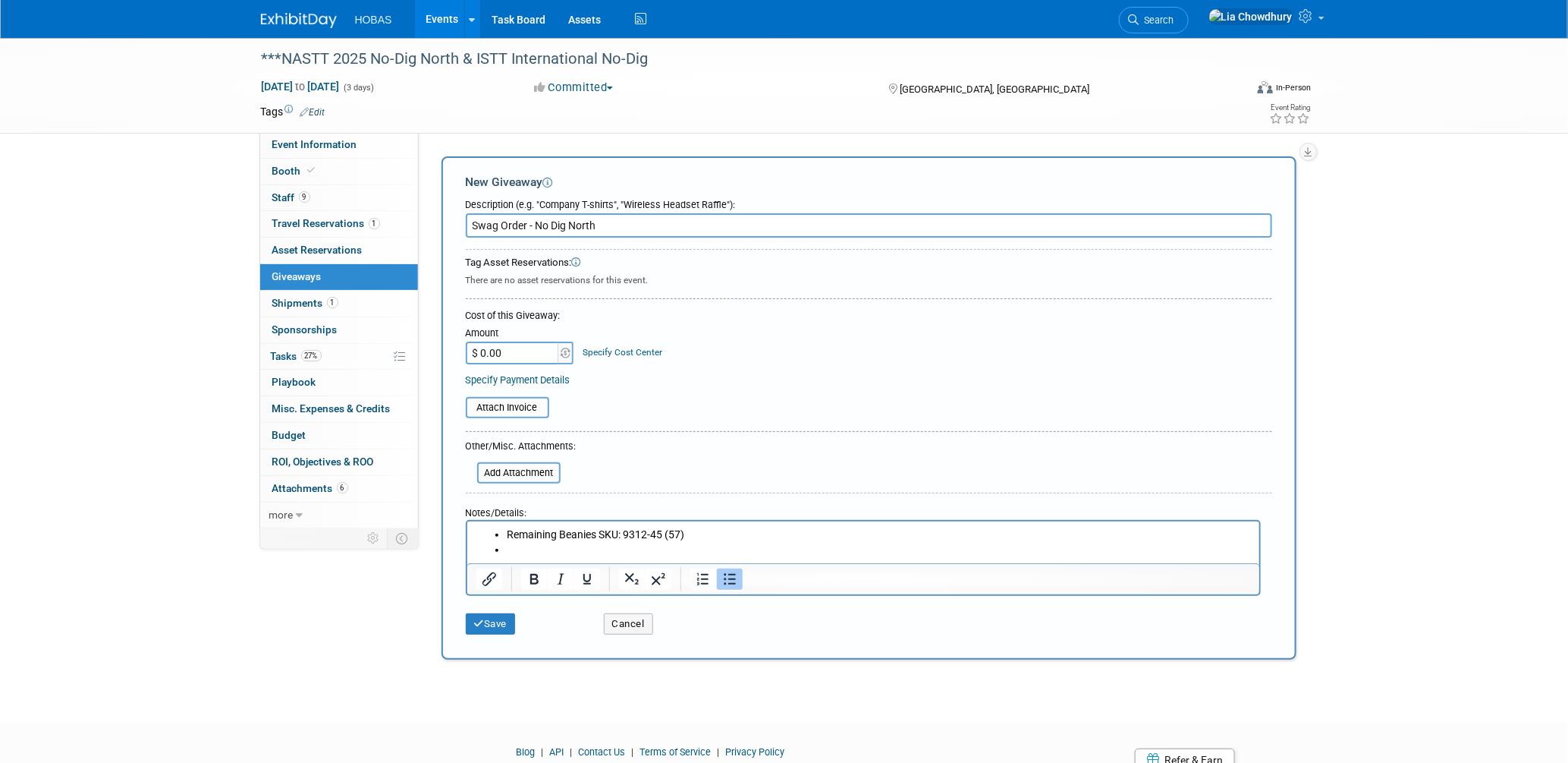
click at [587, 555] on html "Remaining Beanies SKU: 9312-45 (57)" at bounding box center [863, 539] width 792 height 35
click at [536, 548] on li "5 box Pentel pens with Black Ink" at bounding box center [878, 550] width 744 height 15
click at [686, 554] on li "5 box -Pentel pens with Black Ink" at bounding box center [878, 550] width 744 height 15
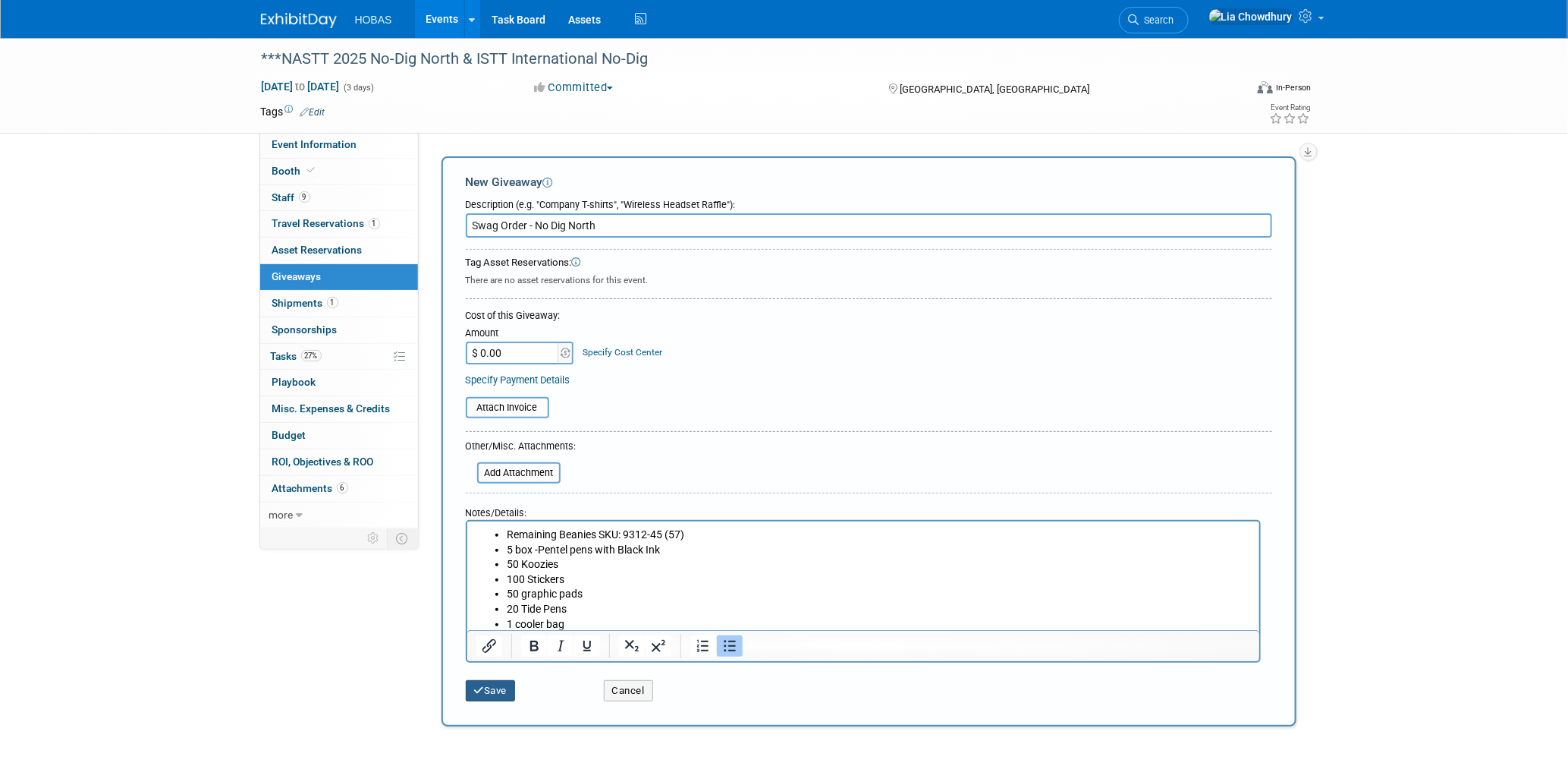
drag, startPoint x: 493, startPoint y: 690, endPoint x: 503, endPoint y: 683, distance: 12.2
click at [493, 690] on button "Save" at bounding box center [491, 690] width 50 height 21
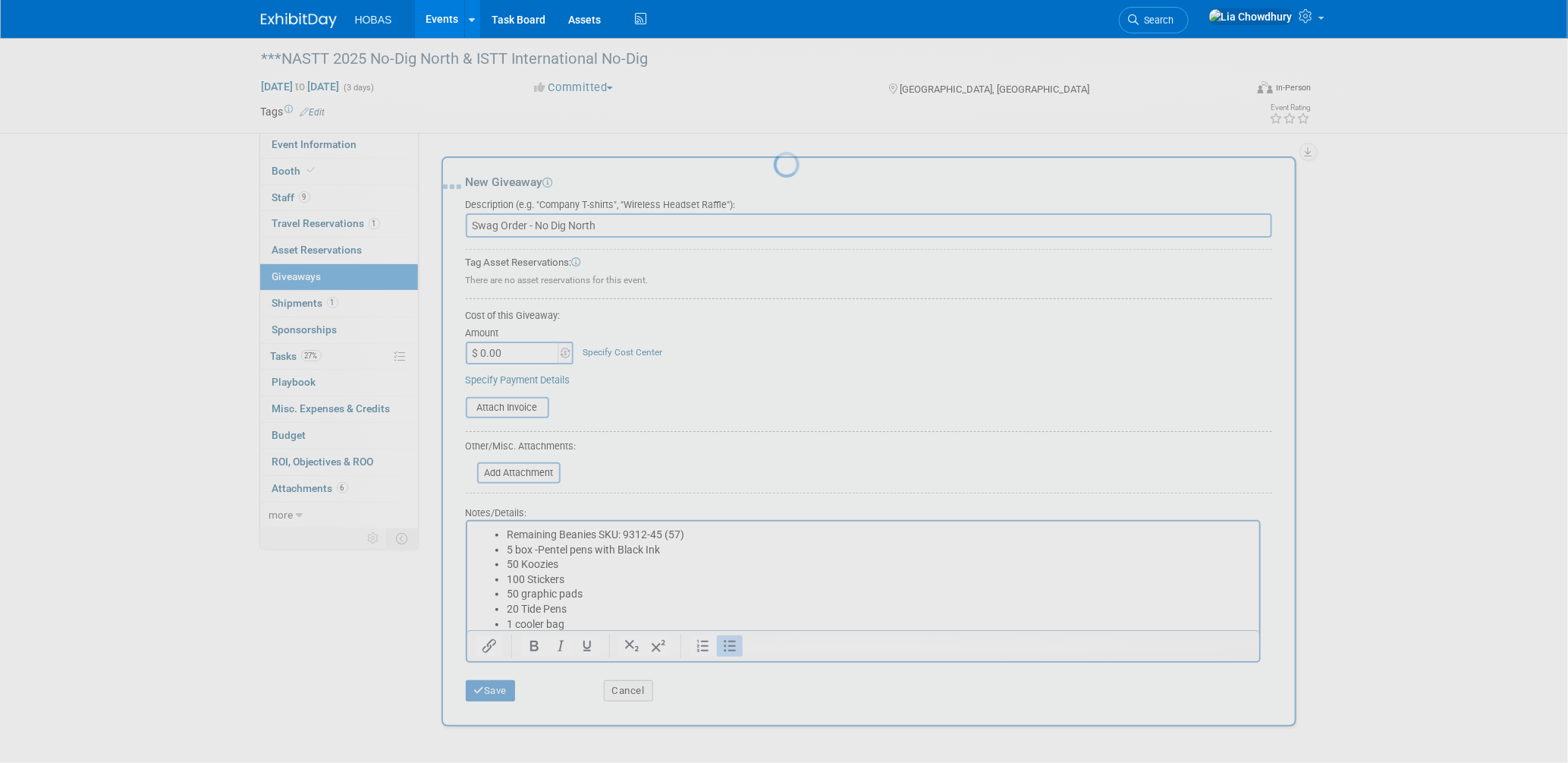
scroll to position [7, 0]
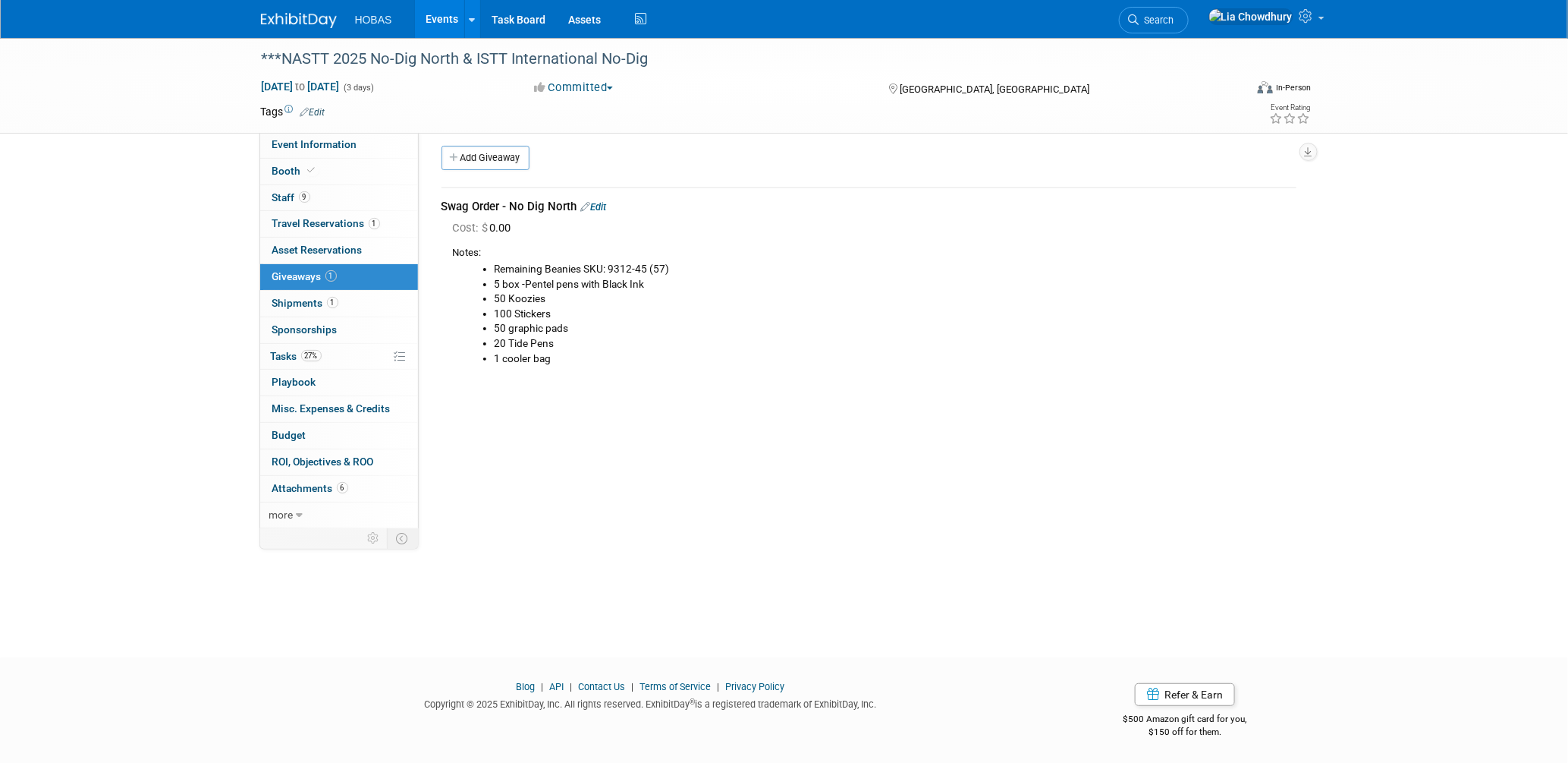
click at [452, 14] on link "Events" at bounding box center [443, 19] width 55 height 38
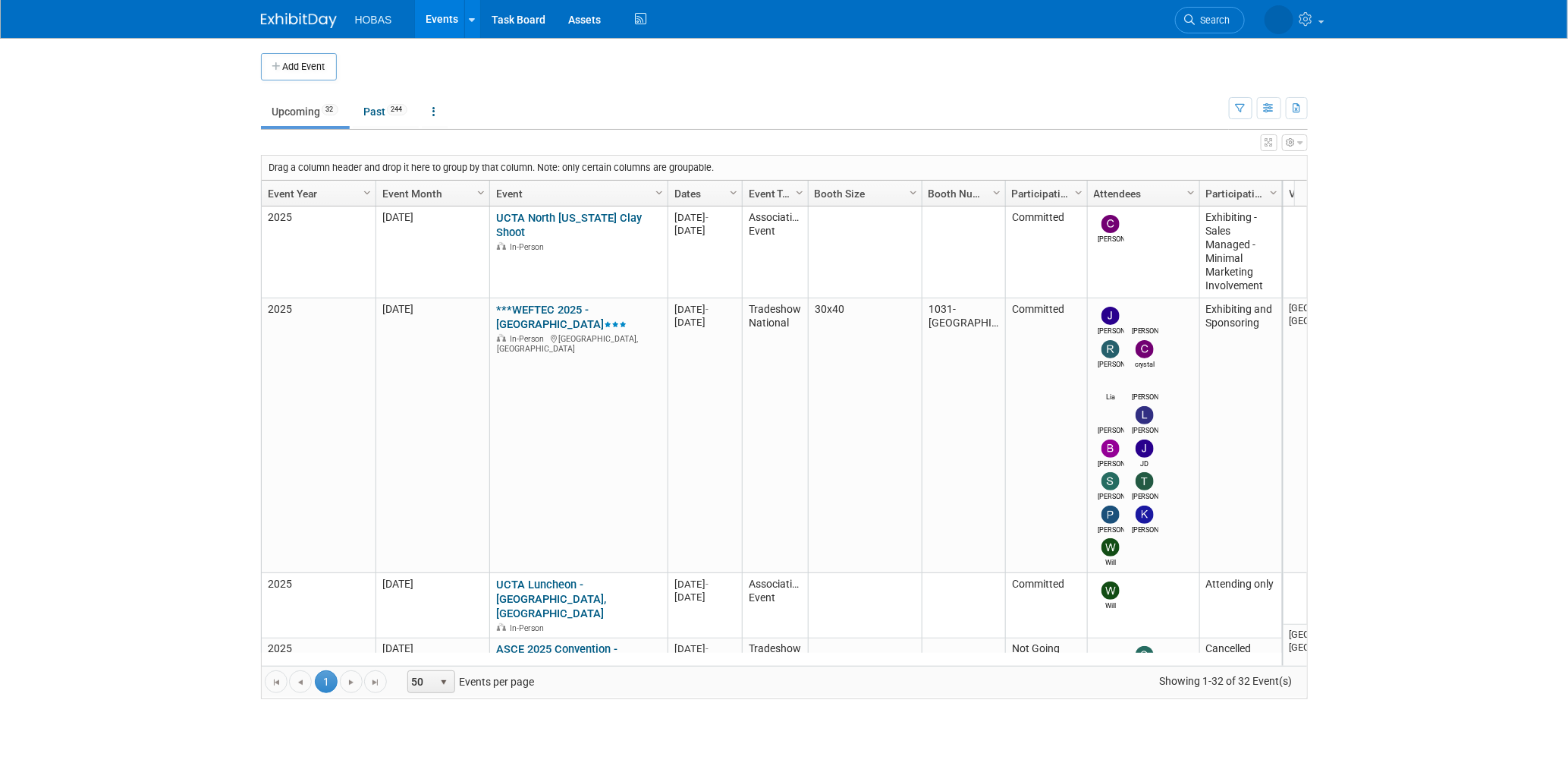
click at [581, 308] on link "***WEFTEC 2025 - [GEOGRAPHIC_DATA]" at bounding box center [561, 316] width 131 height 28
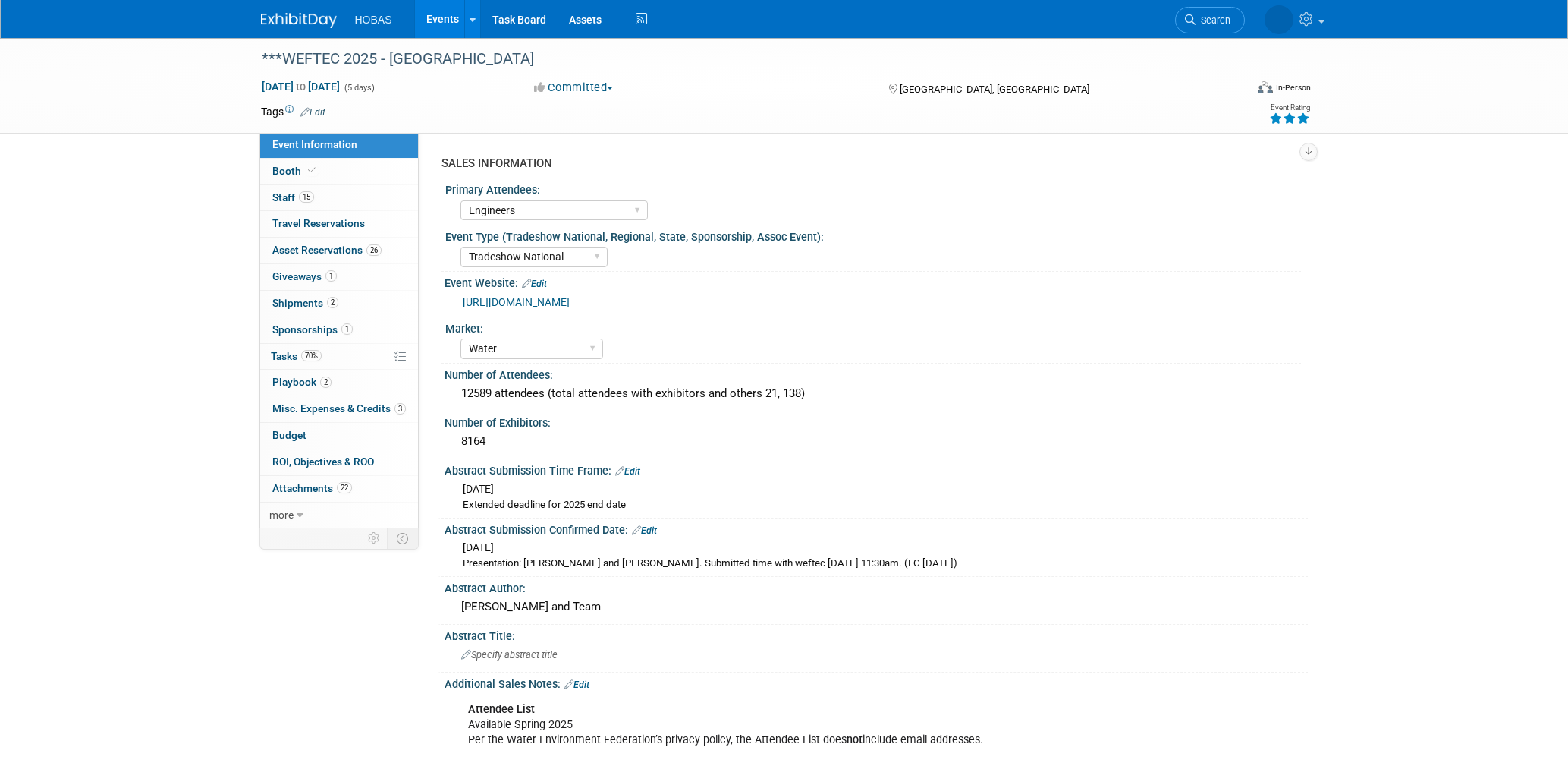
select select "Engineers"
select select "Tradeshow National"
select select "Water"
select select "Exhibiting and Sponsoring"
click at [300, 166] on span "Booth" at bounding box center [295, 170] width 46 height 12
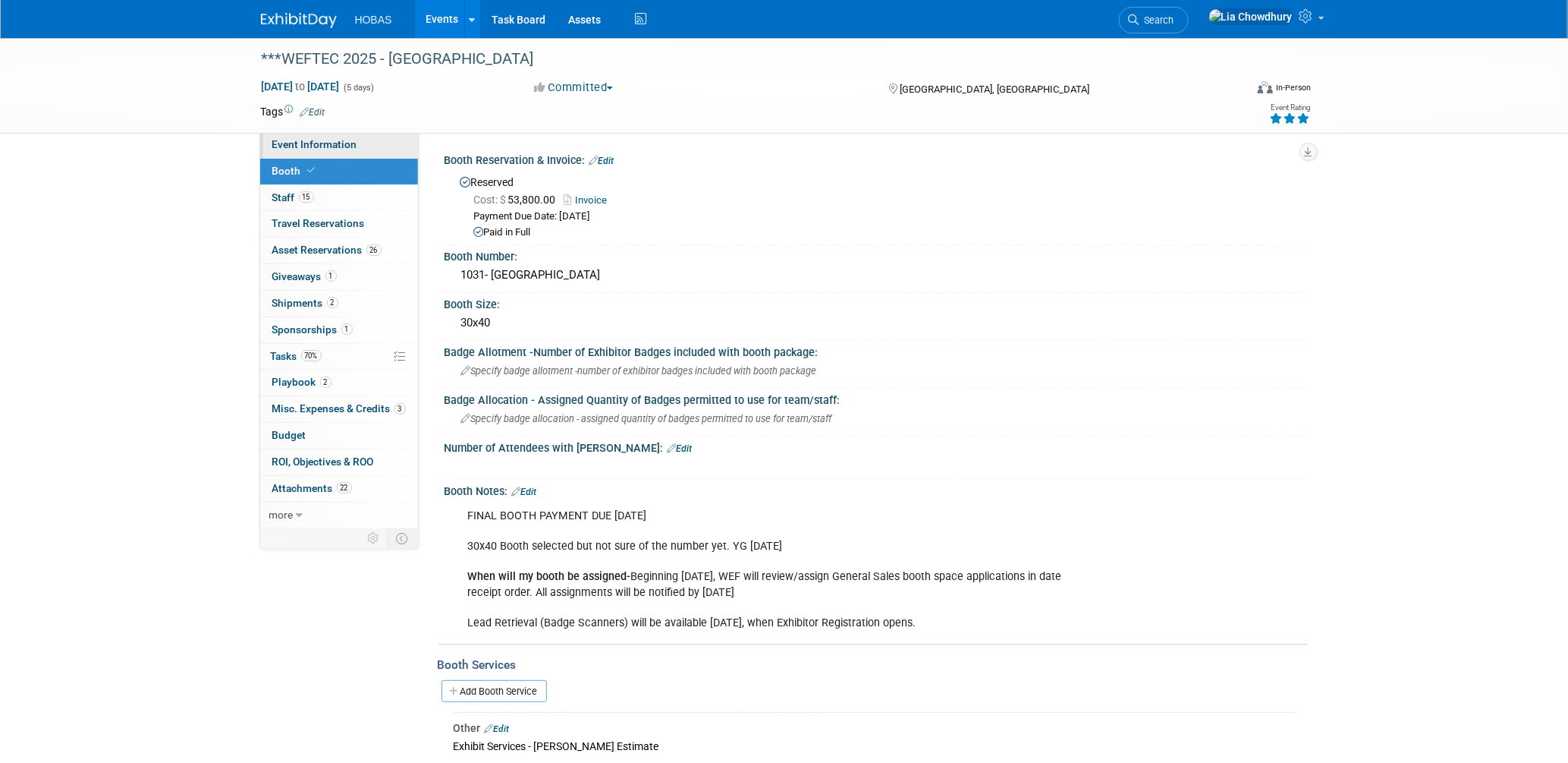
click at [312, 146] on span "Event Information" at bounding box center [314, 144] width 85 height 12
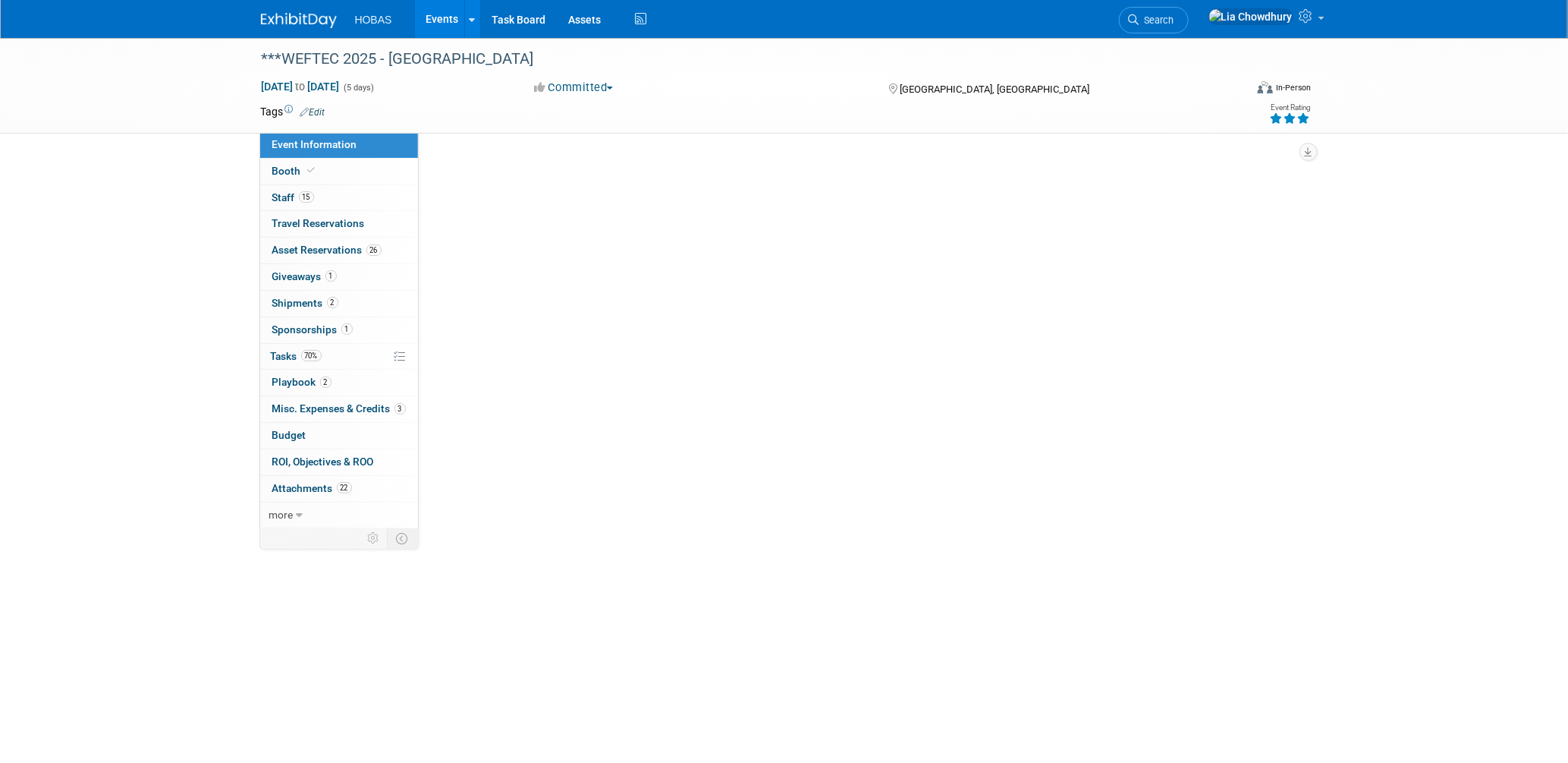
select select "Engineers"
select select "Tradeshow National"
select select "Water"
select select "Exhibiting and Sponsoring"
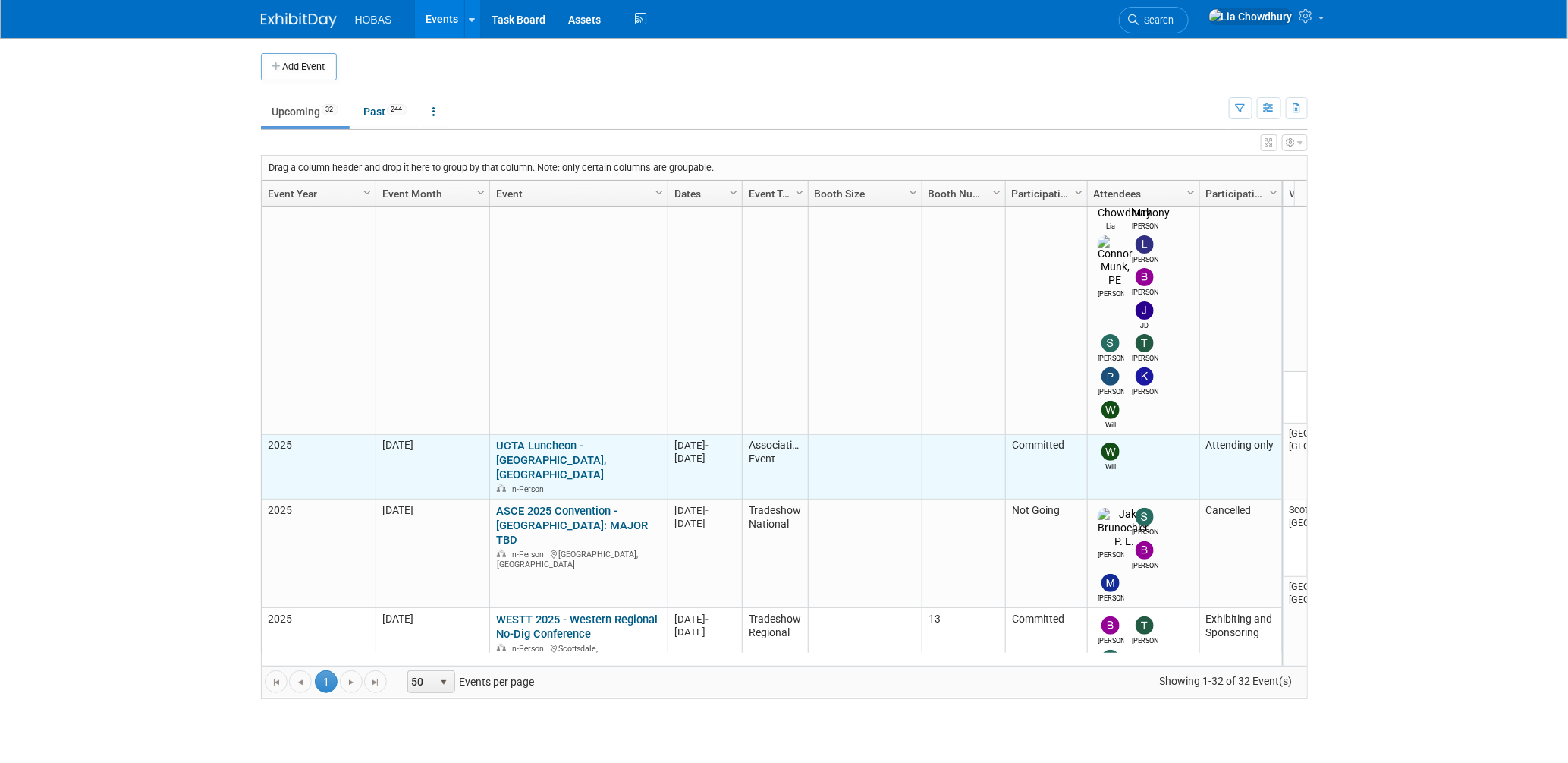
scroll to position [403, 0]
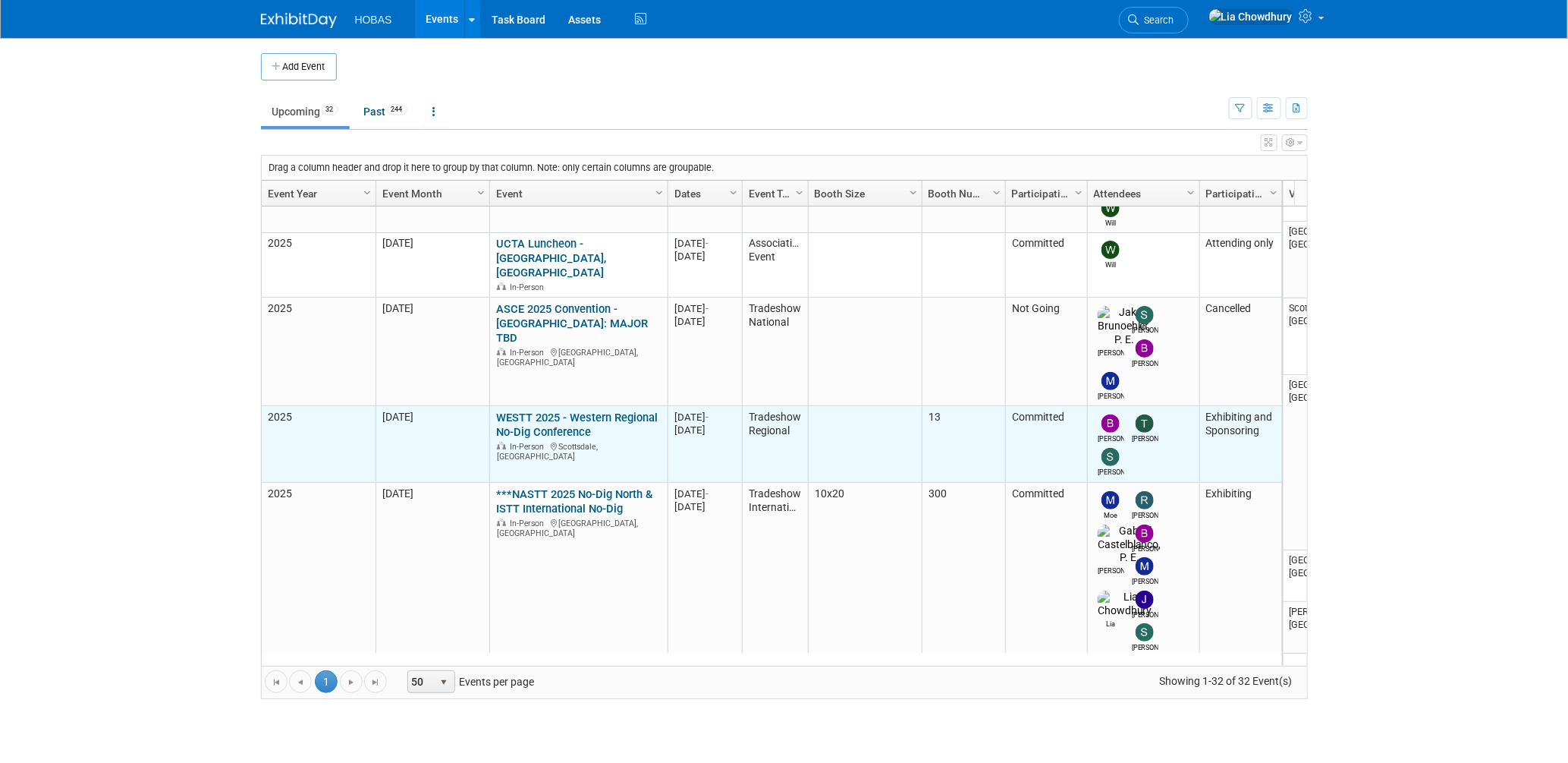
click at [519, 411] on link "WESTT 2025 - Western Regional No-Dig Conference" at bounding box center [576, 424] width 161 height 28
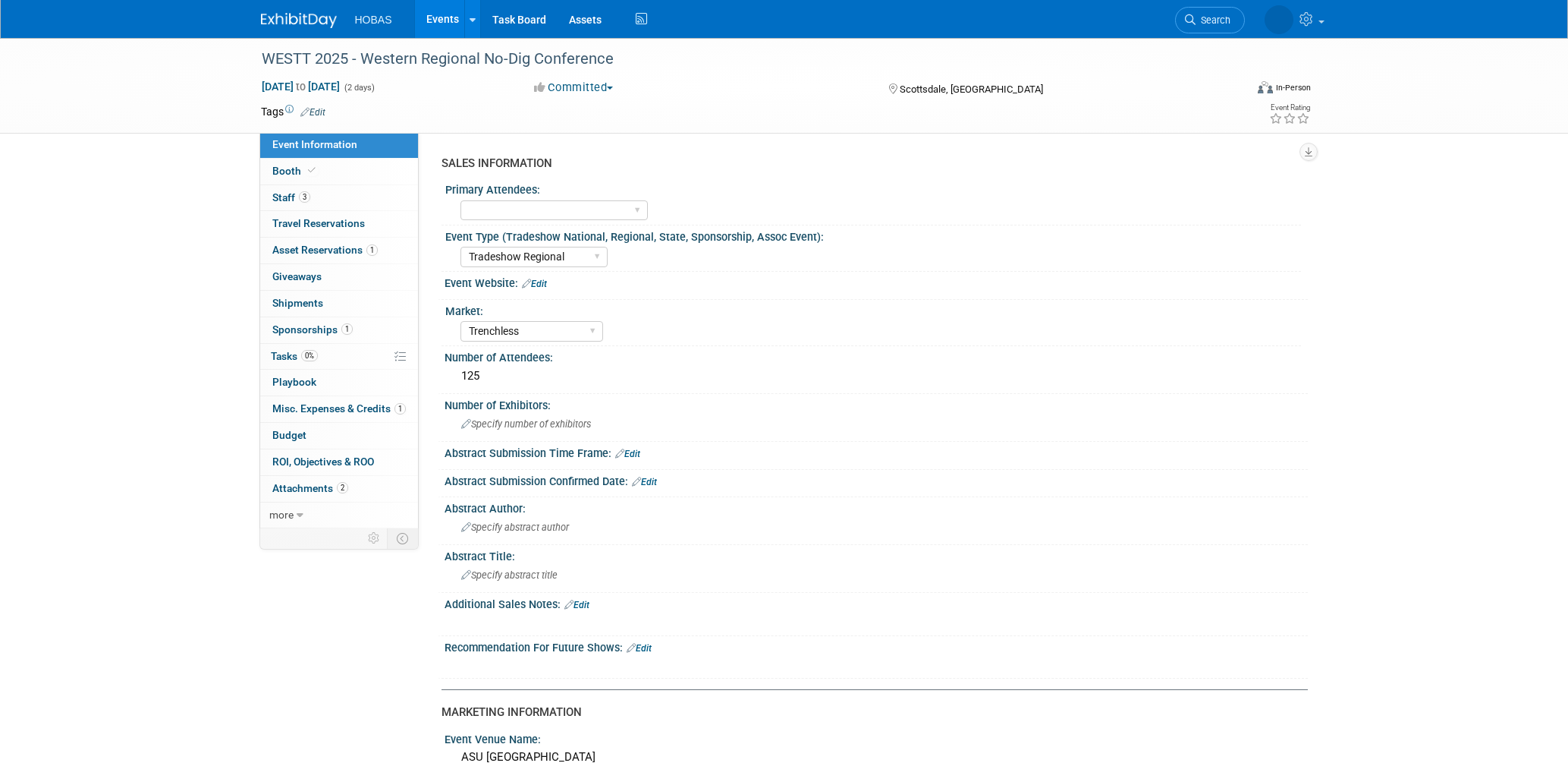
select select "Tradeshow Regional"
select select "Trenchless"
select select "Exhibiting and Sponsoring"
click at [335, 265] on link "0 Giveaways 0" at bounding box center [339, 277] width 157 height 26
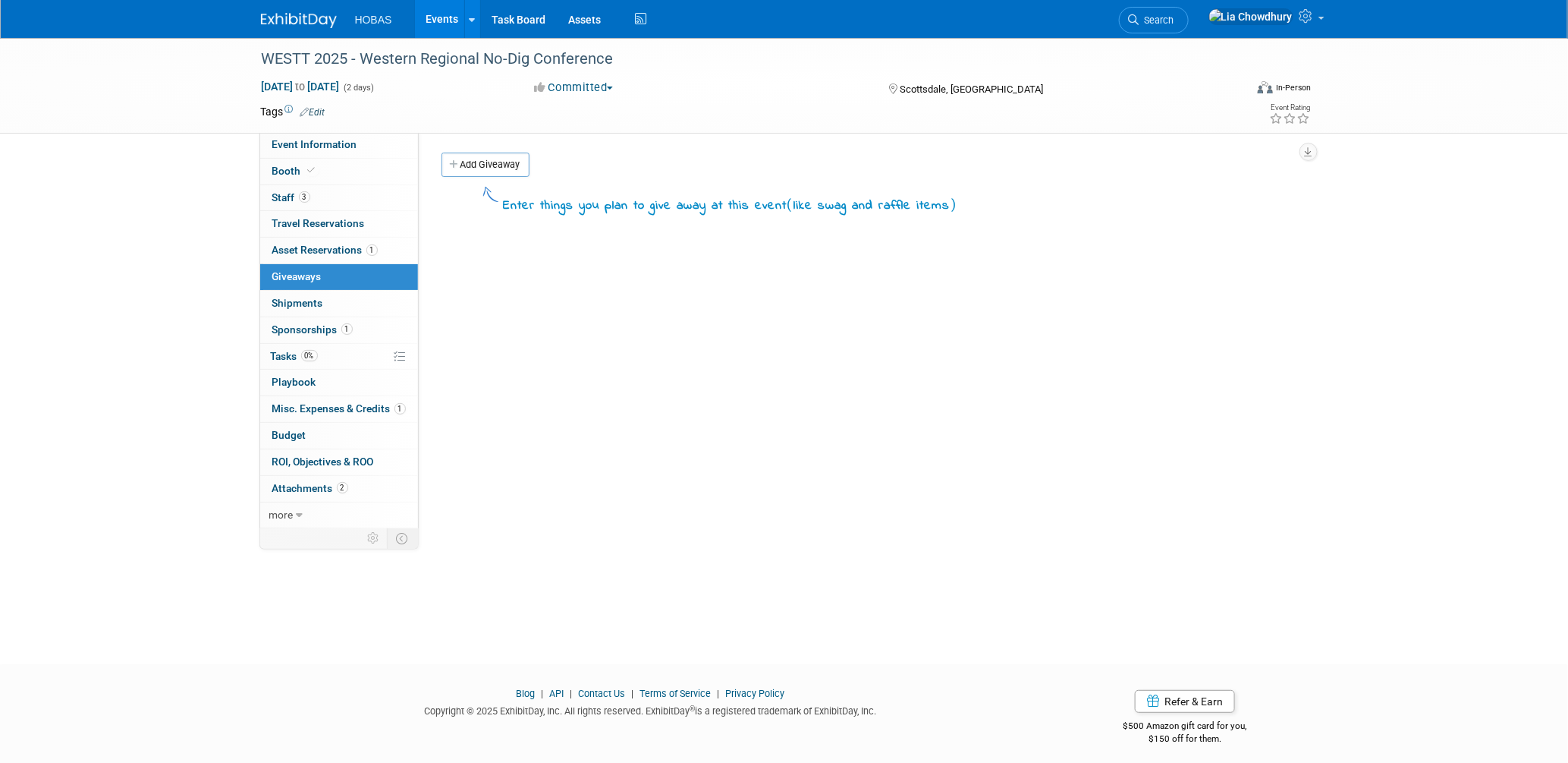
click at [440, 15] on link "Events" at bounding box center [443, 19] width 55 height 38
